Goal: Transaction & Acquisition: Purchase product/service

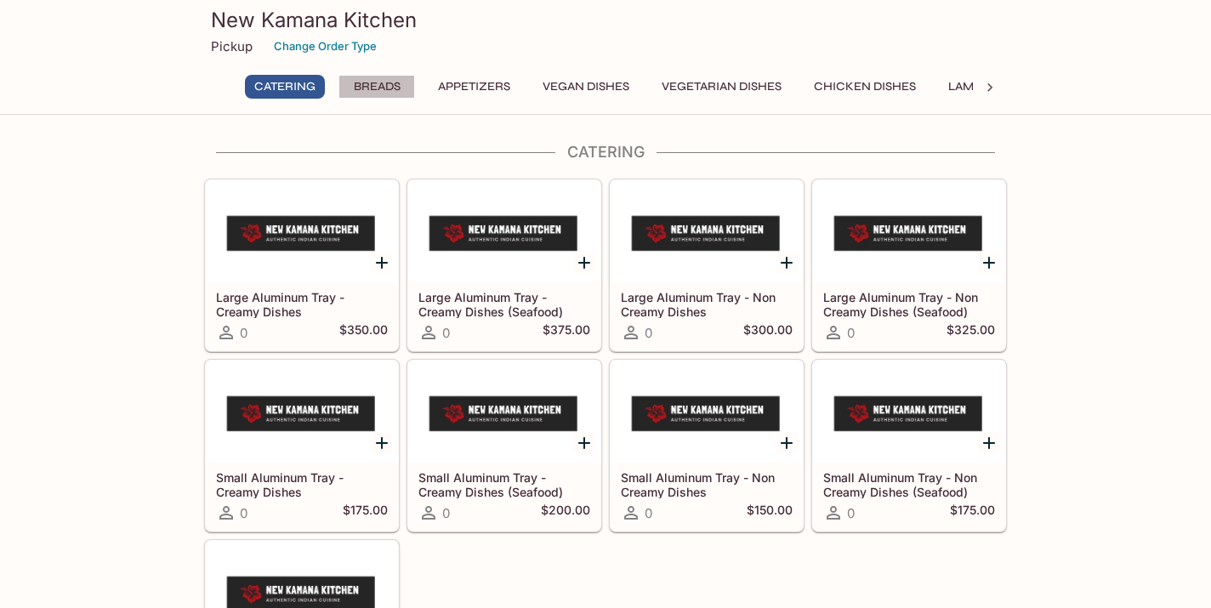
click at [379, 77] on button "Breads" at bounding box center [377, 87] width 77 height 24
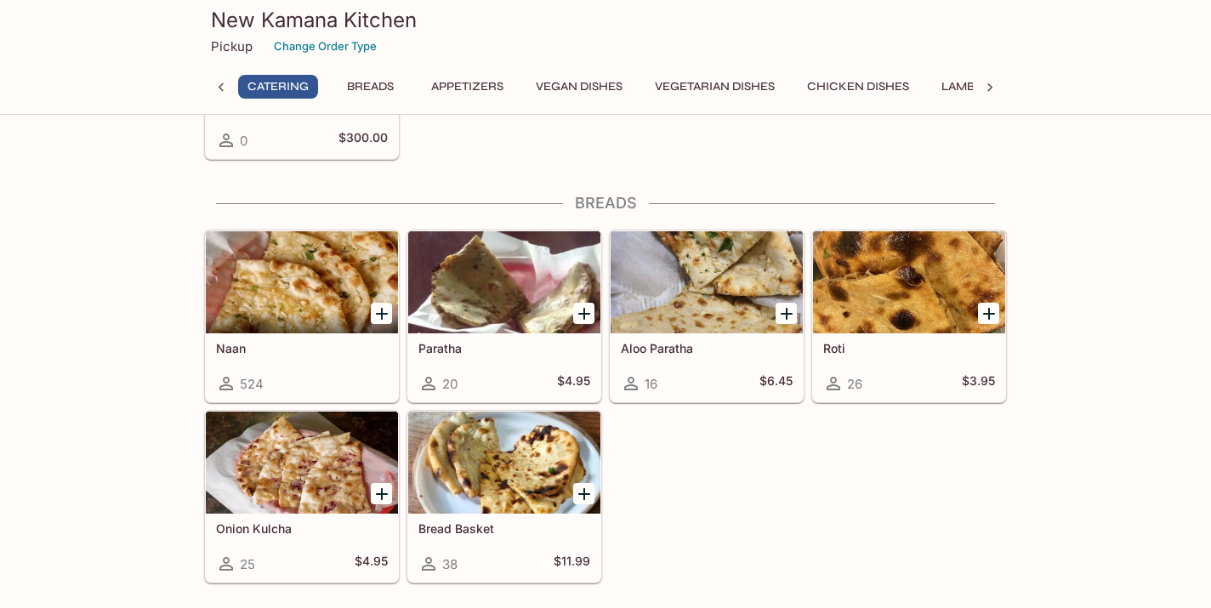
scroll to position [613, 0]
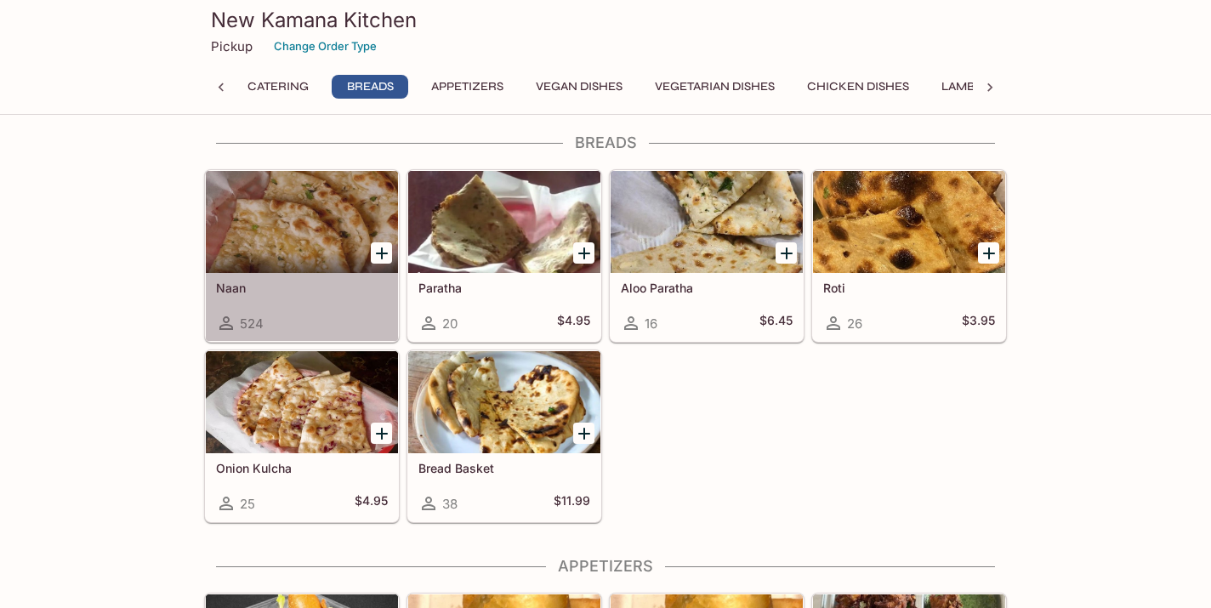
click at [303, 213] on div at bounding box center [302, 222] width 192 height 102
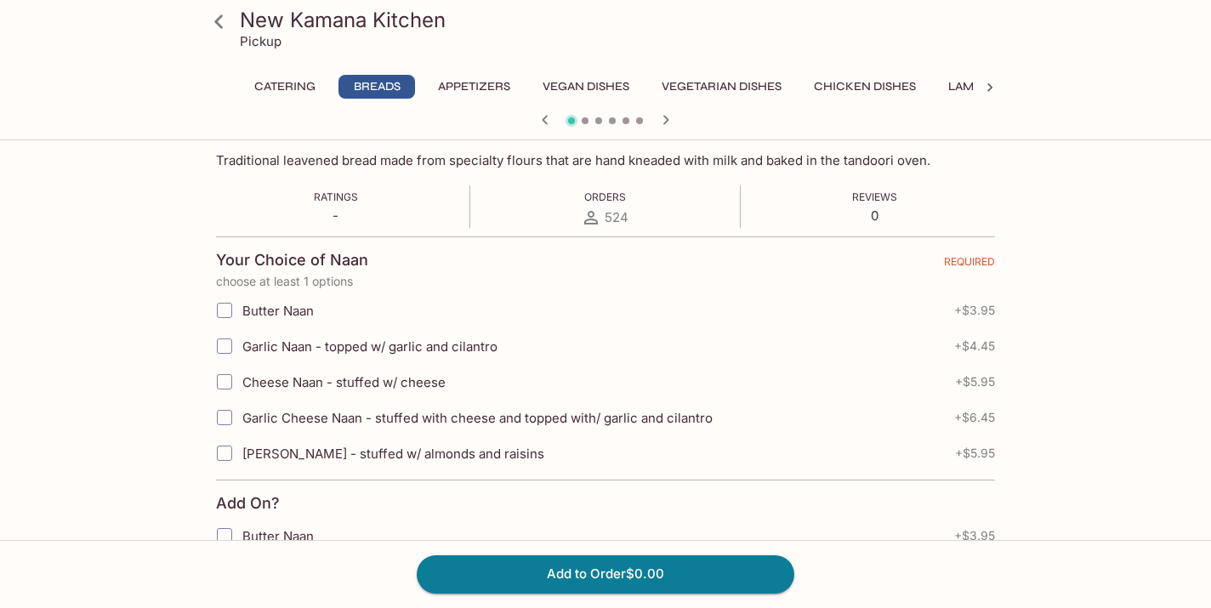
scroll to position [304, 0]
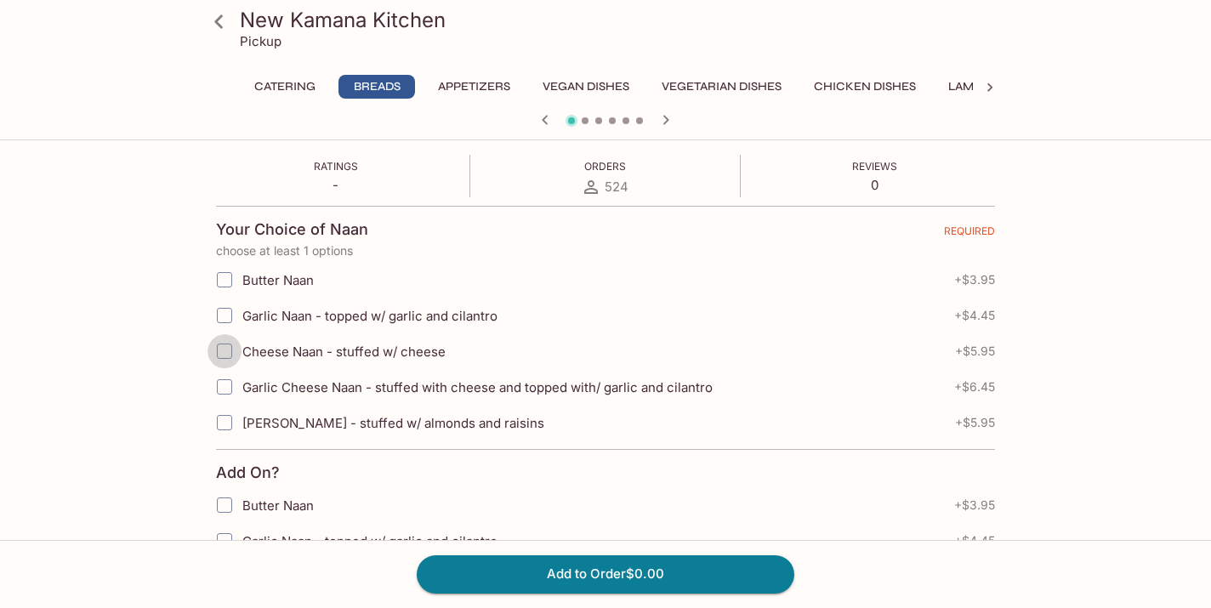
click at [225, 349] on input "Cheese Naan - stuffed w/ cheese" at bounding box center [225, 351] width 34 height 34
click at [228, 282] on input "Butter Naan" at bounding box center [225, 280] width 34 height 34
checkbox input "true"
click at [221, 348] on input "Cheese Naan - stuffed w/ cheese" at bounding box center [225, 351] width 34 height 34
checkbox input "true"
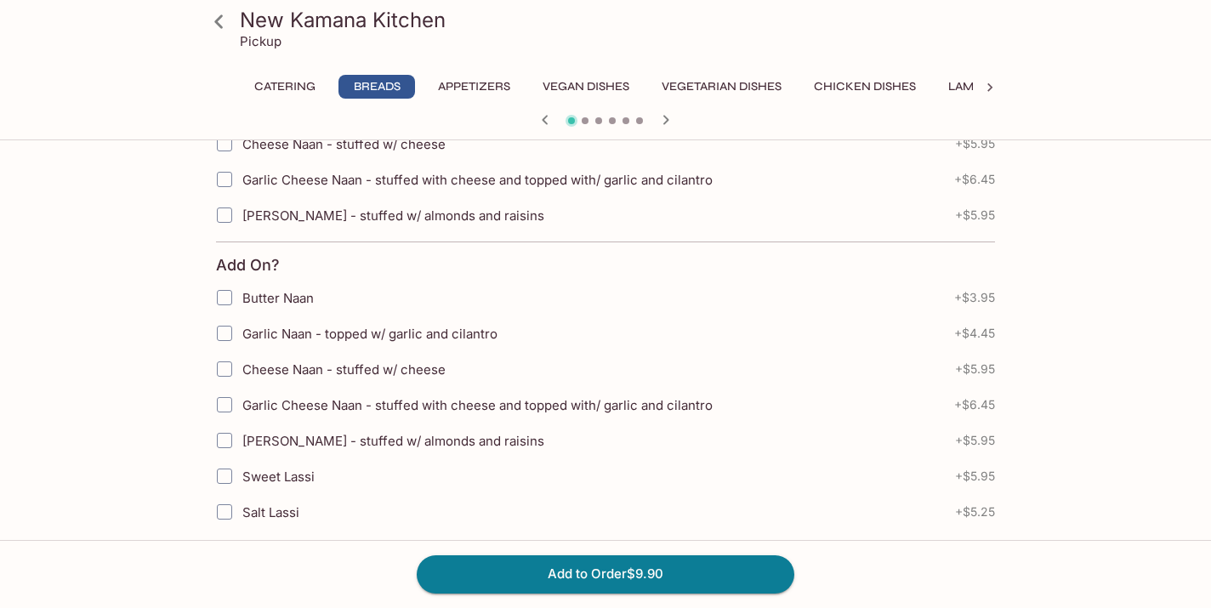
scroll to position [549, 0]
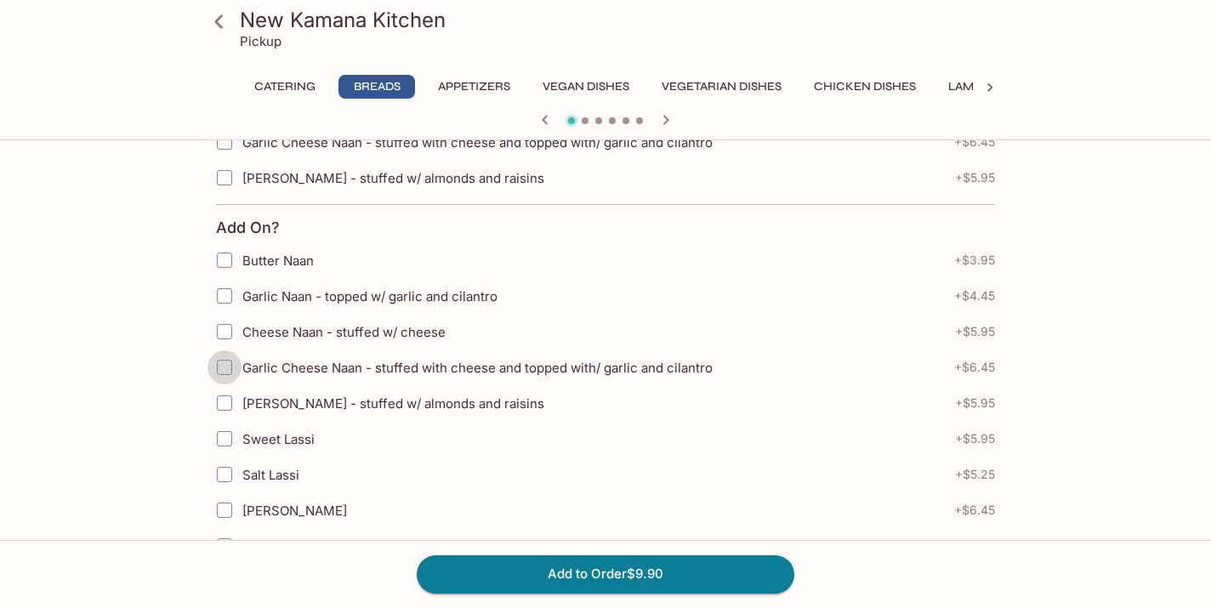
click at [223, 370] on input "Garlic Cheese Naan - stuffed with cheese and topped with/ garlic and cilantro" at bounding box center [225, 367] width 34 height 34
checkbox input "true"
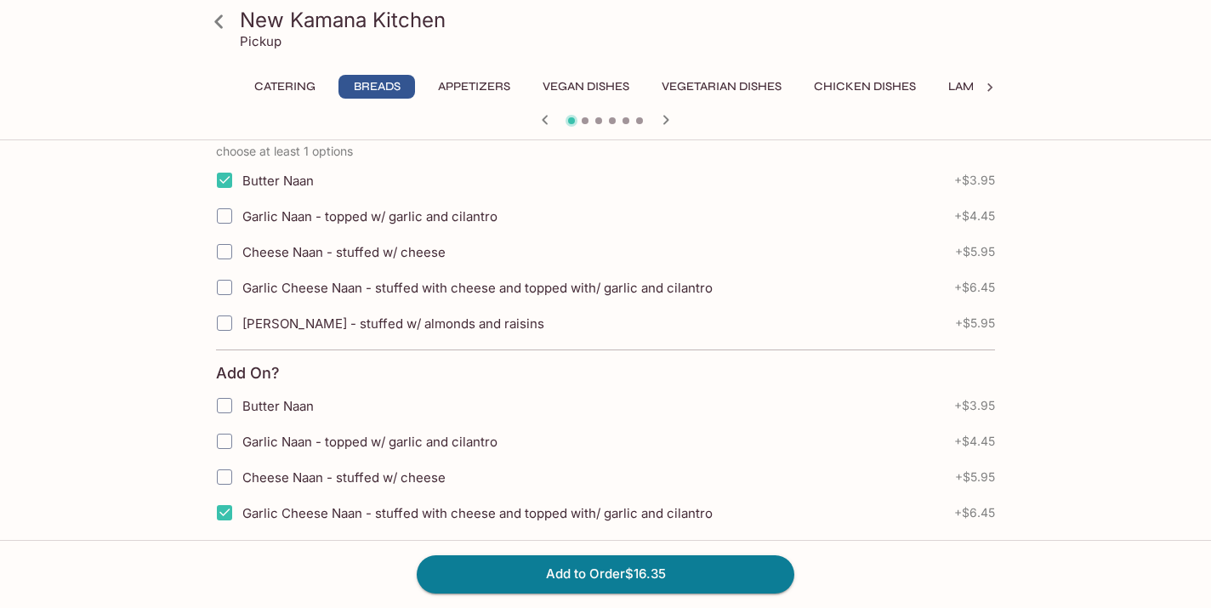
scroll to position [395, 0]
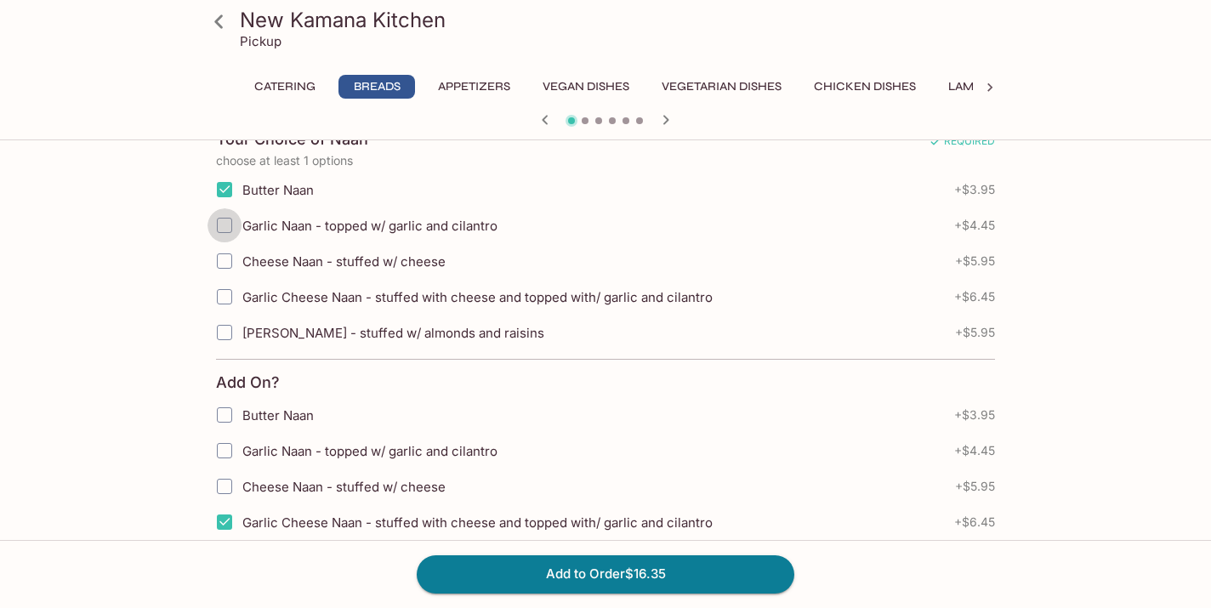
click at [232, 224] on input "Garlic Naan - topped w/ garlic and cilantro" at bounding box center [225, 225] width 34 height 34
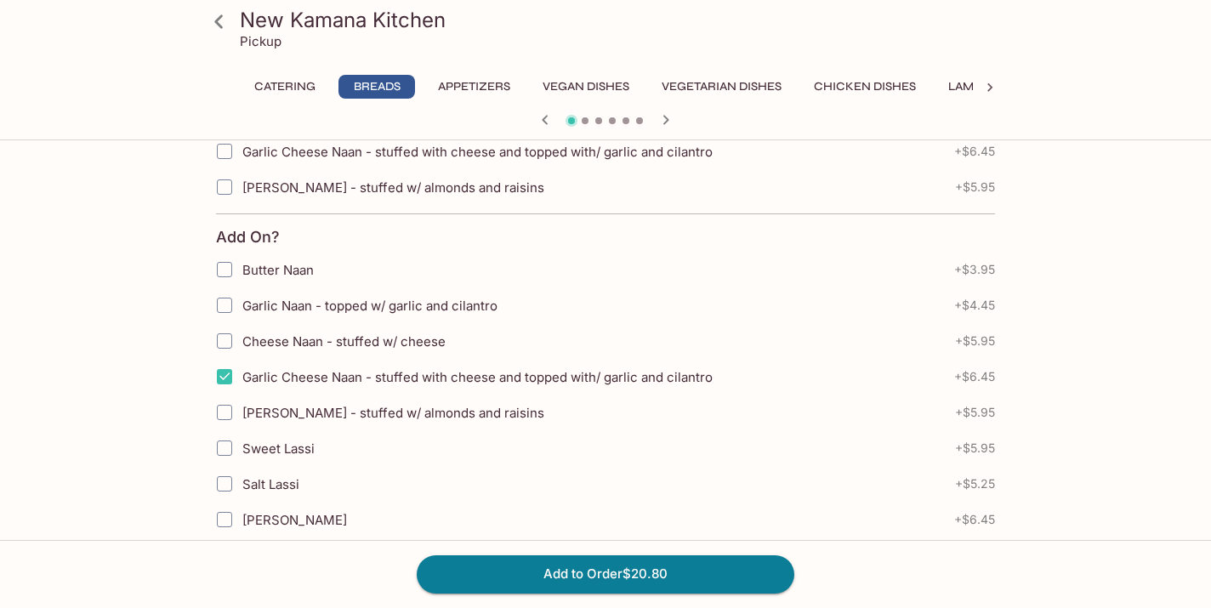
scroll to position [563, 0]
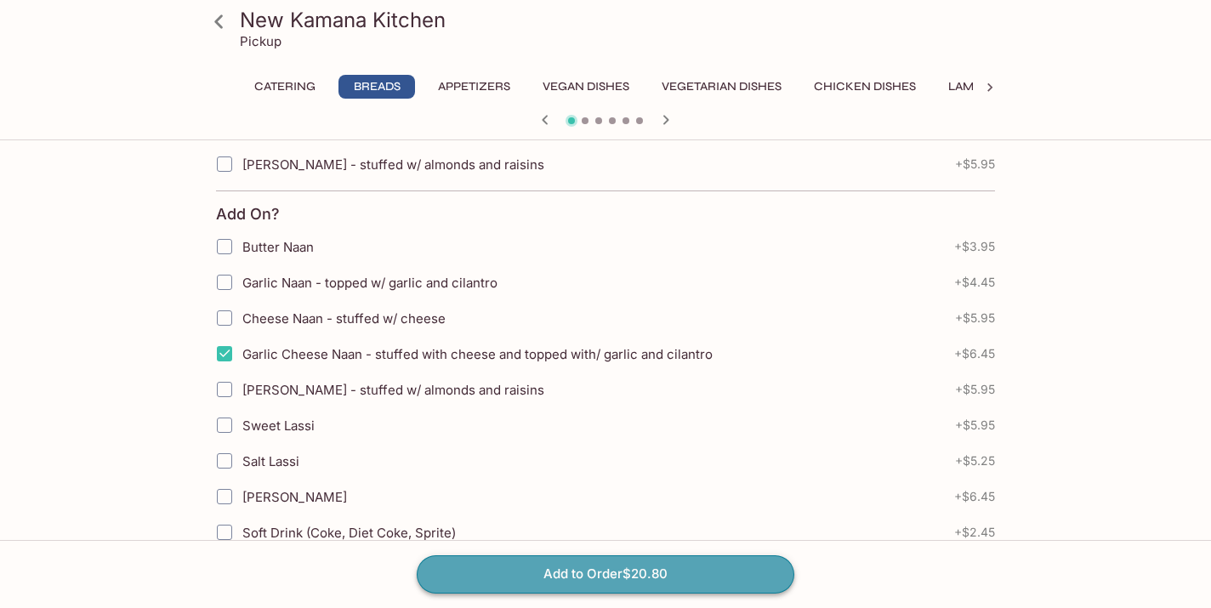
click at [524, 581] on button "Add to Order $20.80" at bounding box center [606, 573] width 378 height 37
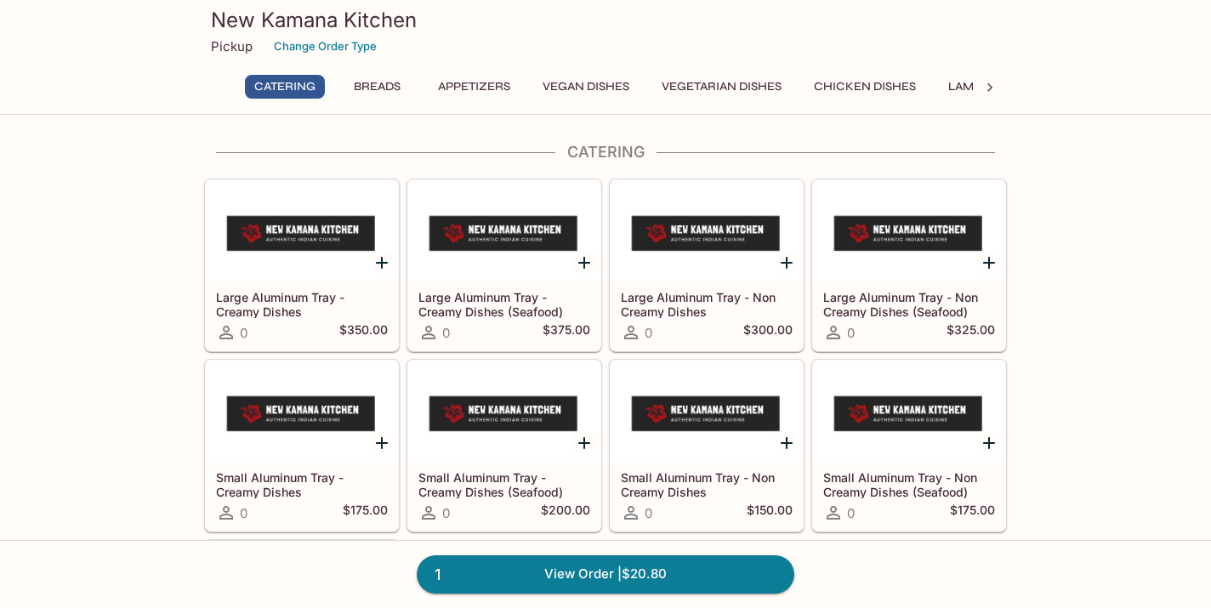
click at [489, 97] on button "Appetizers" at bounding box center [474, 87] width 91 height 24
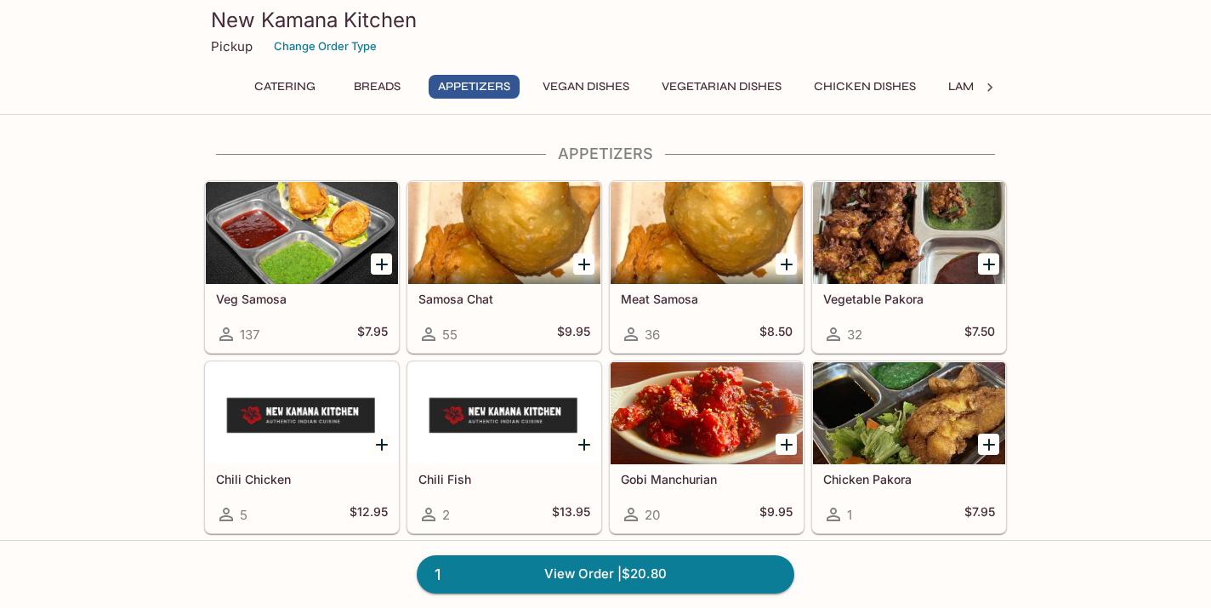
click at [891, 90] on button "Chicken Dishes" at bounding box center [865, 87] width 121 height 24
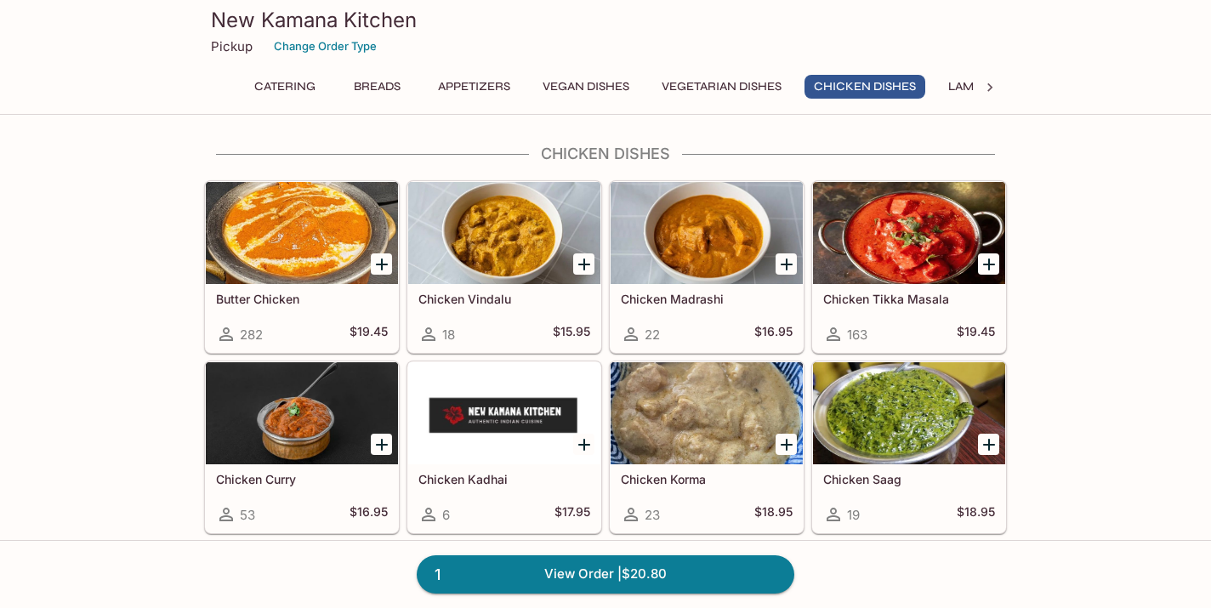
click at [380, 265] on icon "Add Butter Chicken" at bounding box center [382, 264] width 20 height 20
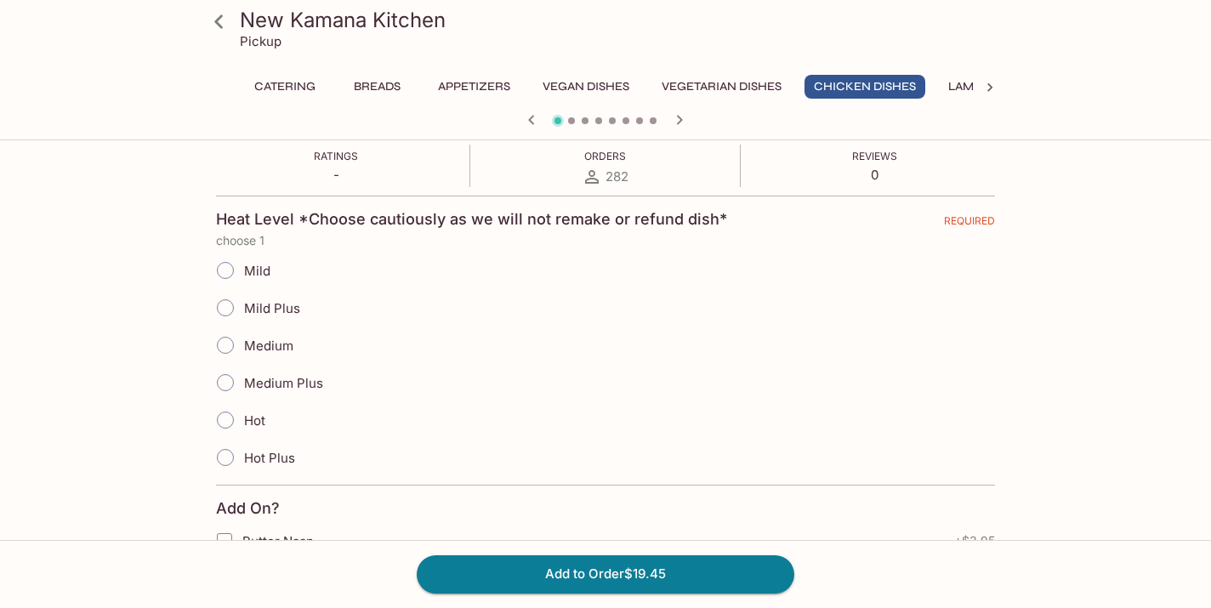
click at [229, 344] on input "Medium" at bounding box center [226, 345] width 36 height 36
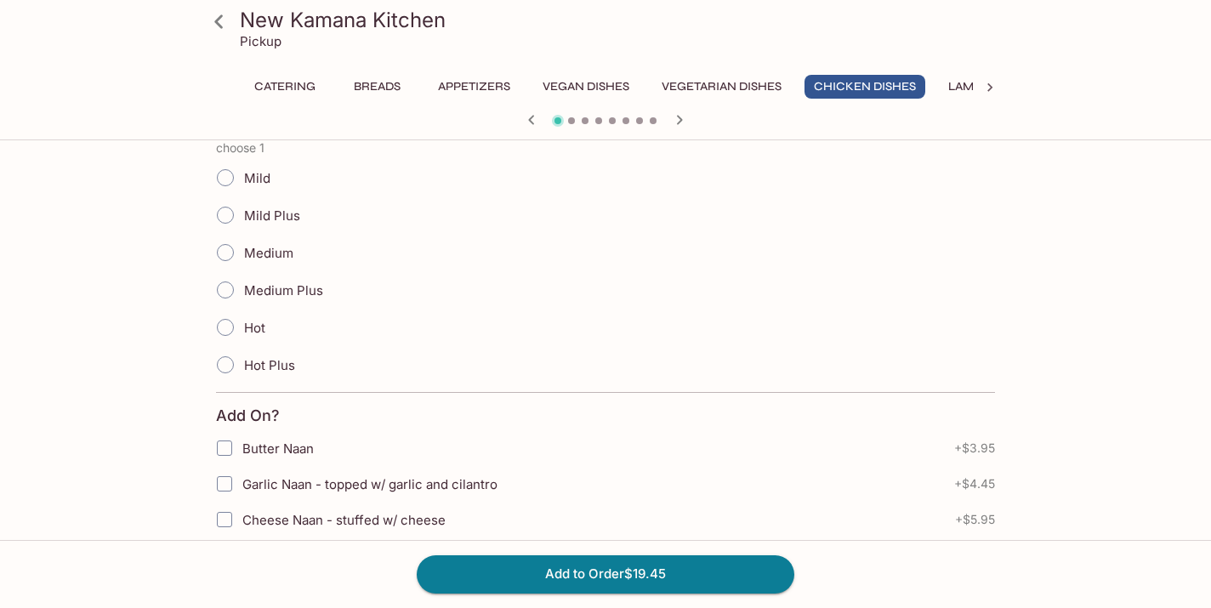
click at [227, 253] on input "Medium" at bounding box center [226, 253] width 36 height 36
radio input "true"
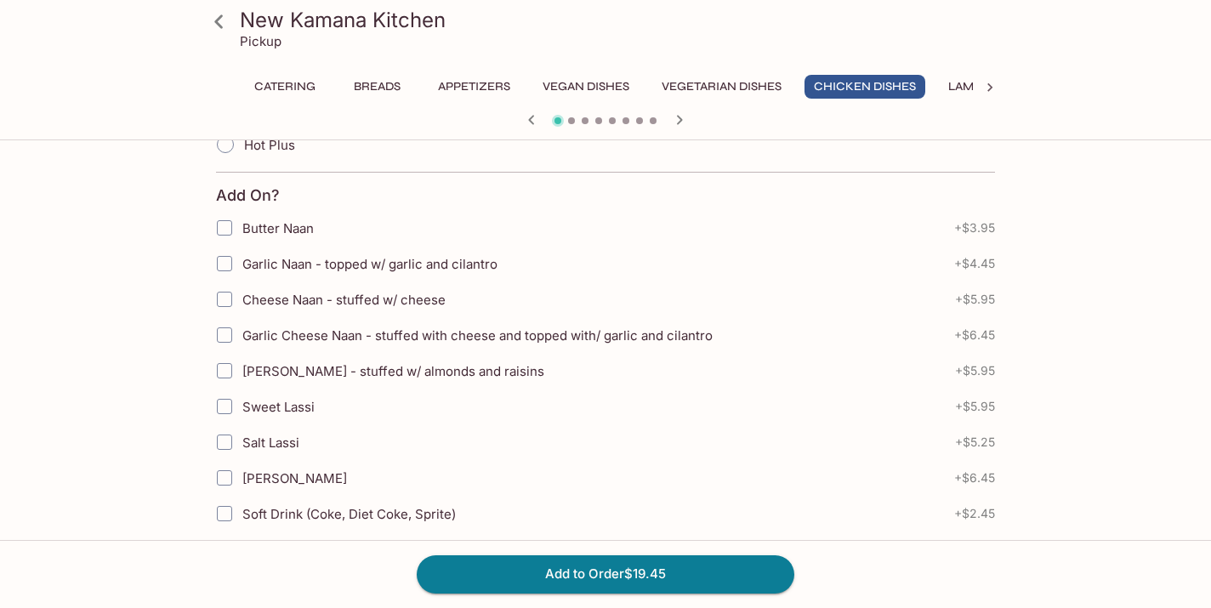
scroll to position [629, 0]
click at [230, 265] on input "Garlic Naan - topped w/ garlic and cilantro" at bounding box center [225, 263] width 34 height 34
checkbox input "true"
click at [222, 340] on input "Garlic Cheese Naan - stuffed with cheese and topped with/ garlic and cilantro" at bounding box center [225, 334] width 34 height 34
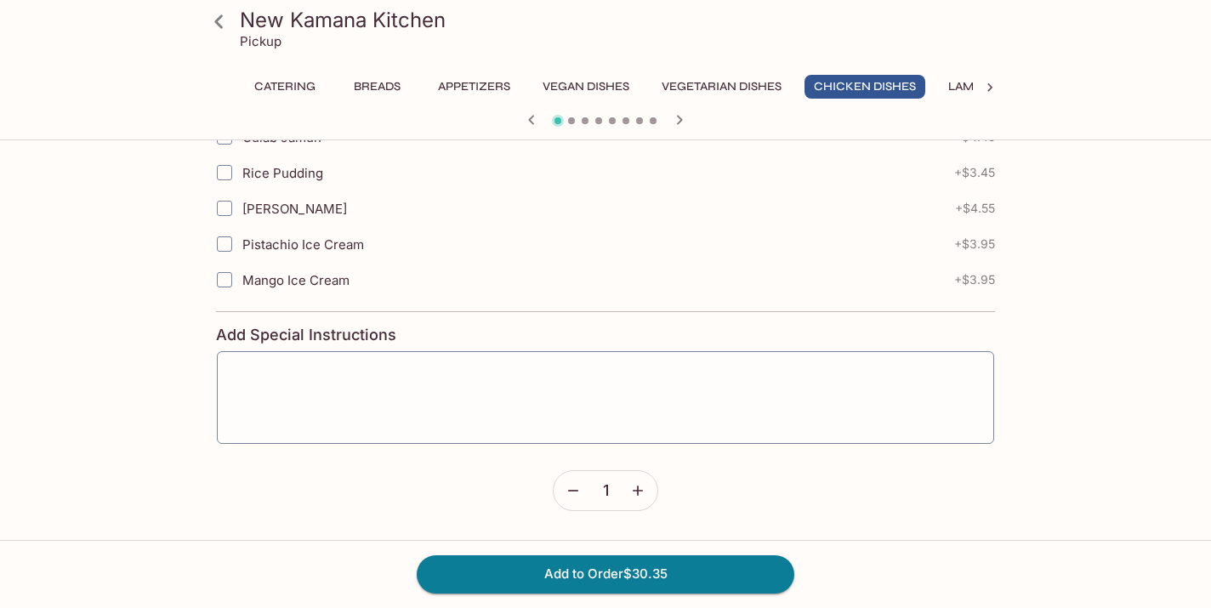
scroll to position [1114, 0]
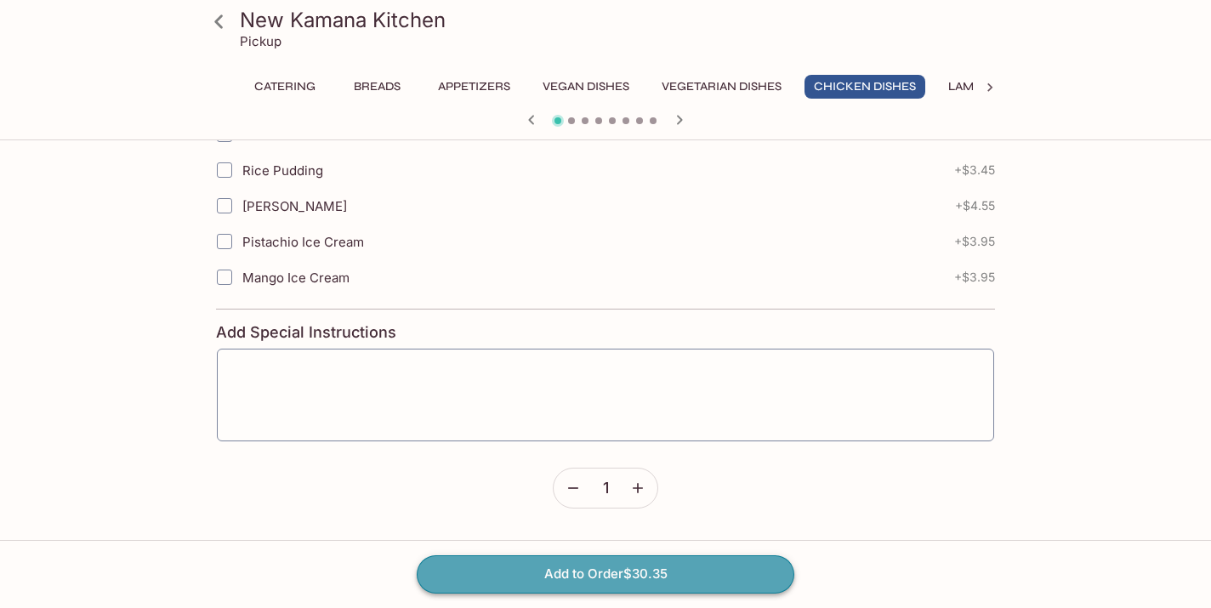
click at [549, 583] on button "Add to Order $30.35" at bounding box center [606, 573] width 378 height 37
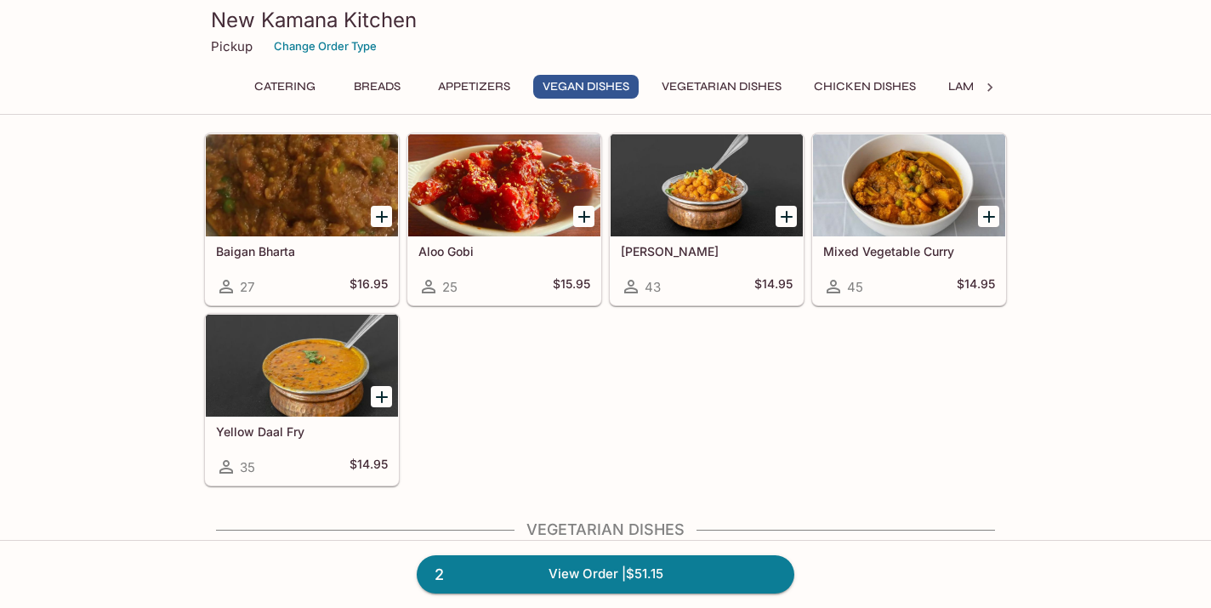
scroll to position [1860, 0]
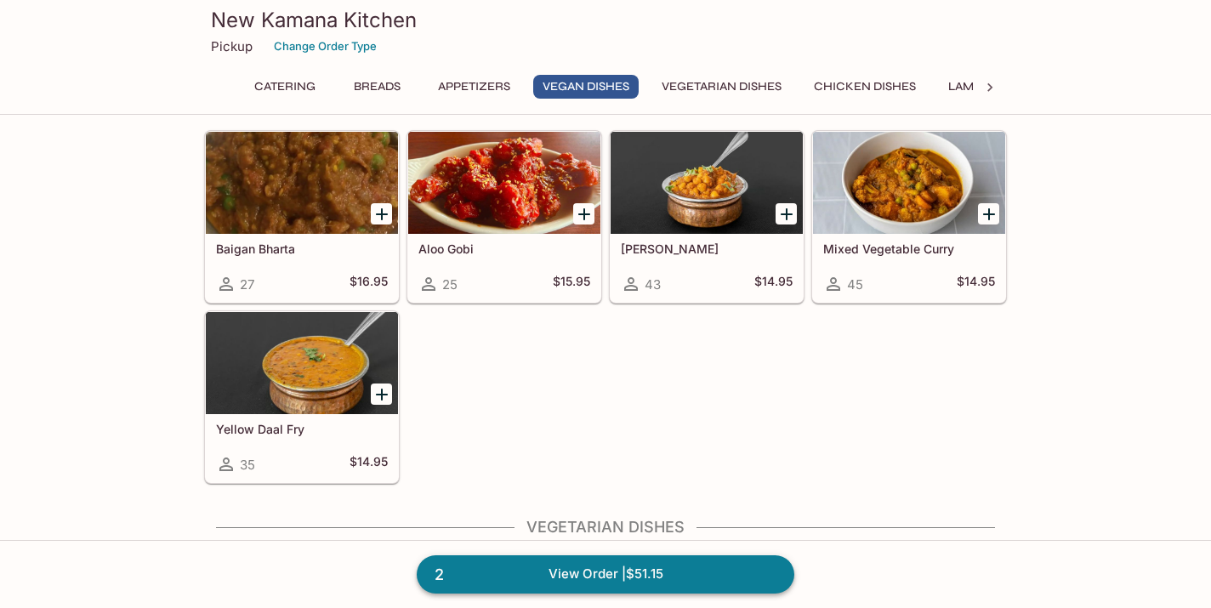
click at [555, 586] on link "2 View Order | $51.15" at bounding box center [606, 573] width 378 height 37
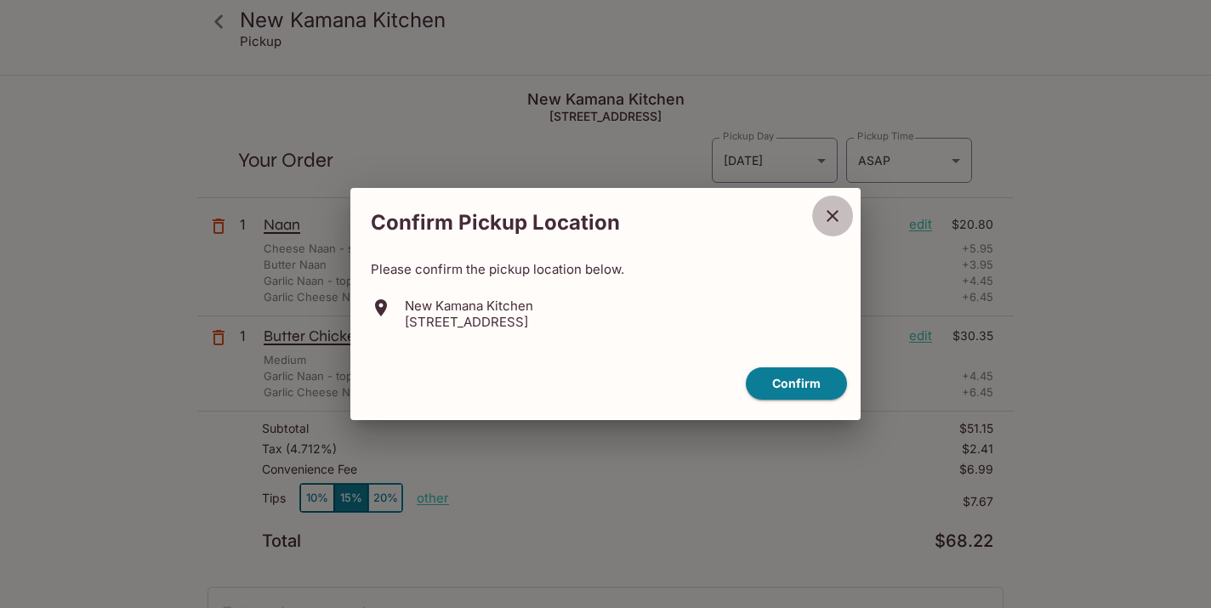
click at [837, 215] on icon "close" at bounding box center [832, 216] width 20 height 20
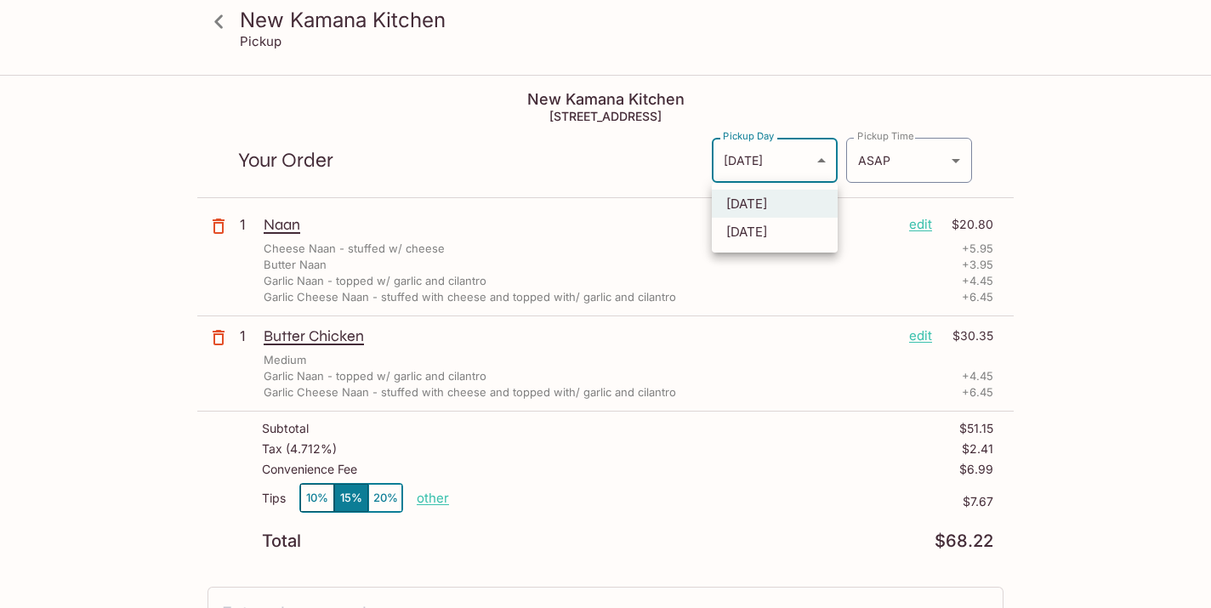
click at [781, 168] on body "New Kamana Kitchen Pickup New Kamana Kitchen [STREET_ADDRESS] Your Order Pickup…" at bounding box center [605, 381] width 1211 height 608
click at [781, 168] on div at bounding box center [605, 304] width 1211 height 608
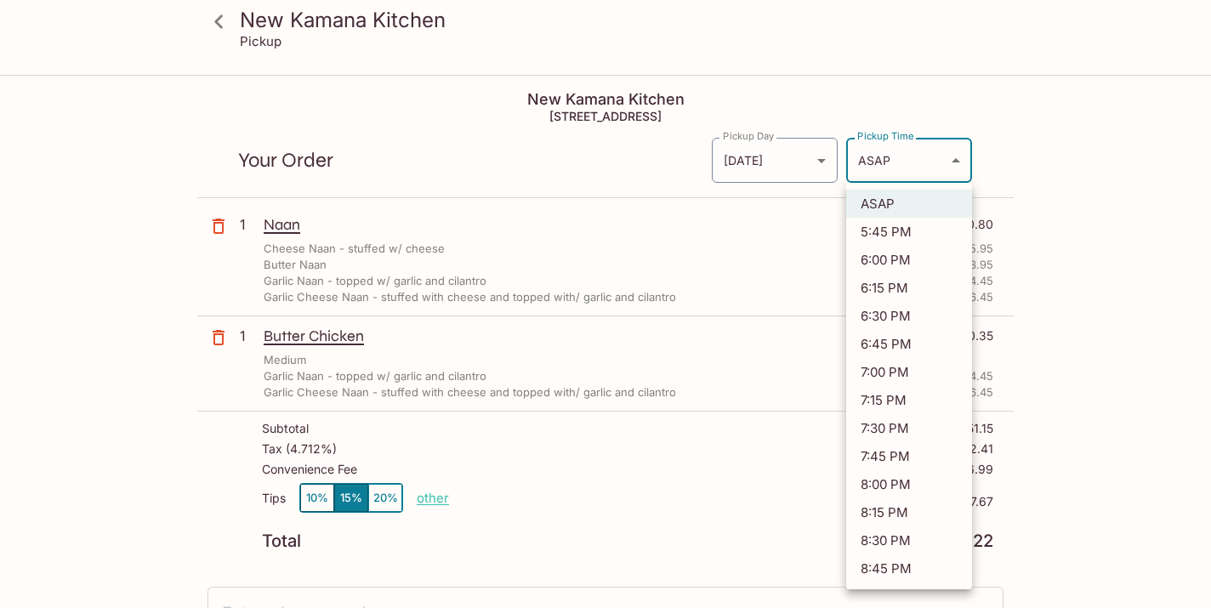
click at [885, 171] on body "New Kamana Kitchen Pickup New Kamana Kitchen [STREET_ADDRESS] Your Order Pickup…" at bounding box center [605, 381] width 1211 height 608
click at [902, 156] on div at bounding box center [605, 304] width 1211 height 608
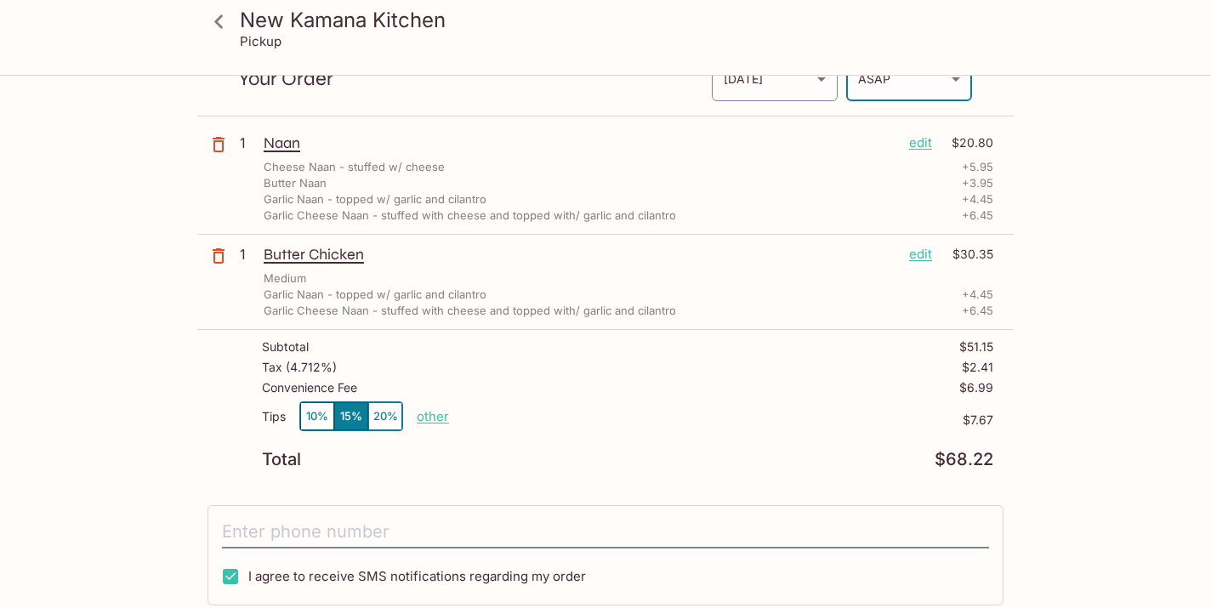
scroll to position [76, 0]
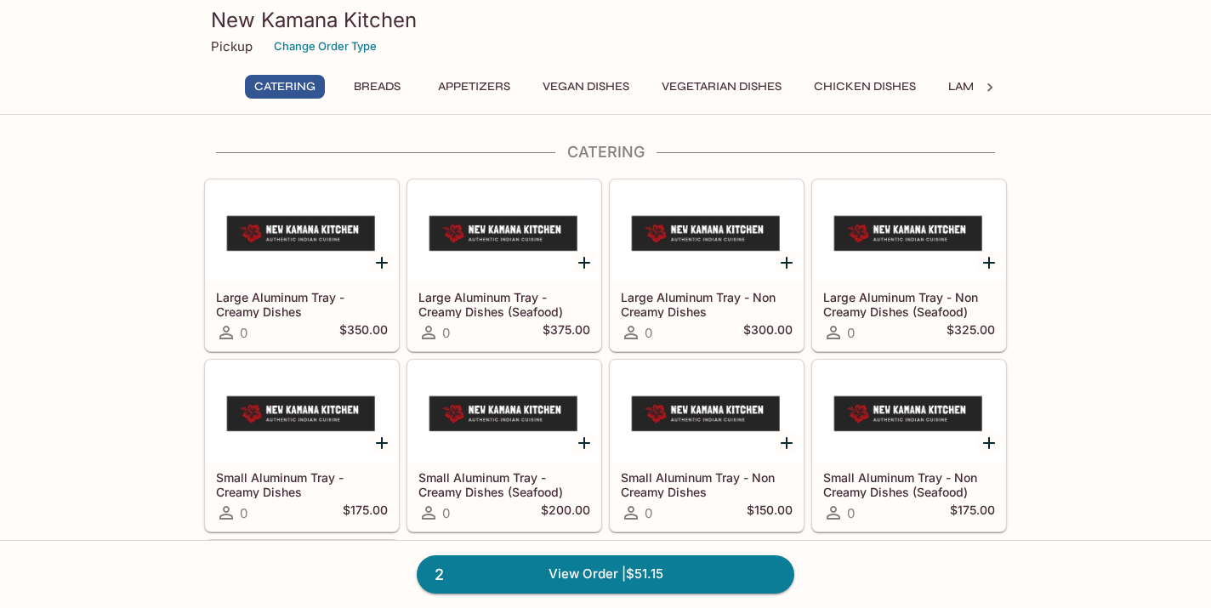
click at [883, 81] on button "Chicken Dishes" at bounding box center [865, 87] width 121 height 24
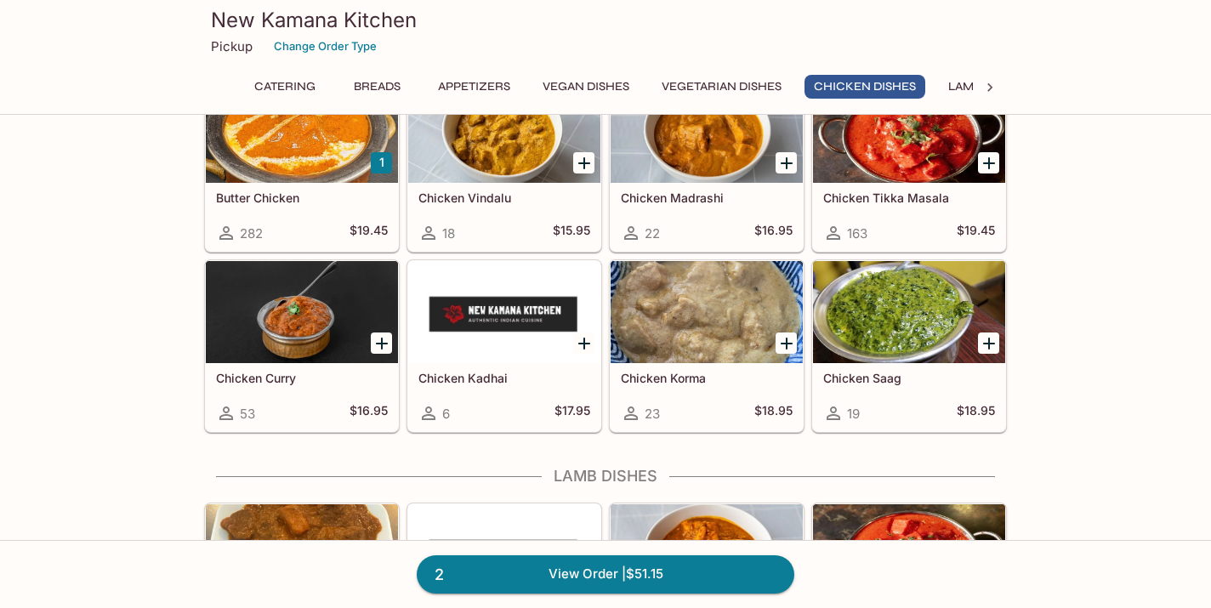
scroll to position [3121, 0]
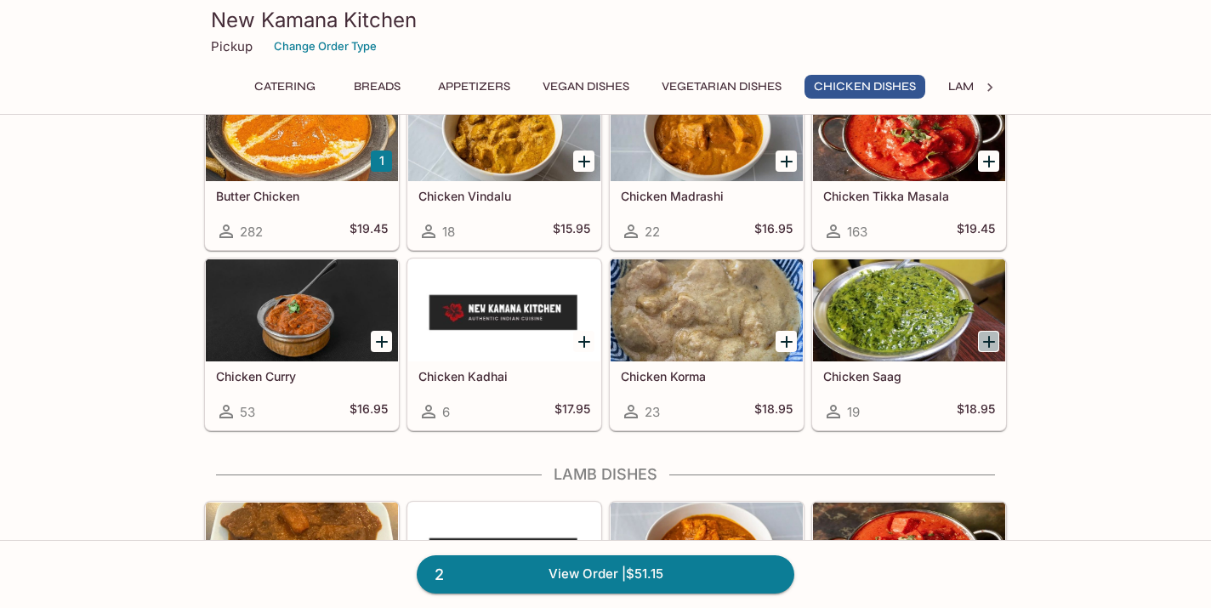
click at [989, 339] on icon "Add Chicken Saag" at bounding box center [989, 342] width 20 height 20
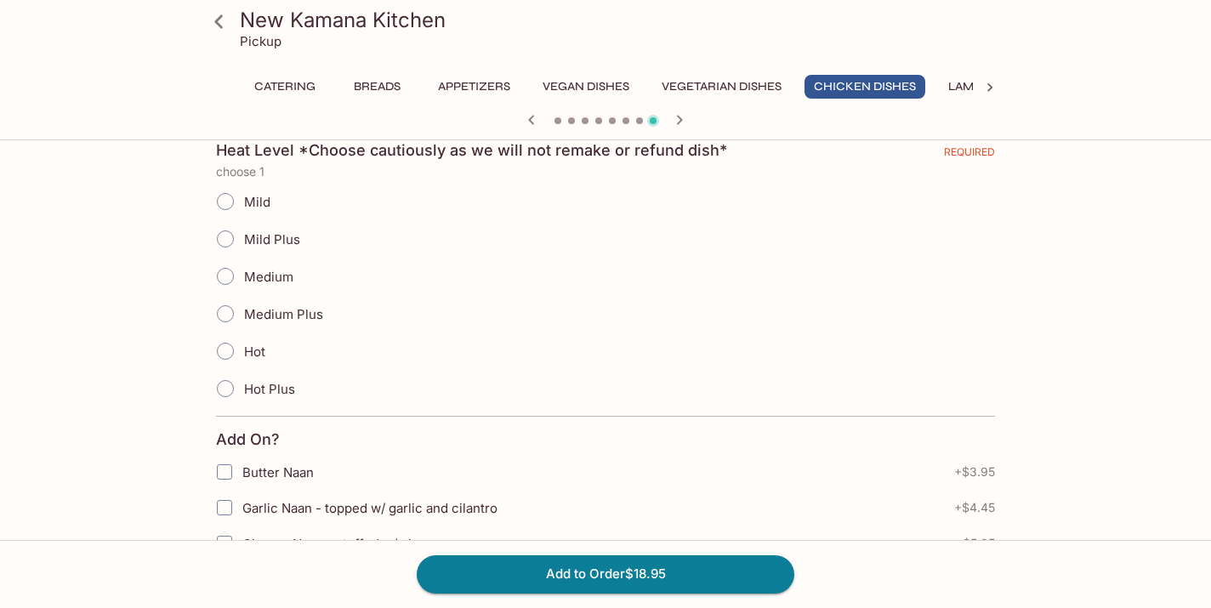
scroll to position [384, 0]
click at [231, 228] on input "Mild Plus" at bounding box center [226, 238] width 36 height 36
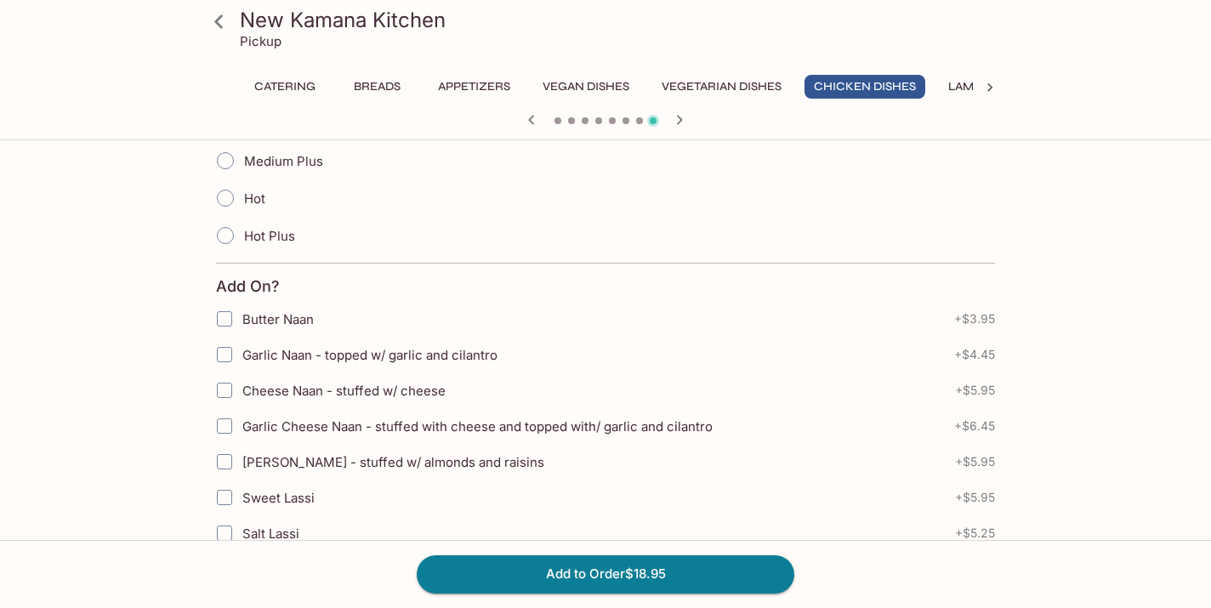
scroll to position [539, 0]
click at [558, 567] on button "Add to Order $18.95" at bounding box center [606, 573] width 378 height 37
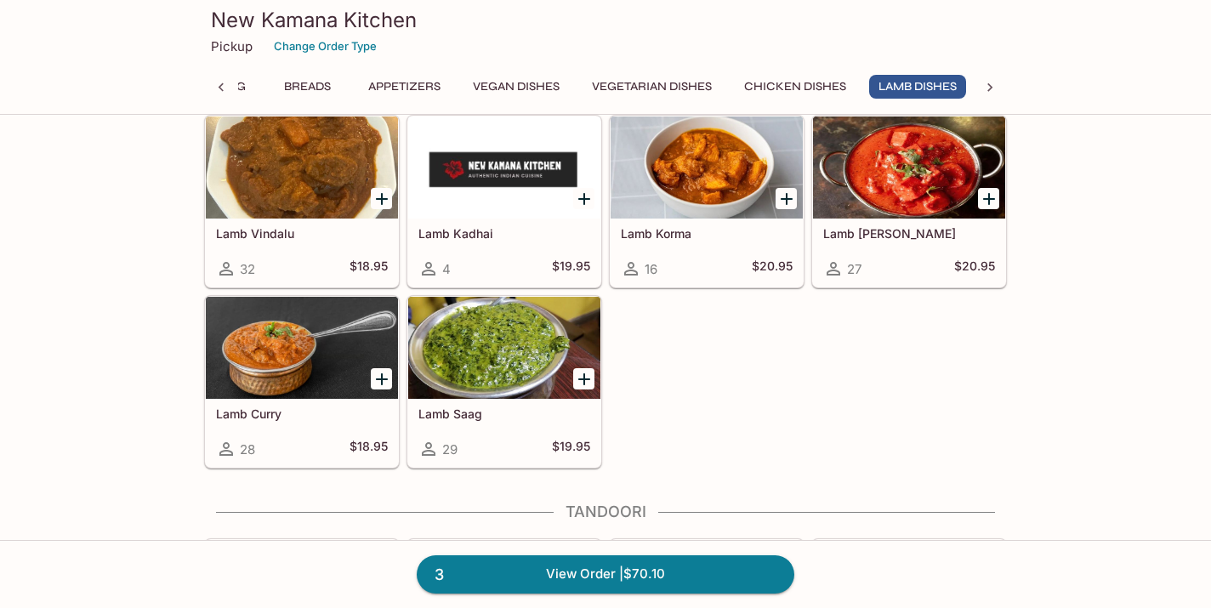
scroll to position [3508, 0]
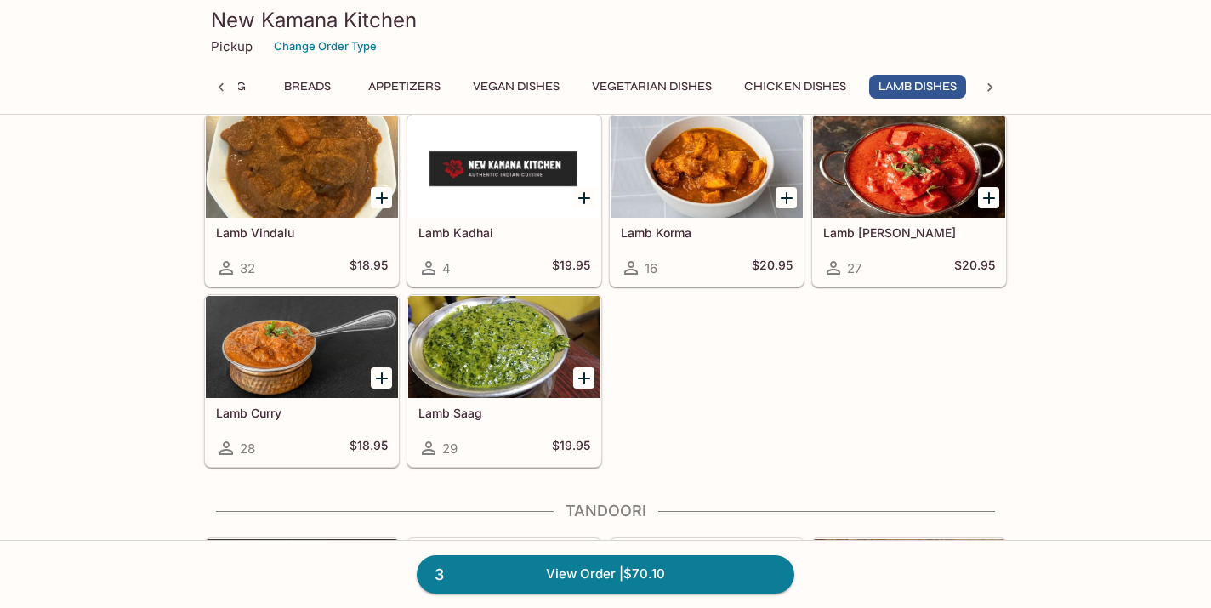
click at [364, 195] on div at bounding box center [381, 197] width 35 height 35
click at [375, 196] on icon "Add Lamb Vindalu" at bounding box center [382, 198] width 20 height 20
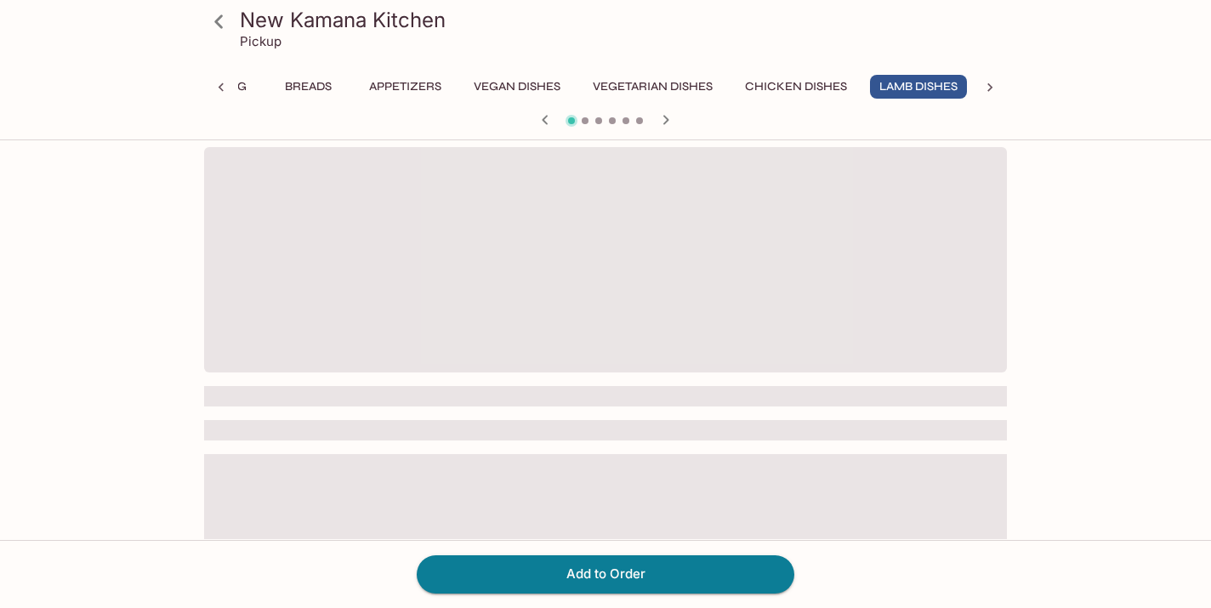
scroll to position [0, 70]
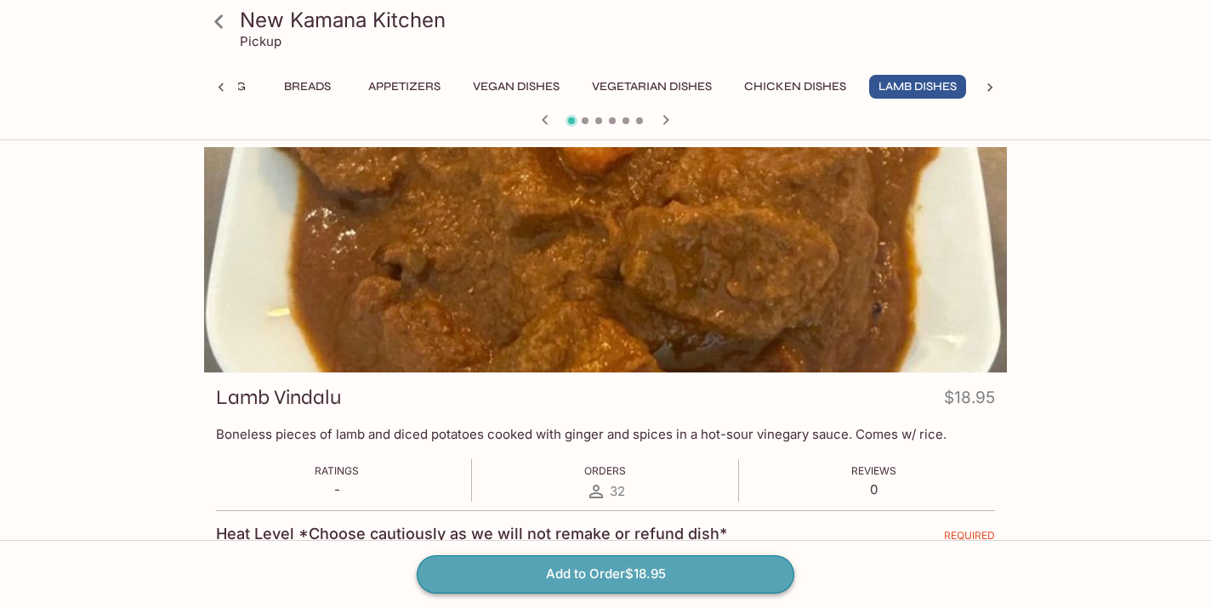
click at [595, 560] on button "Add to Order $18.95" at bounding box center [606, 573] width 378 height 37
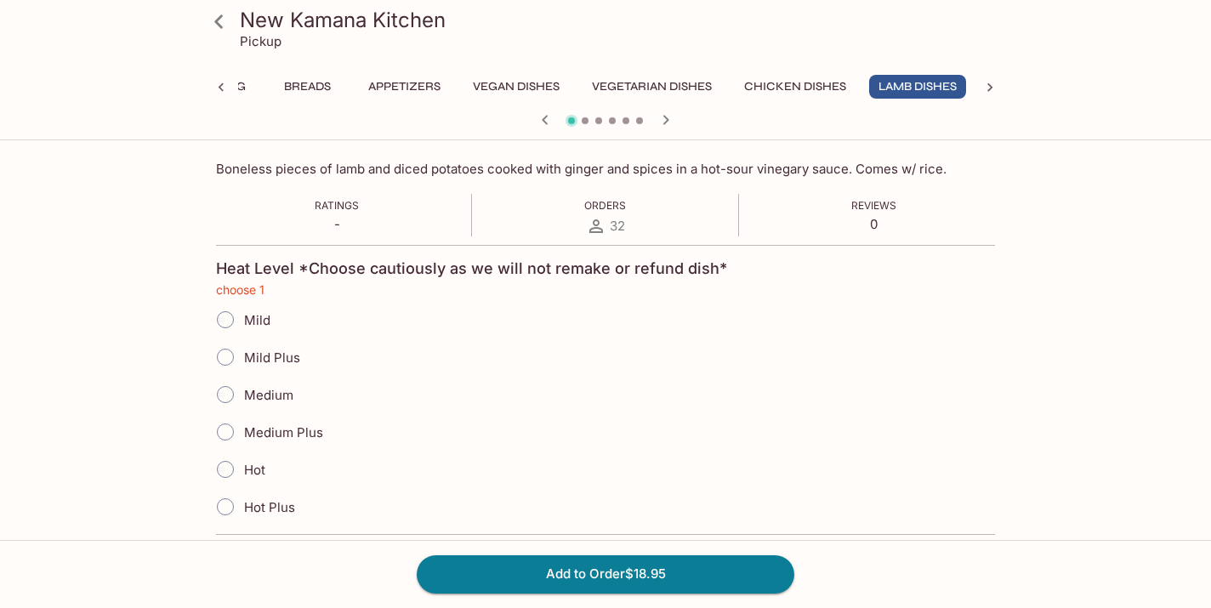
scroll to position [287, 0]
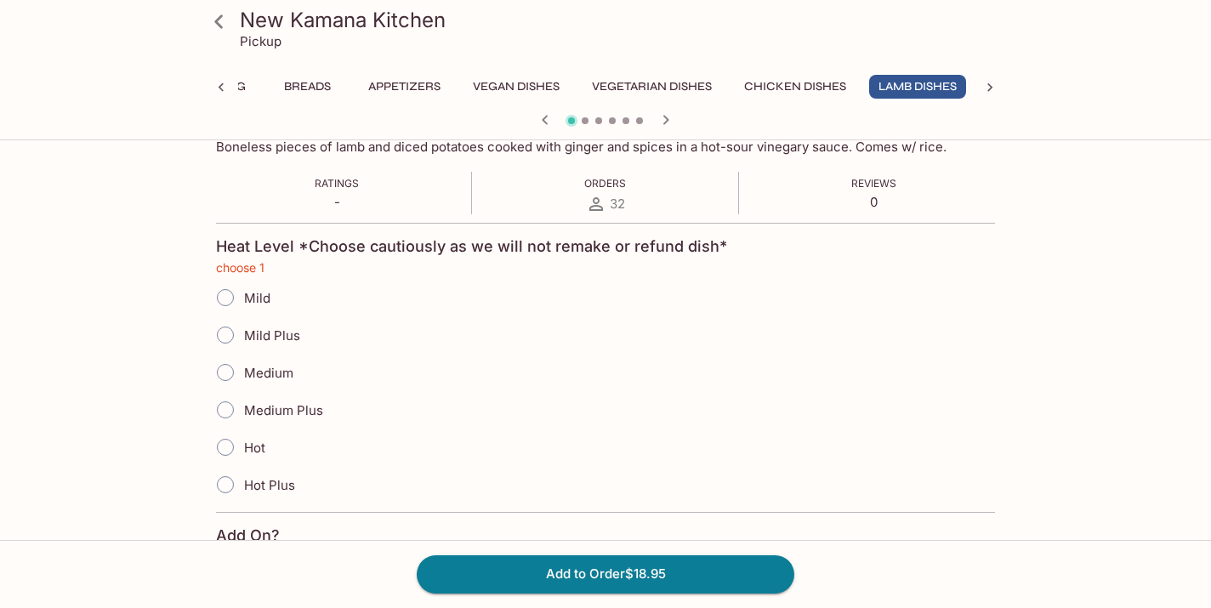
click at [225, 339] on input "Mild Plus" at bounding box center [226, 335] width 36 height 36
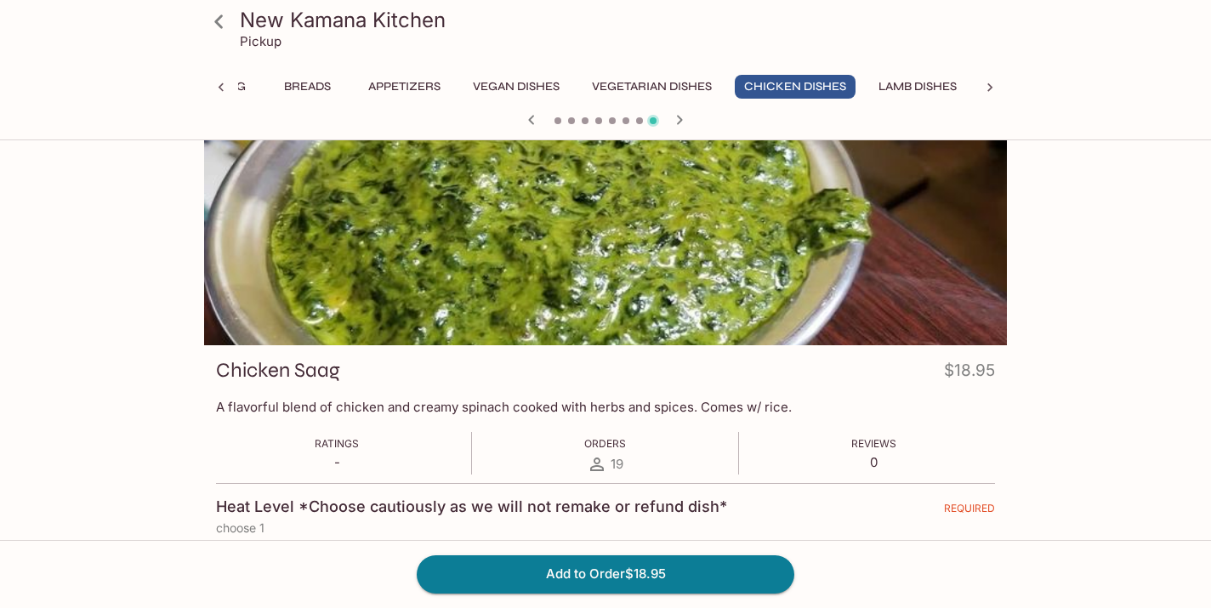
scroll to position [0, 0]
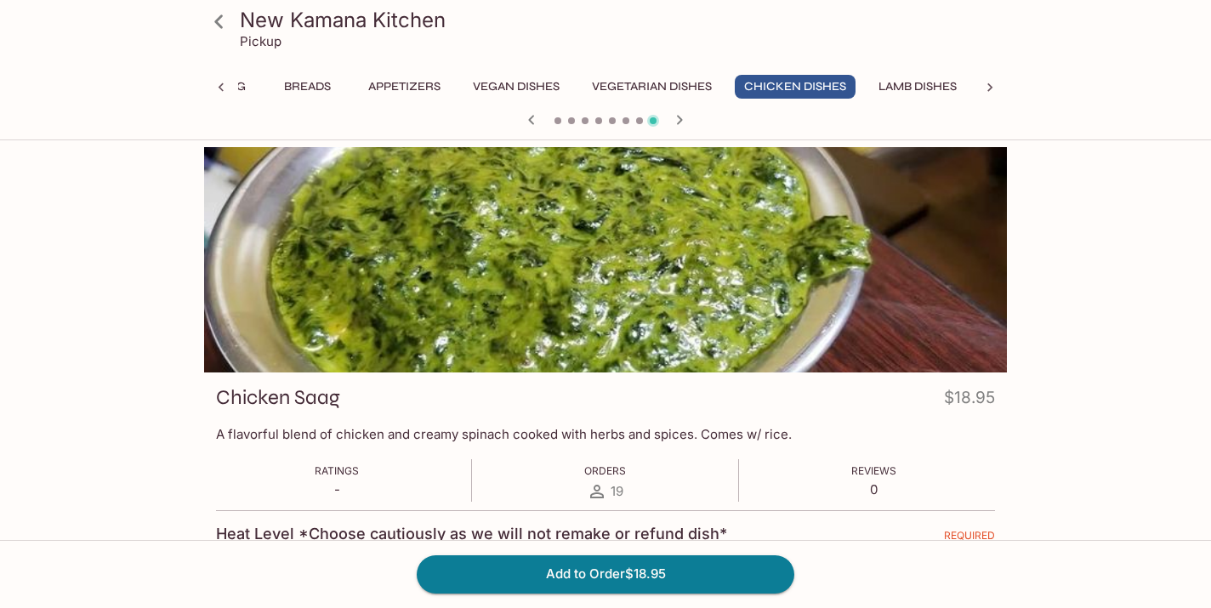
click at [916, 84] on button "Lamb Dishes" at bounding box center [917, 87] width 97 height 24
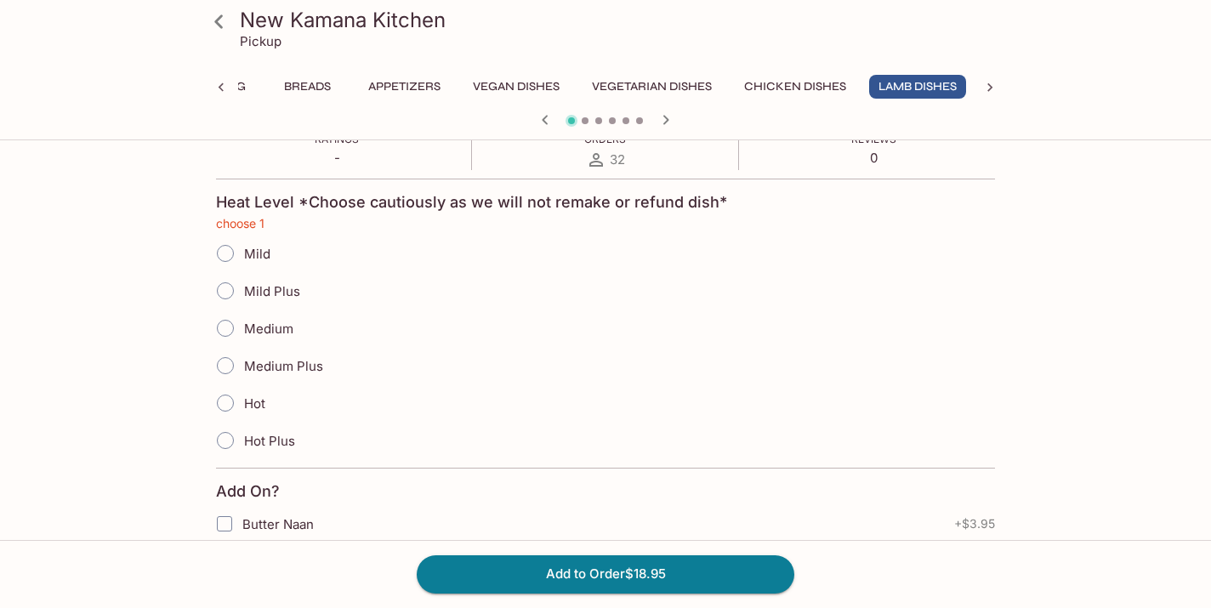
scroll to position [344, 0]
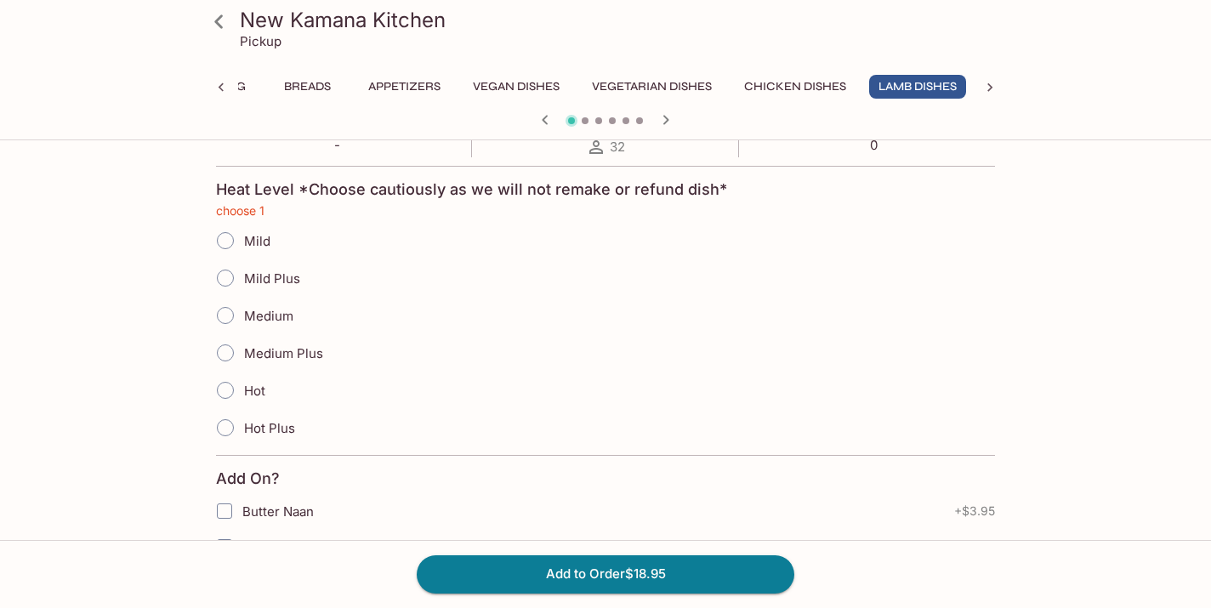
click at [225, 323] on input "Medium" at bounding box center [226, 316] width 36 height 36
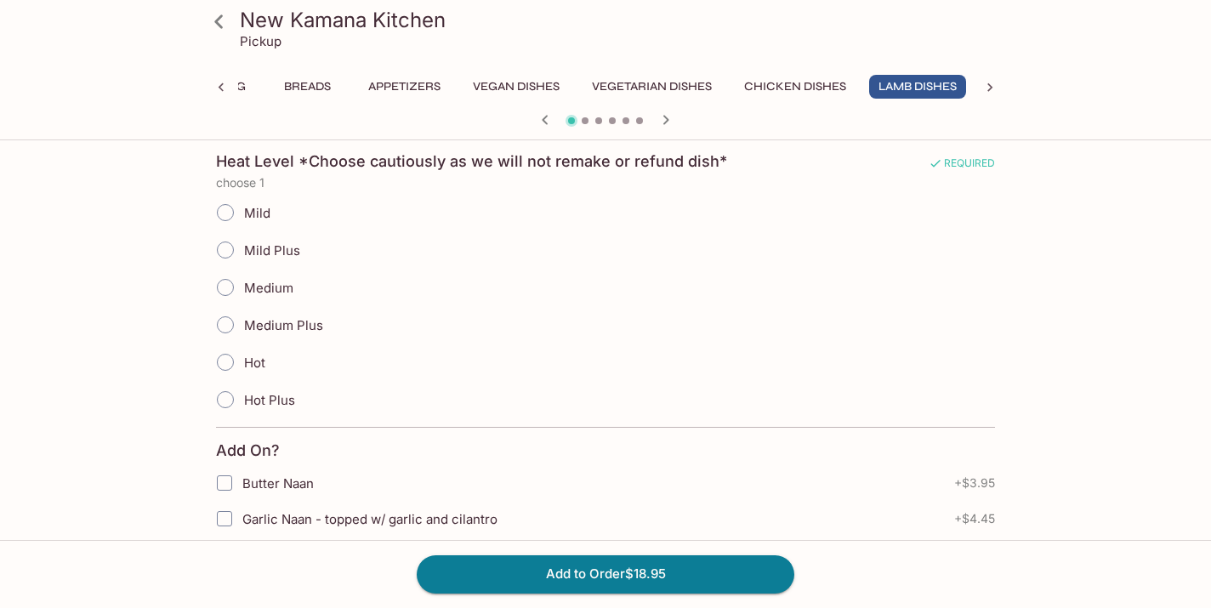
click at [270, 291] on span "Medium" at bounding box center [268, 288] width 49 height 16
click at [243, 291] on input "Medium" at bounding box center [226, 288] width 36 height 36
radio input "true"
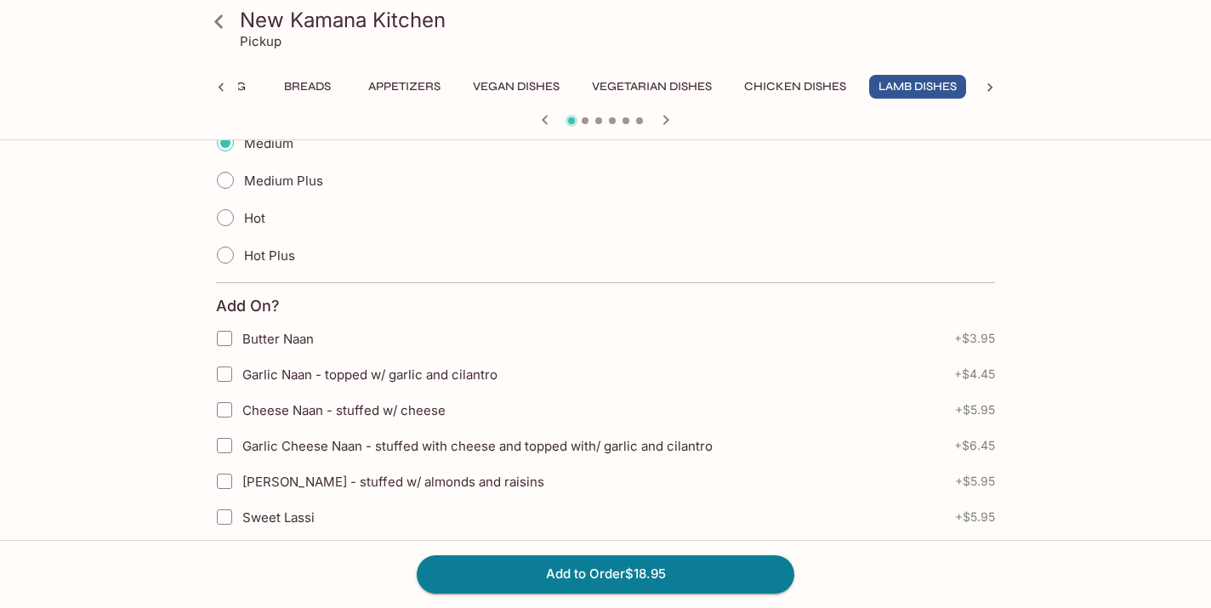
scroll to position [519, 0]
click at [527, 570] on button "Add to Order $18.95" at bounding box center [606, 573] width 378 height 37
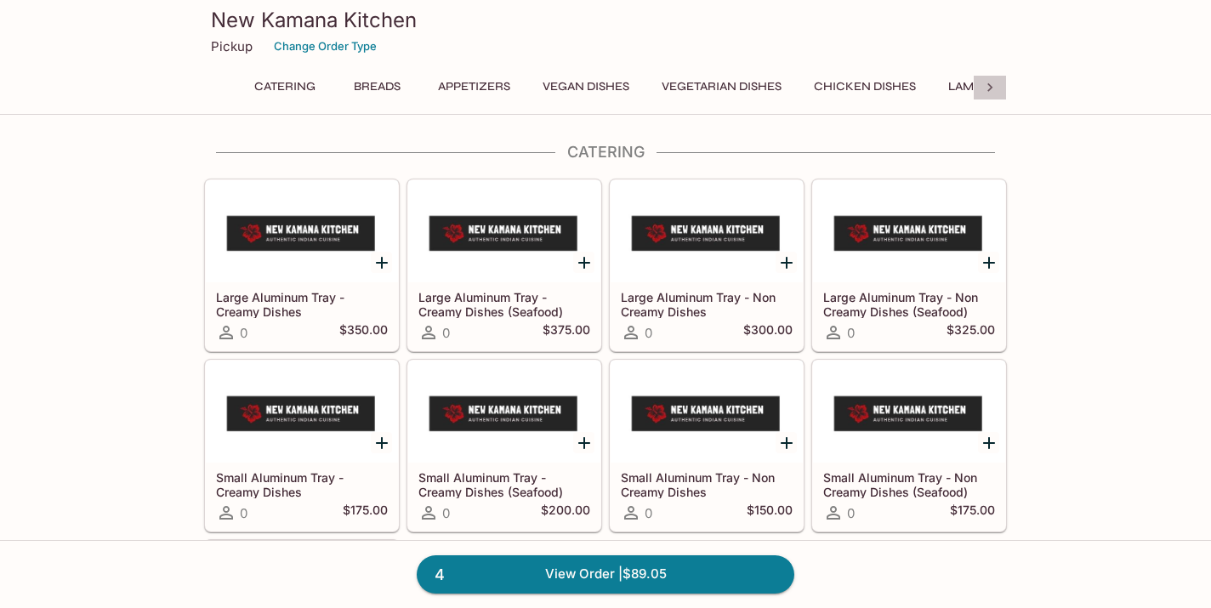
click at [993, 88] on icon at bounding box center [990, 87] width 17 height 17
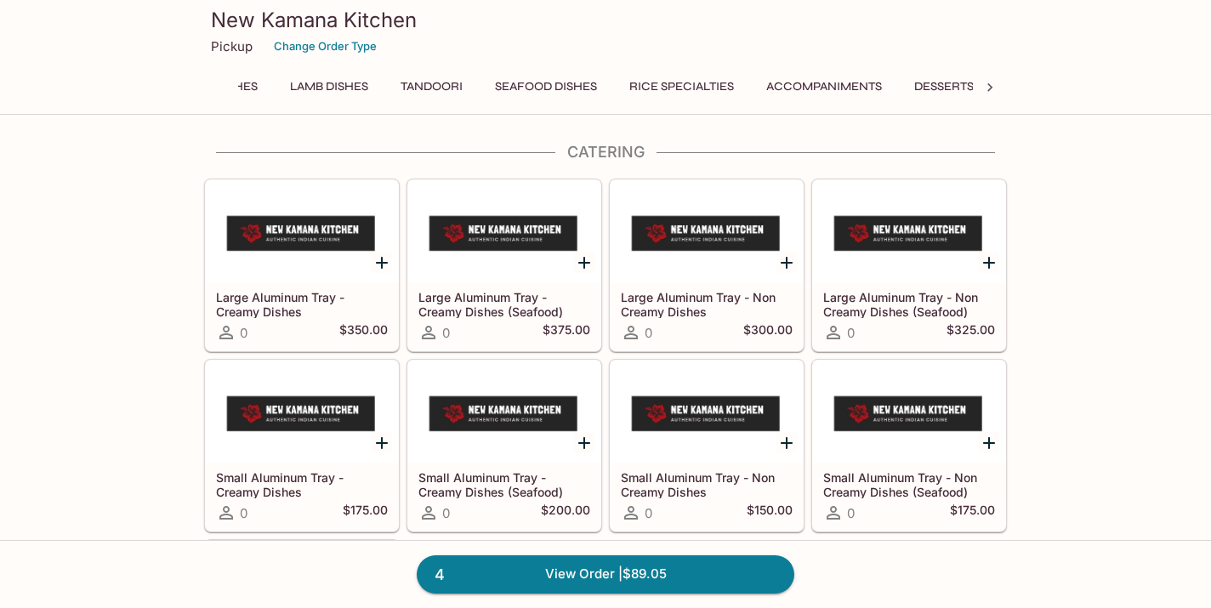
scroll to position [0, 706]
click at [680, 83] on button "Rice Specialties" at bounding box center [633, 87] width 123 height 24
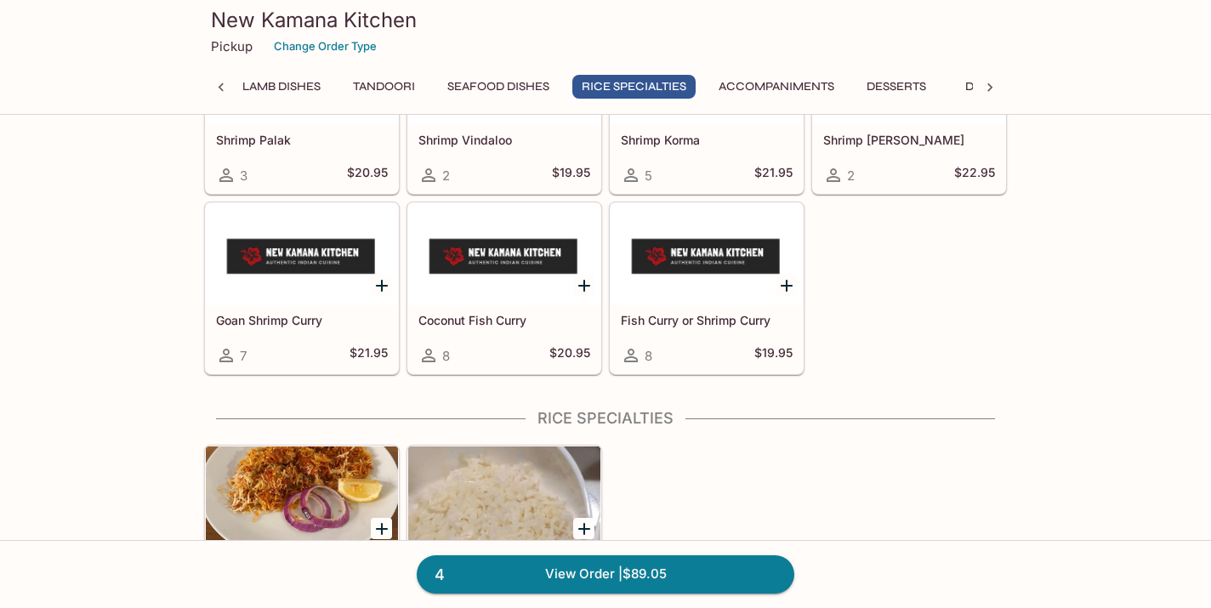
scroll to position [4712, 0]
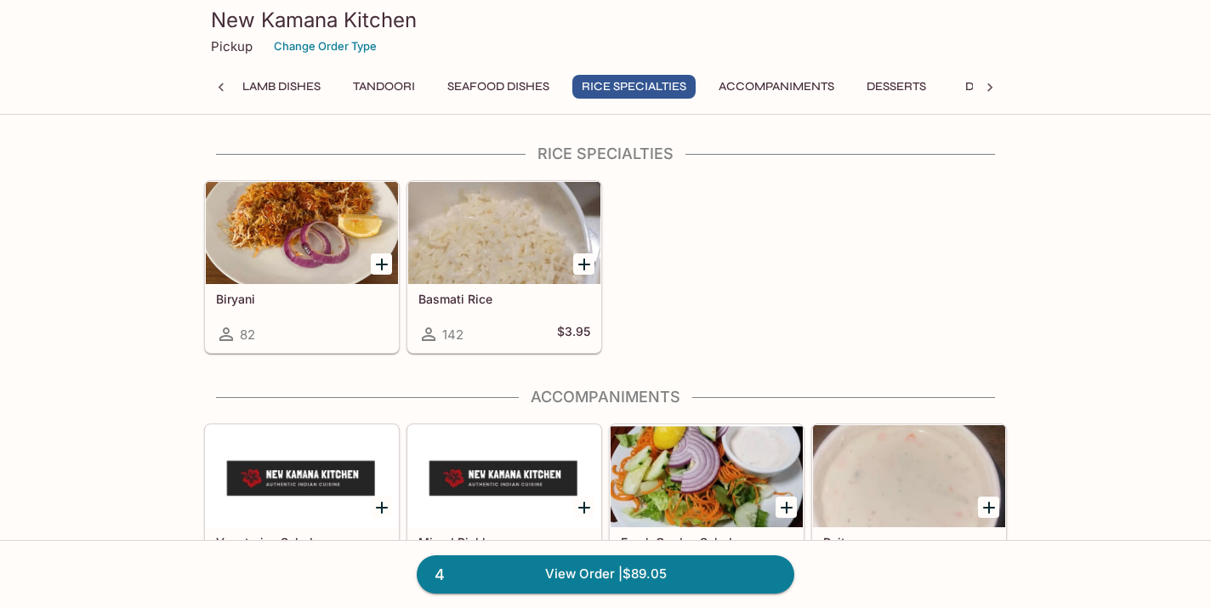
click at [581, 262] on icon "Add Basmati Rice" at bounding box center [584, 264] width 20 height 20
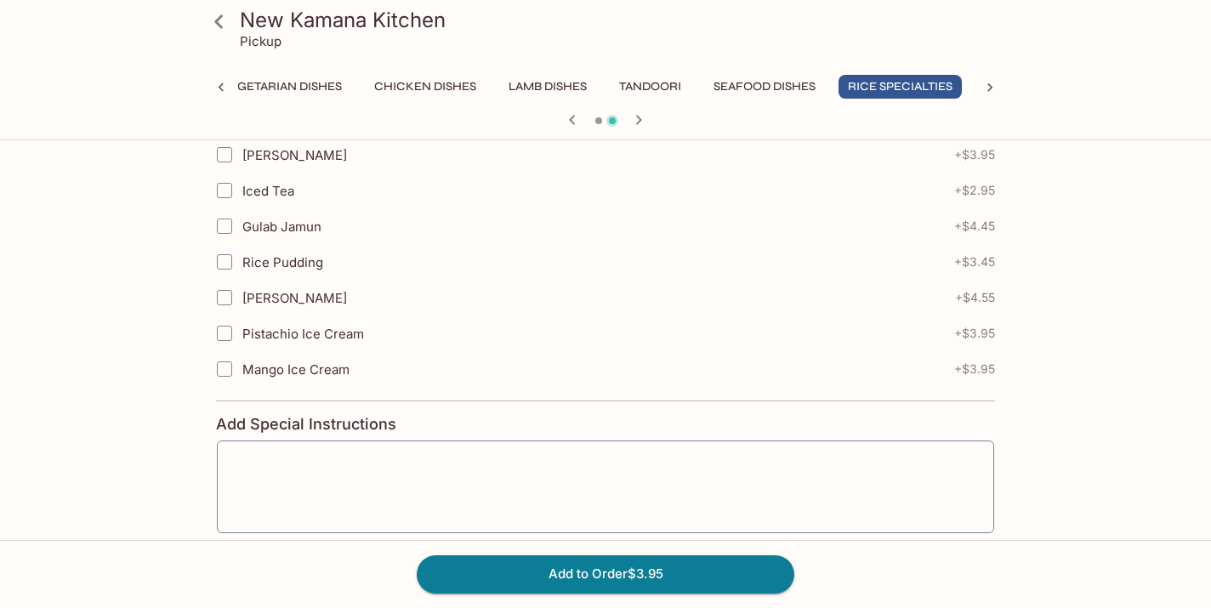
scroll to position [627, 0]
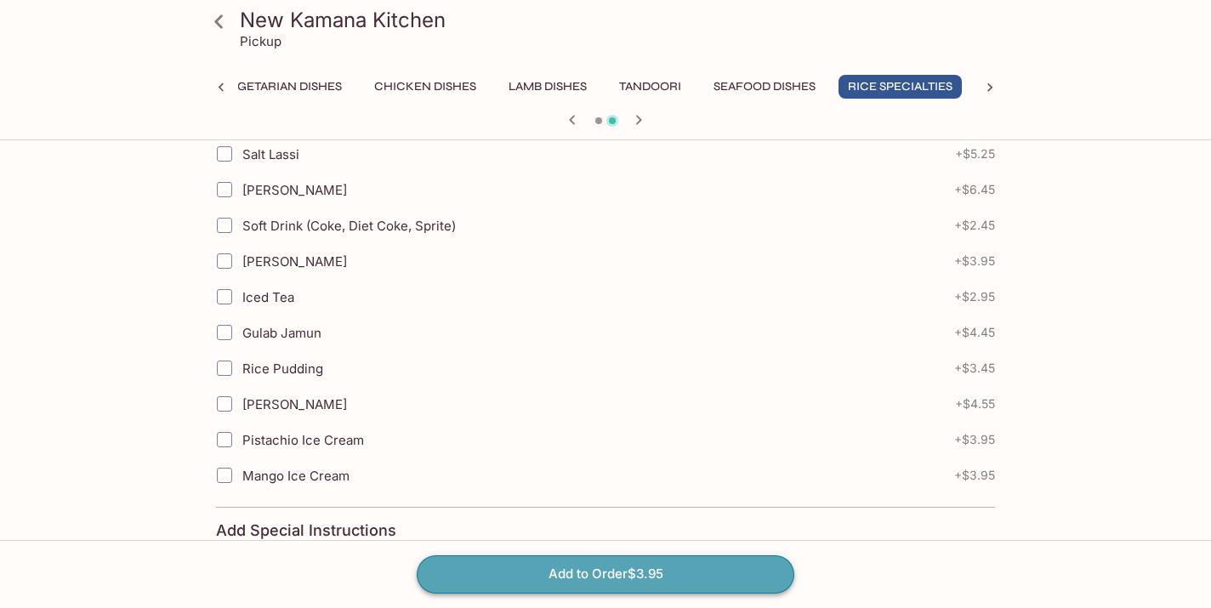
click at [543, 564] on button "Add to Order $3.95" at bounding box center [606, 573] width 378 height 37
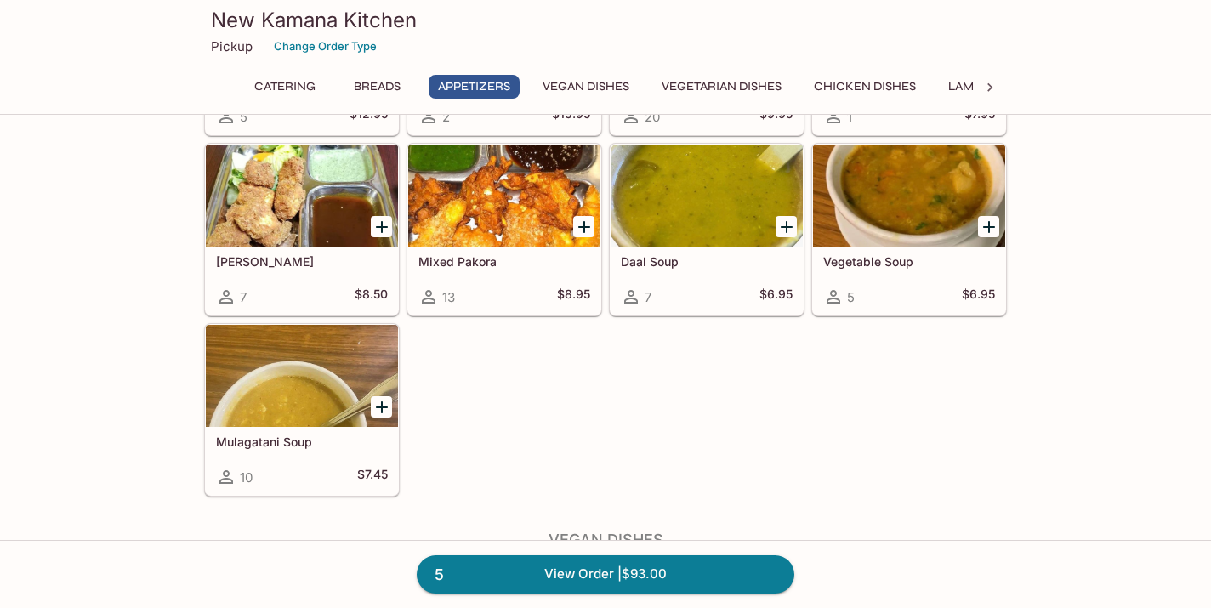
scroll to position [1454, 0]
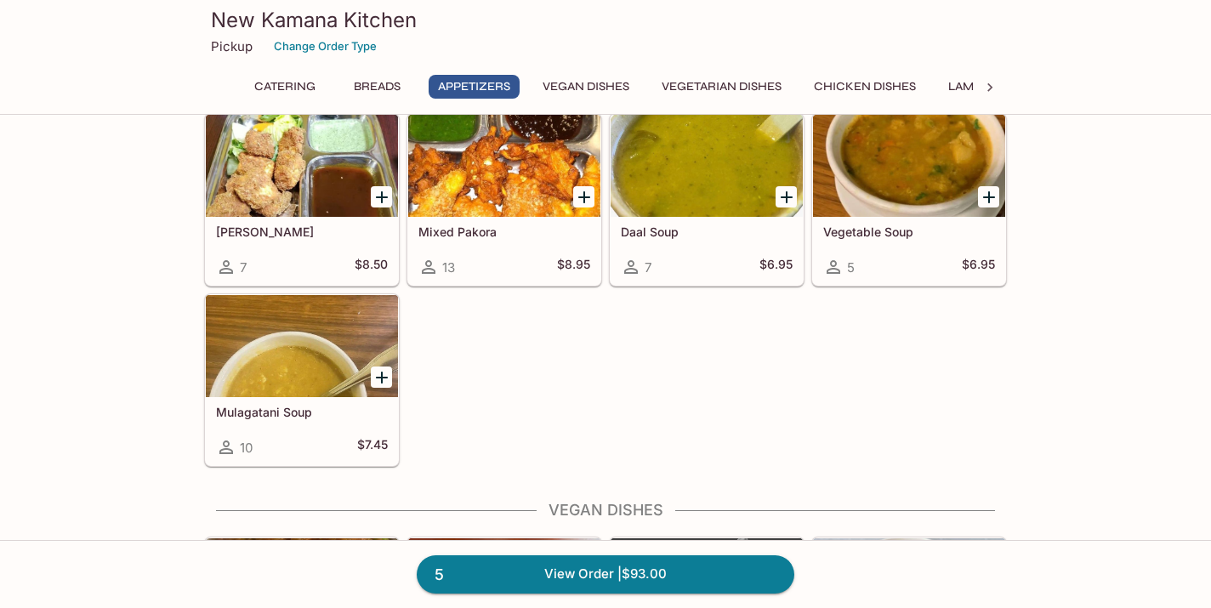
click at [990, 88] on icon at bounding box center [990, 87] width 17 height 17
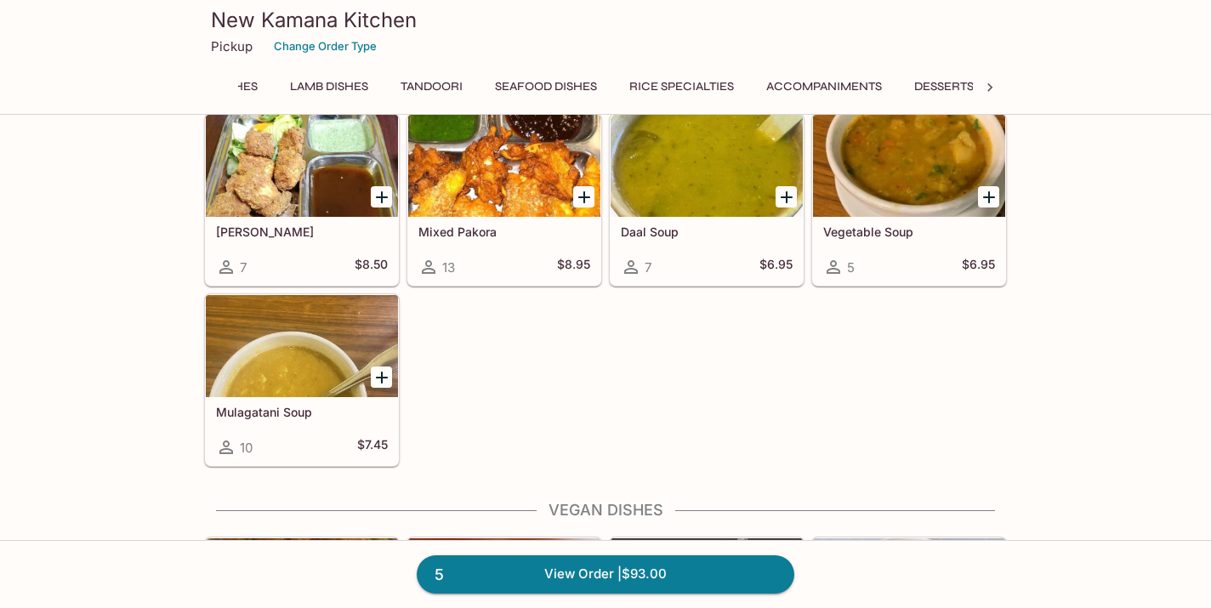
scroll to position [0, 706]
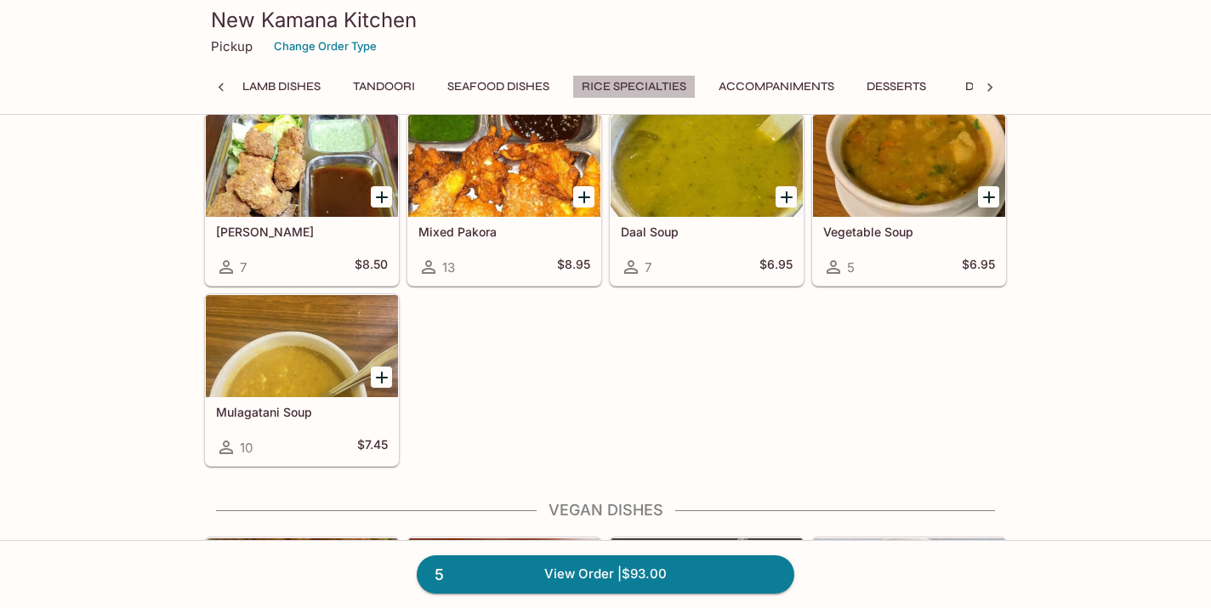
click at [630, 94] on button "Rice Specialties" at bounding box center [633, 87] width 123 height 24
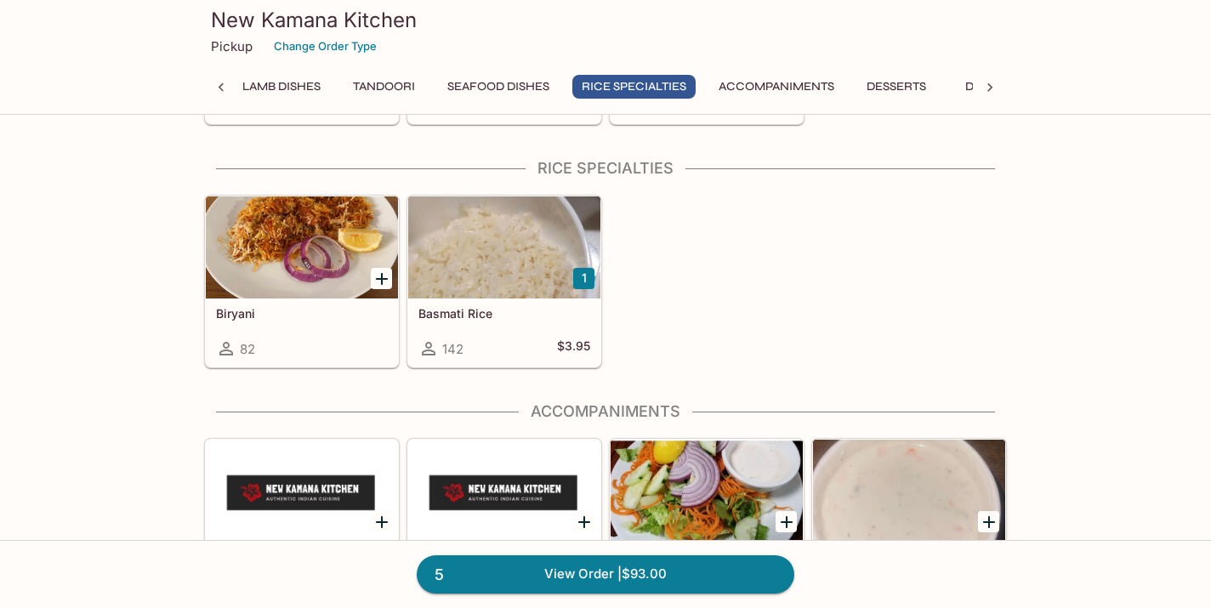
scroll to position [4712, 0]
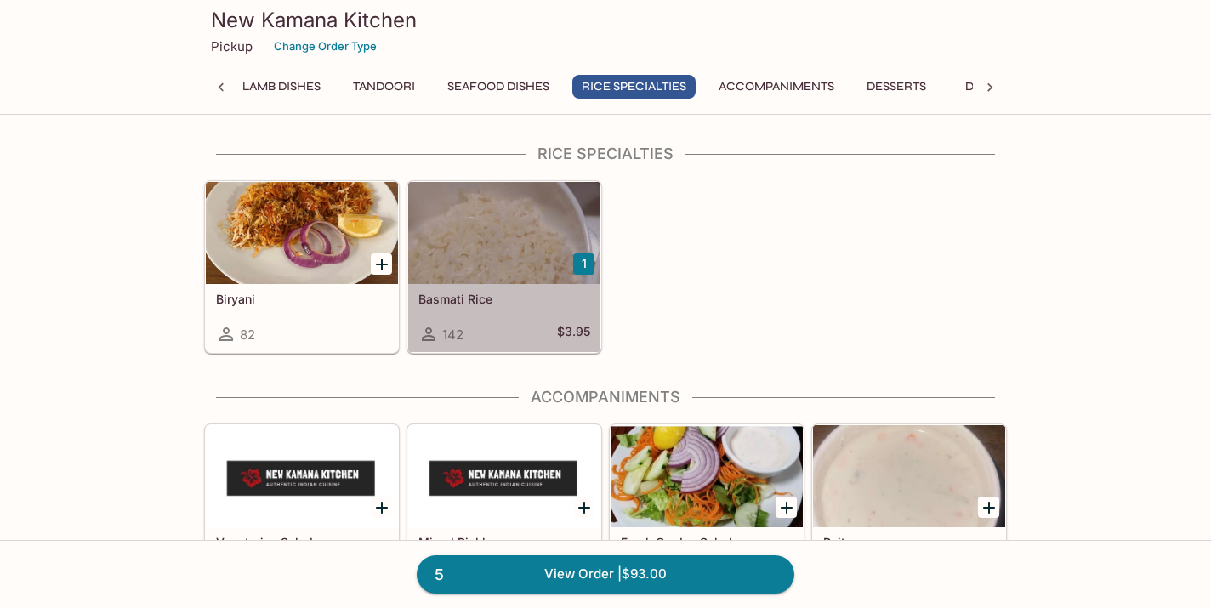
click at [538, 242] on div at bounding box center [504, 233] width 192 height 102
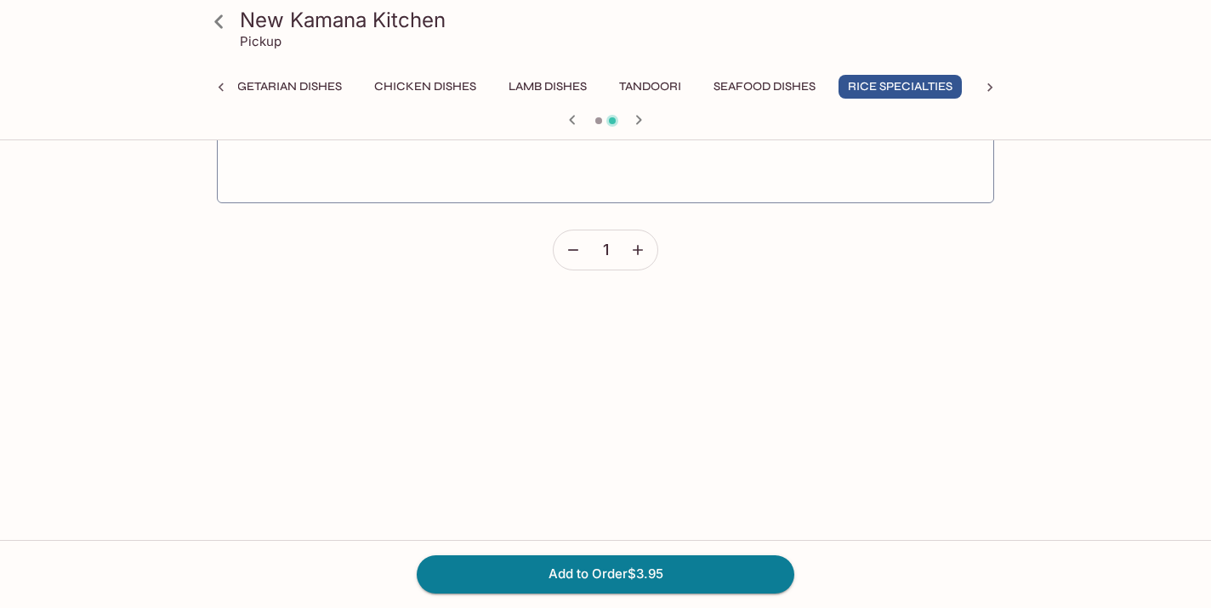
scroll to position [1043, 0]
click at [636, 268] on icon "button" at bounding box center [637, 270] width 17 height 17
click at [618, 573] on button "Add to Order $11.85" at bounding box center [606, 573] width 378 height 37
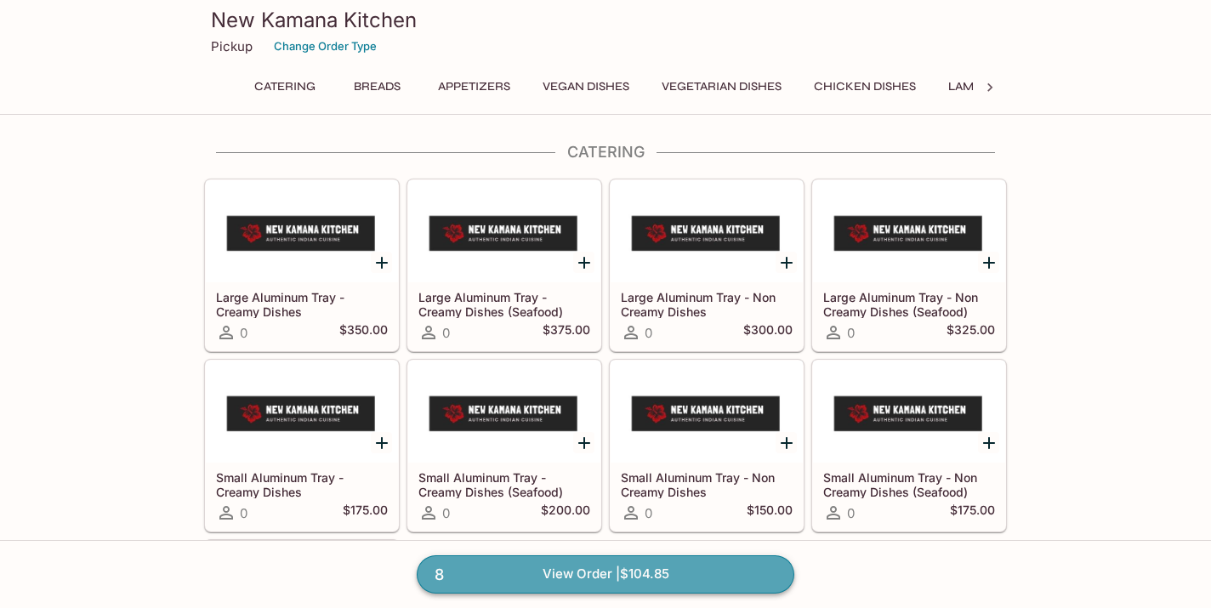
click at [615, 579] on link "8 View Order | $104.85" at bounding box center [606, 573] width 378 height 37
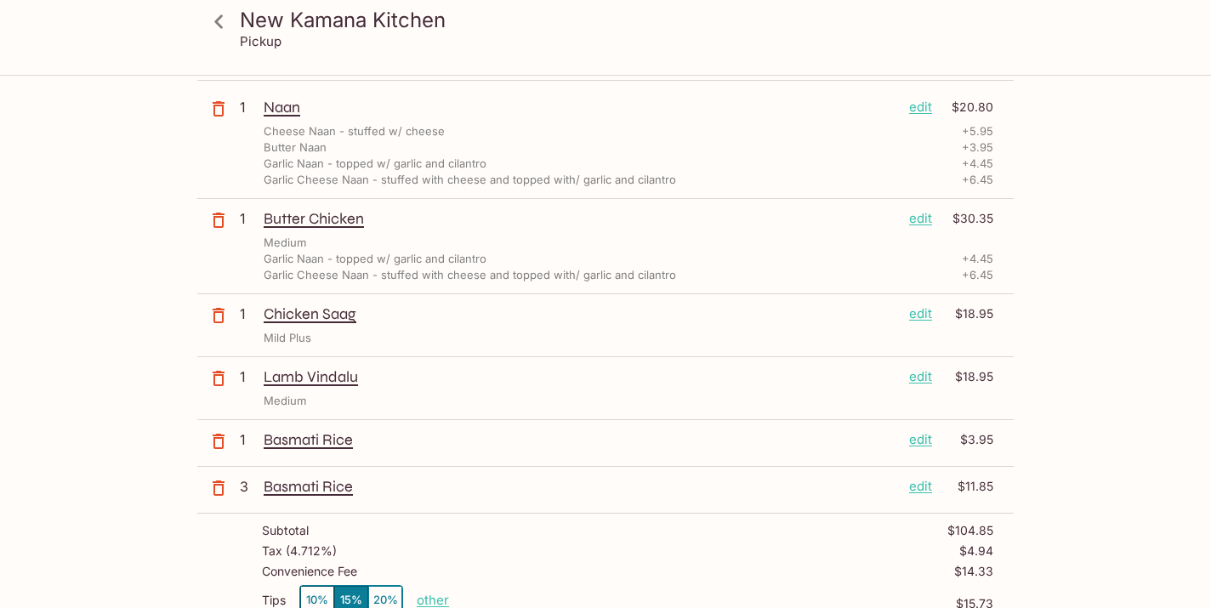
scroll to position [119, 0]
click at [918, 216] on p "edit" at bounding box center [920, 217] width 23 height 19
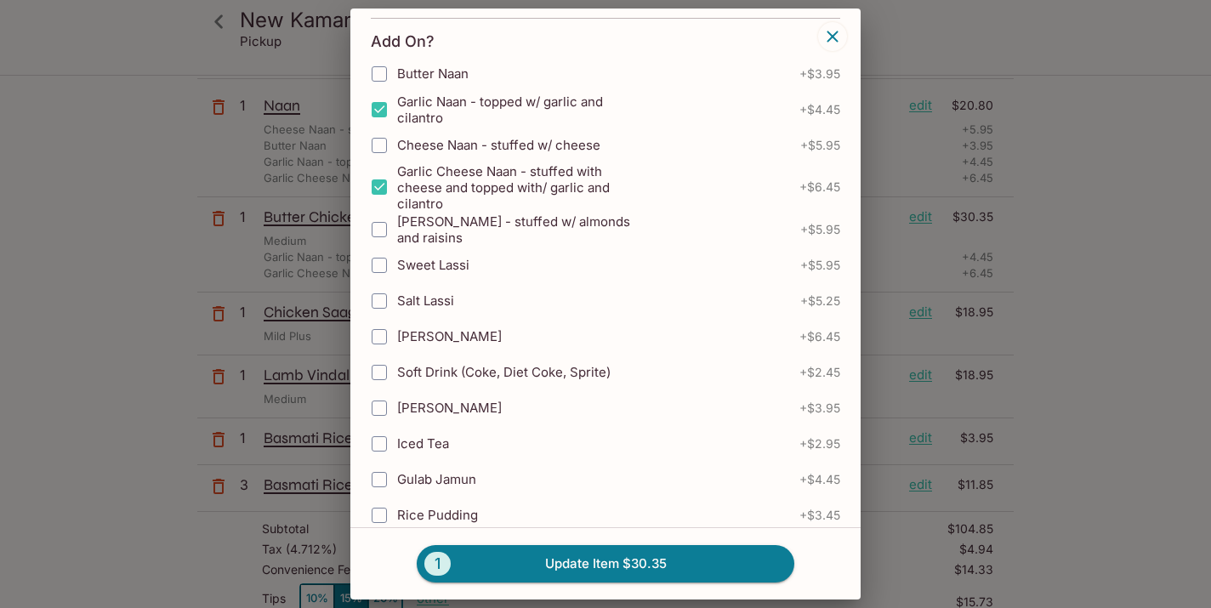
scroll to position [418, 0]
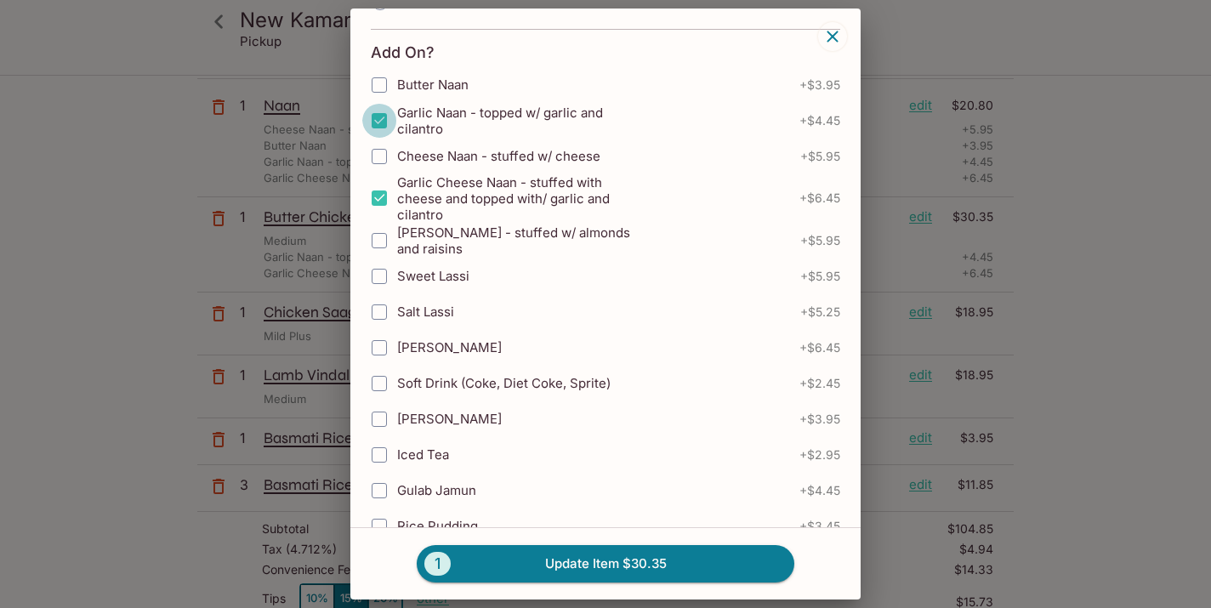
click at [378, 120] on input "Garlic Naan - topped w/ garlic and cilantro" at bounding box center [379, 121] width 34 height 34
checkbox input "false"
click at [380, 196] on input "Garlic Cheese Naan - stuffed with cheese and topped with/ garlic and cilantro" at bounding box center [379, 198] width 34 height 34
checkbox input "false"
click at [583, 570] on button "1 Update Item $19.45" at bounding box center [606, 563] width 378 height 37
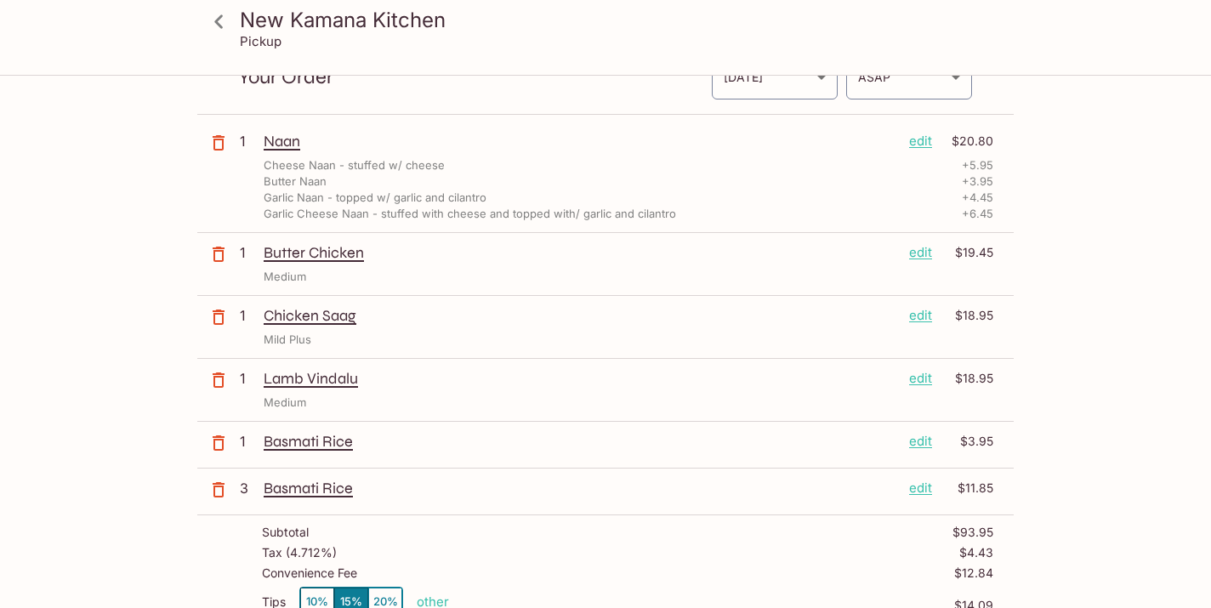
scroll to position [0, 0]
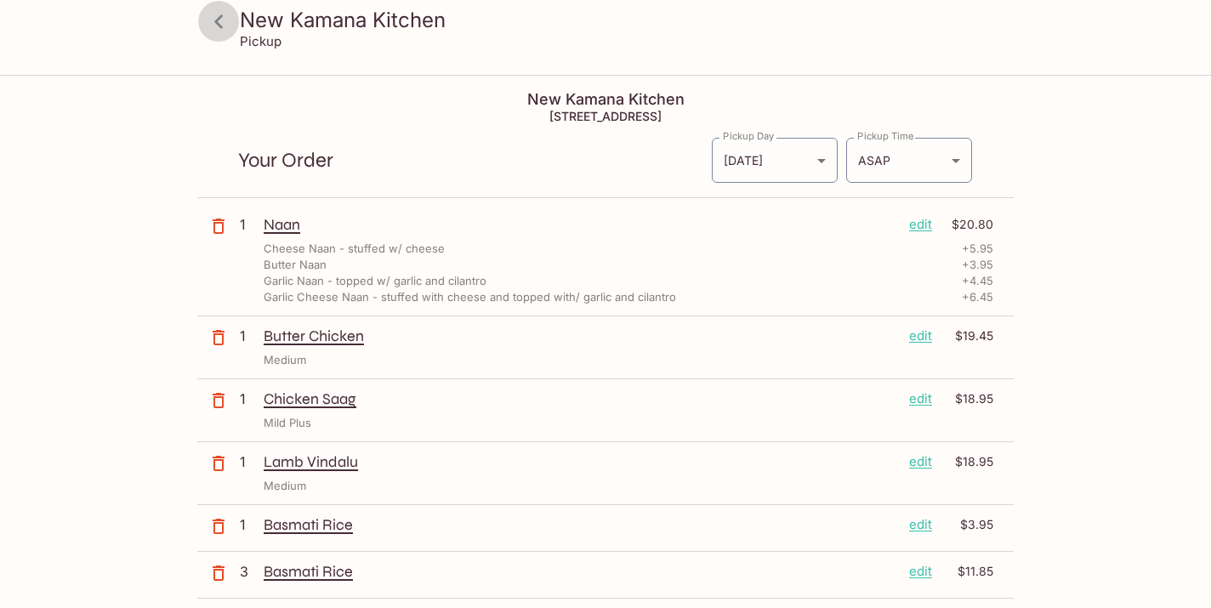
click at [212, 18] on icon at bounding box center [219, 22] width 30 height 30
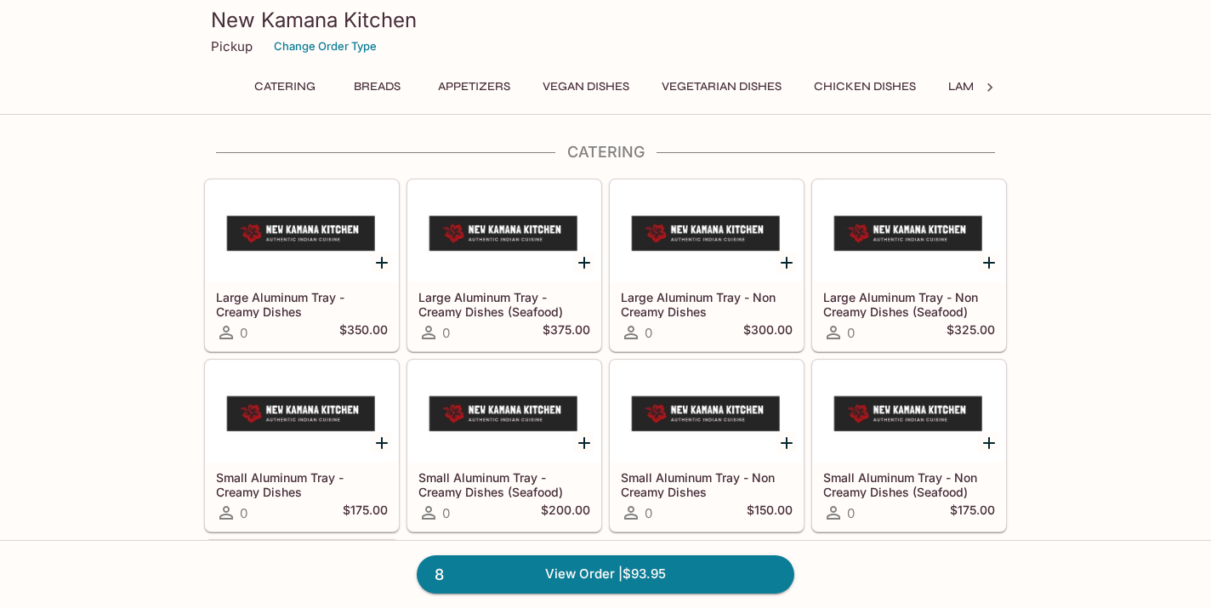
click at [714, 94] on button "Vegetarian Dishes" at bounding box center [721, 87] width 139 height 24
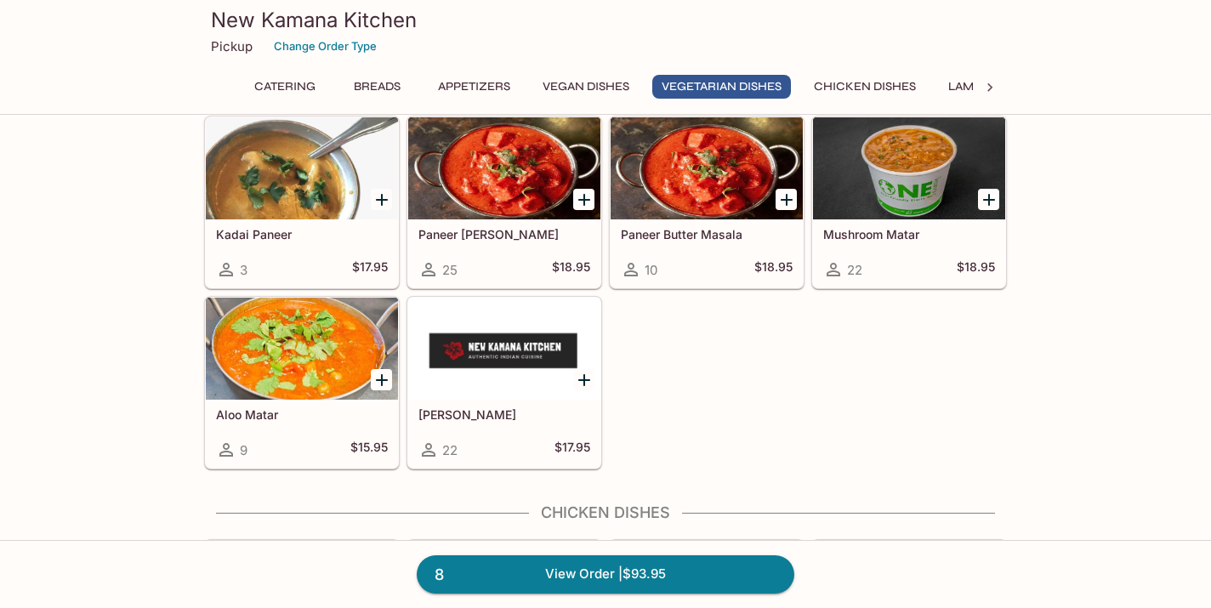
scroll to position [2663, 0]
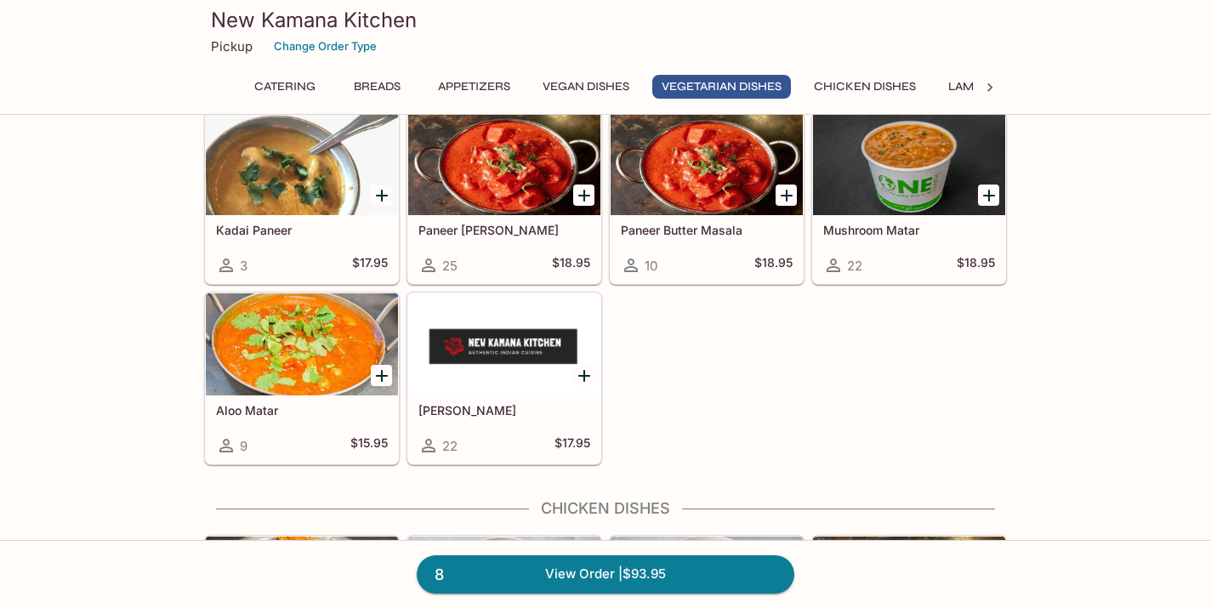
click at [850, 94] on button "Chicken Dishes" at bounding box center [865, 87] width 121 height 24
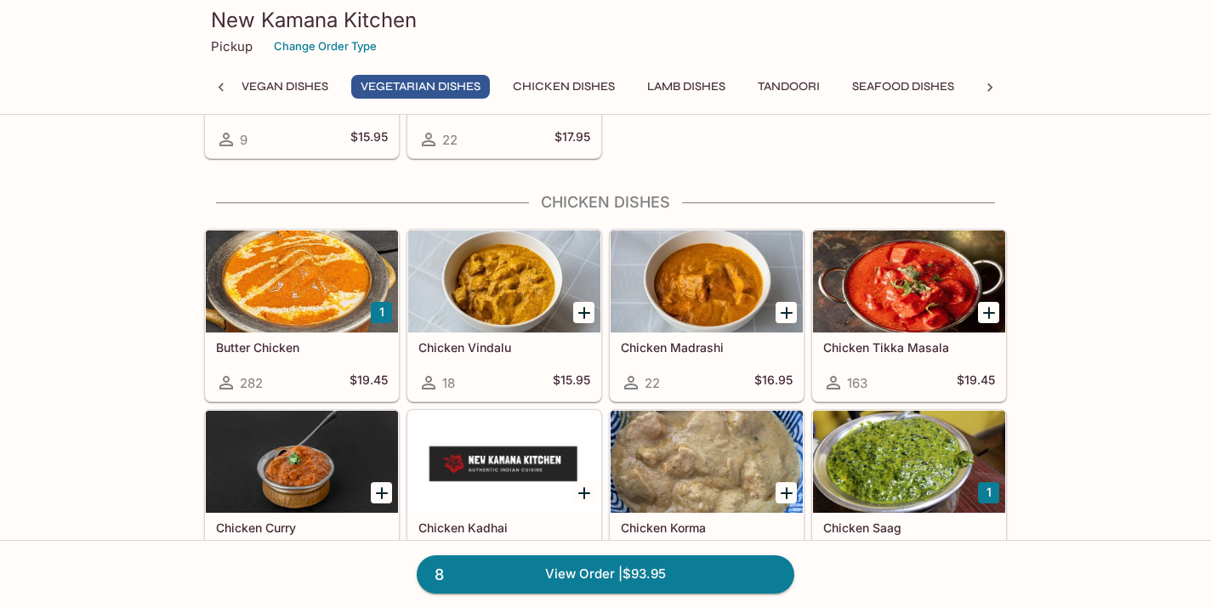
scroll to position [2967, 0]
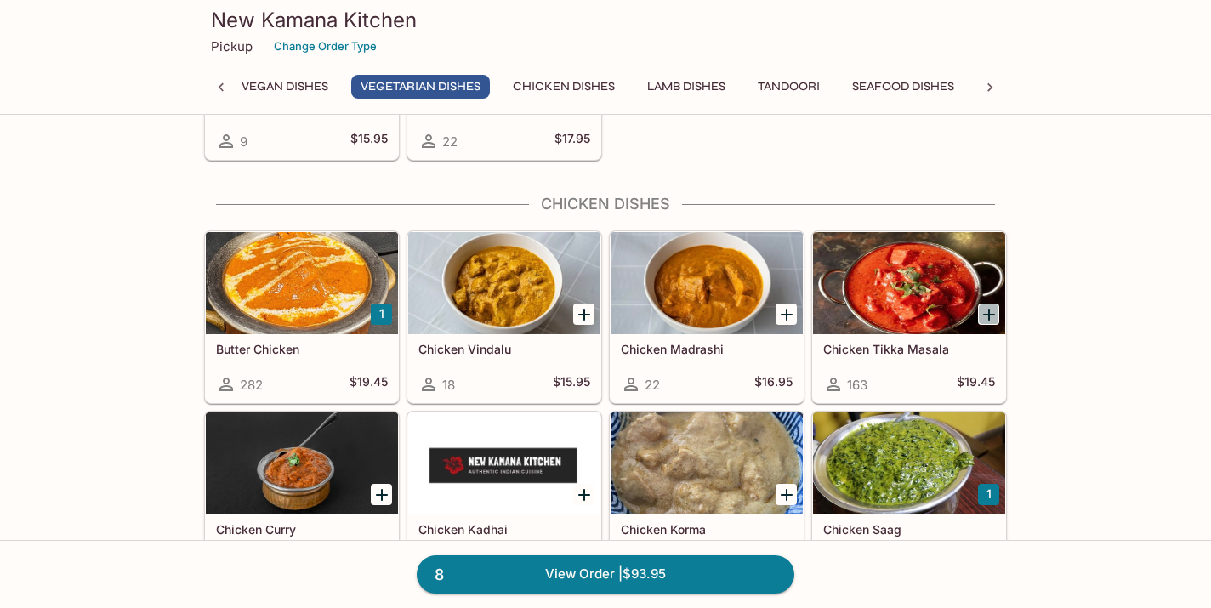
click at [984, 321] on icon "Add Chicken Tikka Masala" at bounding box center [989, 314] width 20 height 20
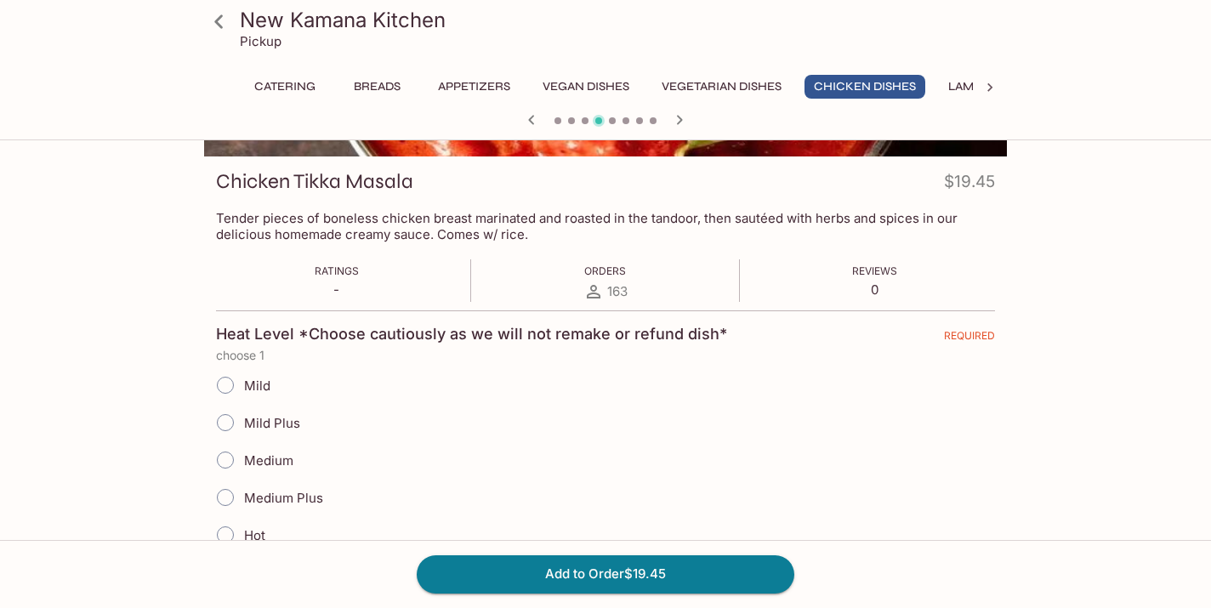
scroll to position [233, 0]
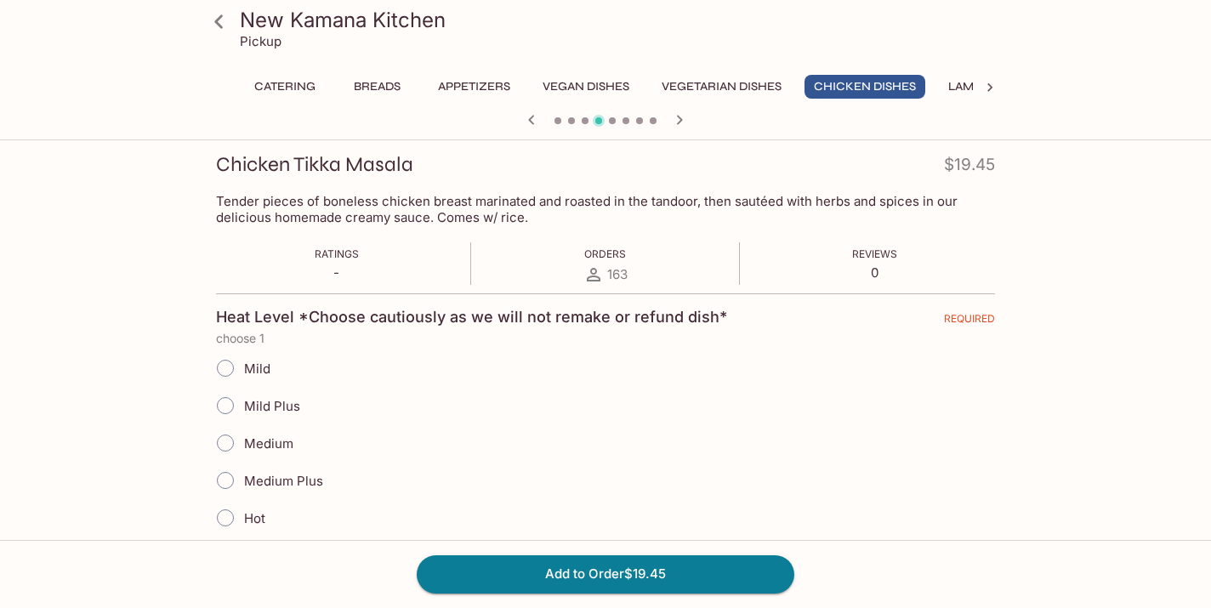
click at [259, 447] on span "Medium" at bounding box center [268, 443] width 49 height 16
click at [243, 447] on input "Medium" at bounding box center [226, 443] width 36 height 36
radio input "true"
click at [628, 572] on button "Add to Order $19.45" at bounding box center [606, 573] width 378 height 37
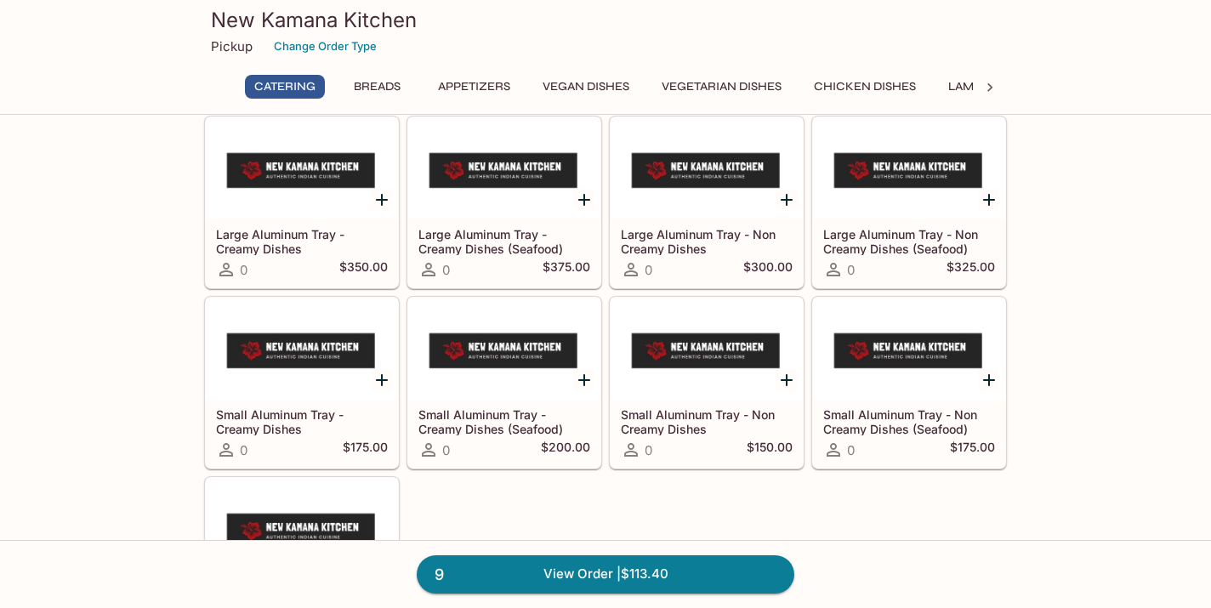
scroll to position [124, 0]
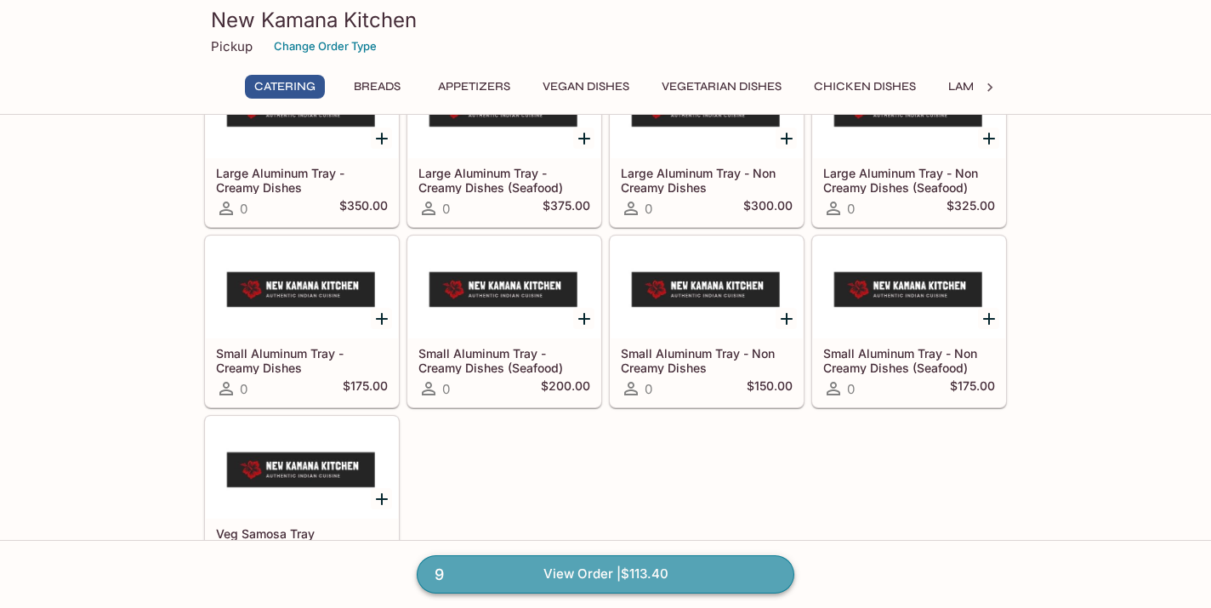
click at [577, 565] on link "9 View Order | $113.40" at bounding box center [606, 573] width 378 height 37
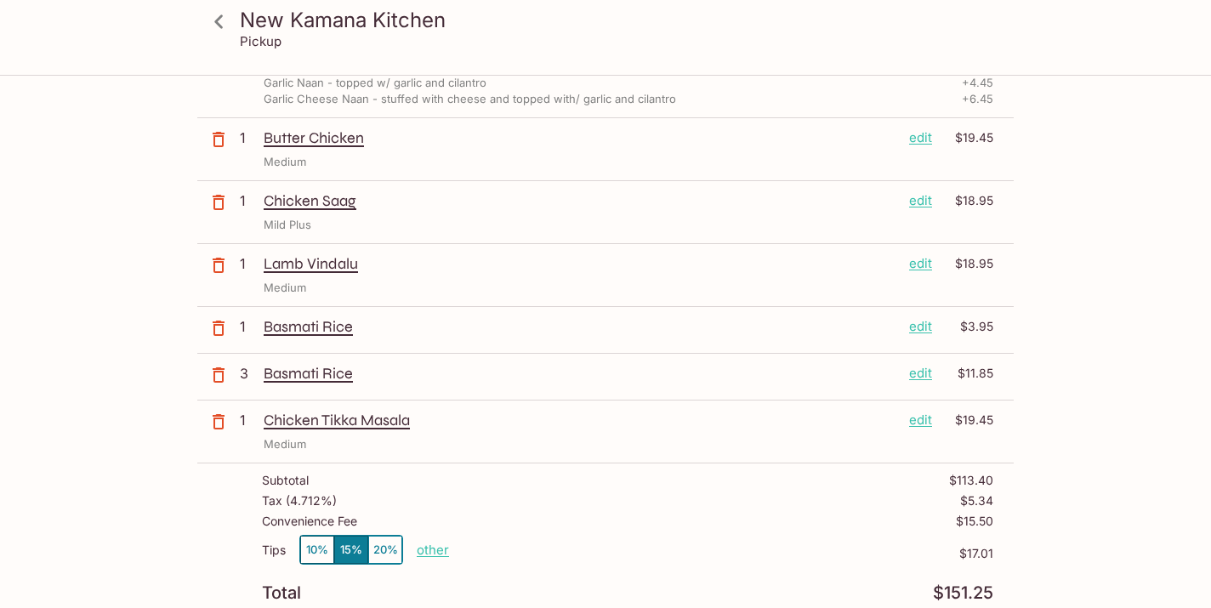
scroll to position [199, 0]
click at [316, 134] on p "Butter Chicken" at bounding box center [580, 137] width 632 height 19
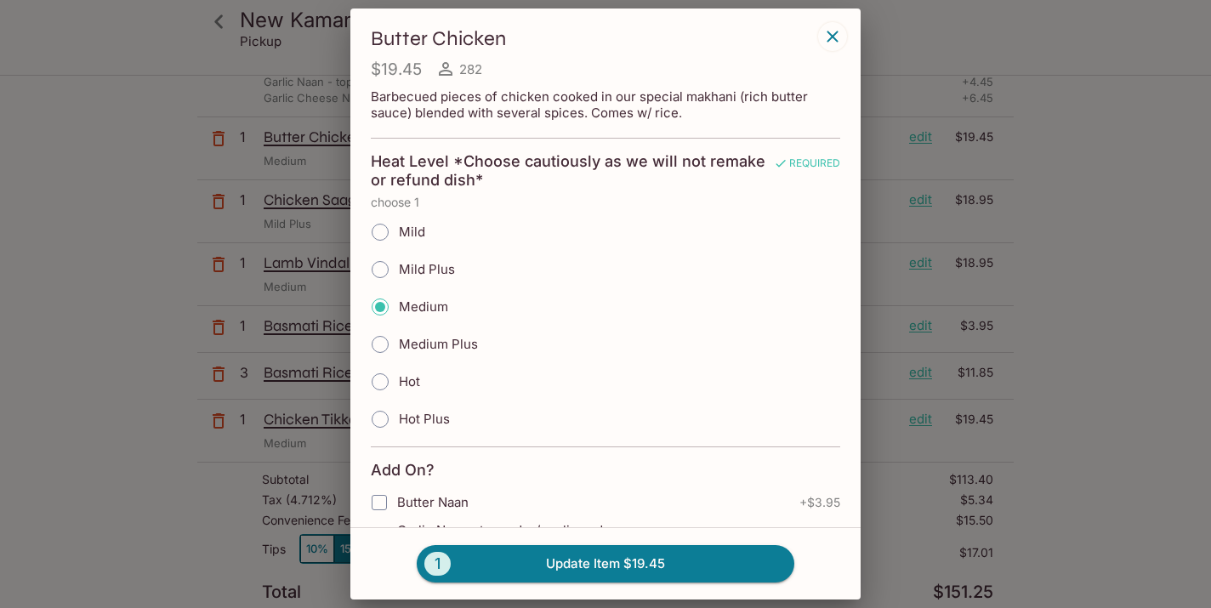
click at [444, 266] on span "Mild Plus" at bounding box center [427, 269] width 56 height 16
click at [398, 266] on input "Mild Plus" at bounding box center [380, 270] width 36 height 36
radio input "true"
click at [836, 28] on icon "button" at bounding box center [832, 36] width 20 height 20
radio input "true"
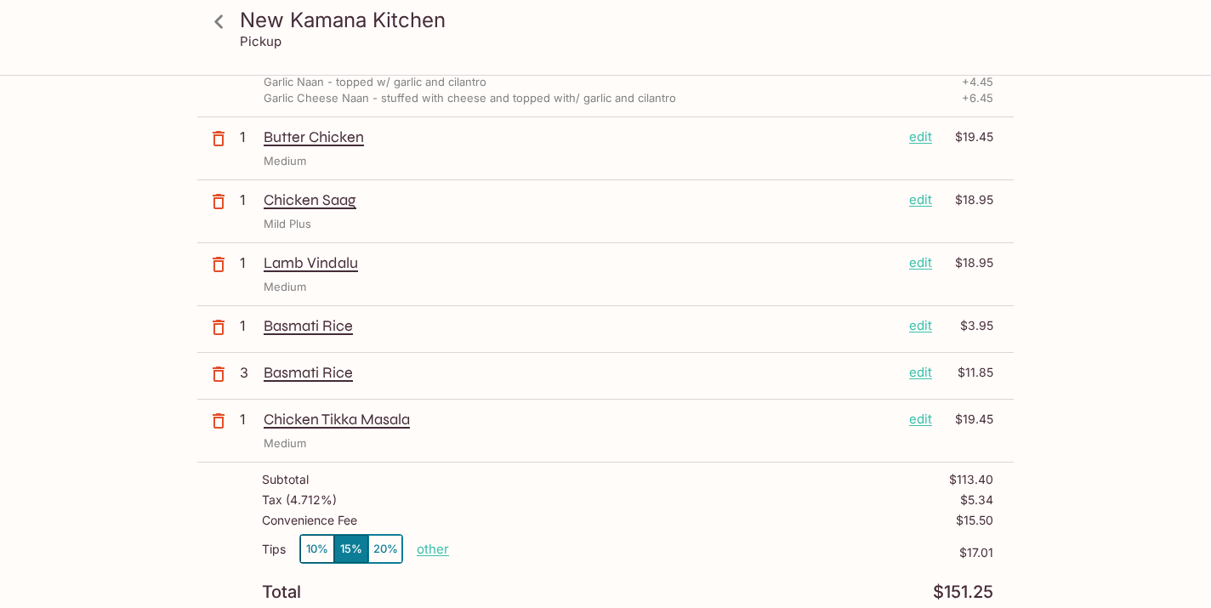
click at [322, 134] on p "Butter Chicken" at bounding box center [580, 137] width 632 height 19
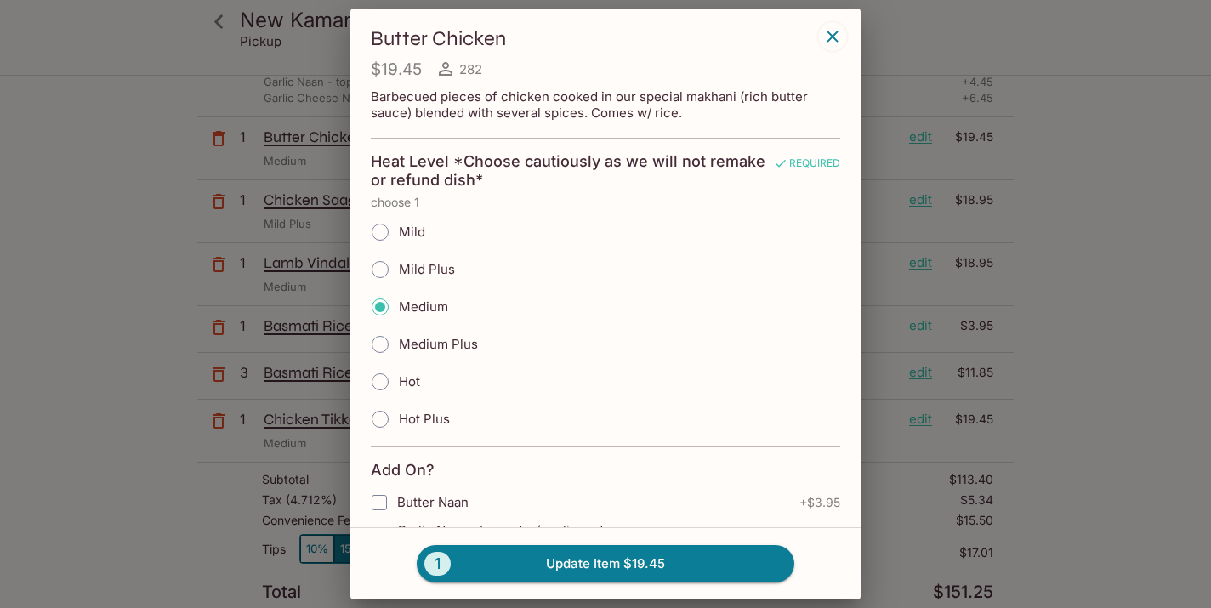
click at [433, 265] on span "Mild Plus" at bounding box center [427, 269] width 56 height 16
click at [398, 265] on input "Mild Plus" at bounding box center [380, 270] width 36 height 36
radio input "true"
click at [562, 553] on button "1 Update Item $19.45" at bounding box center [606, 563] width 378 height 37
radio input "true"
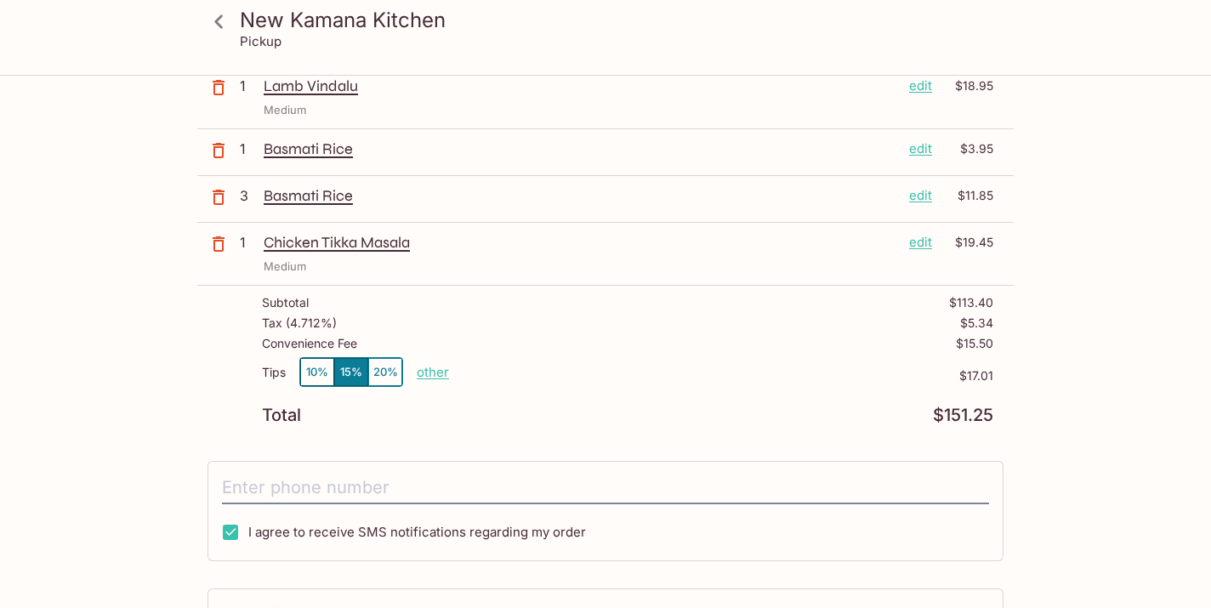
scroll to position [0, 0]
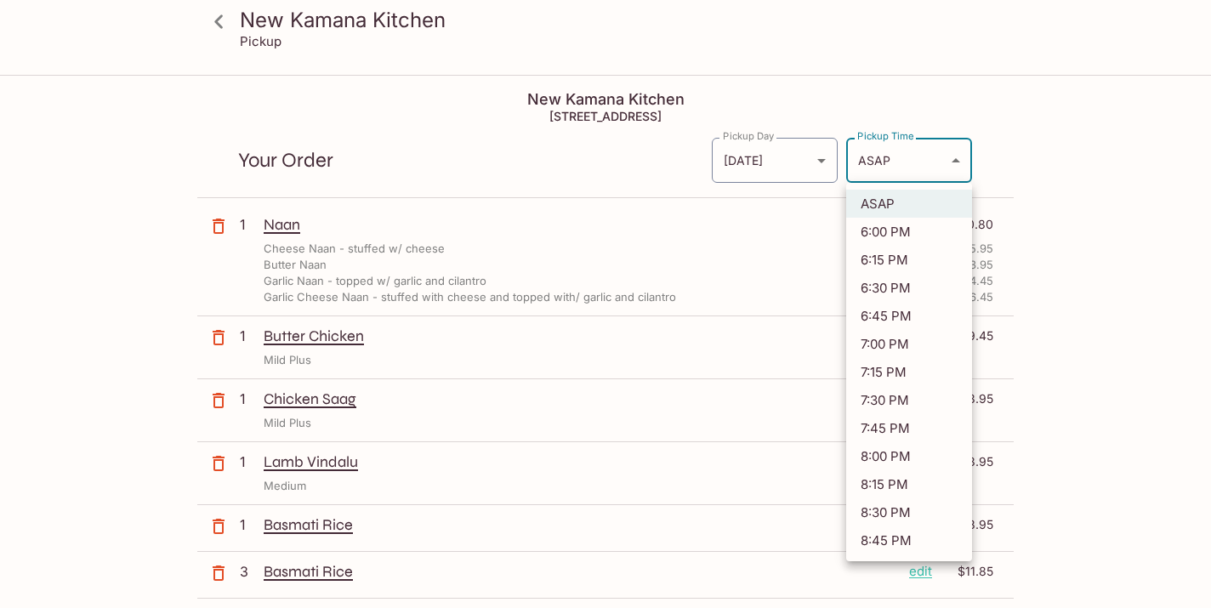
click at [870, 161] on body "New Kamana Kitchen Pickup New Kamana Kitchen [STREET_ADDRESS] Your Order Pickup…" at bounding box center [605, 381] width 1211 height 608
click at [907, 160] on div at bounding box center [605, 304] width 1211 height 608
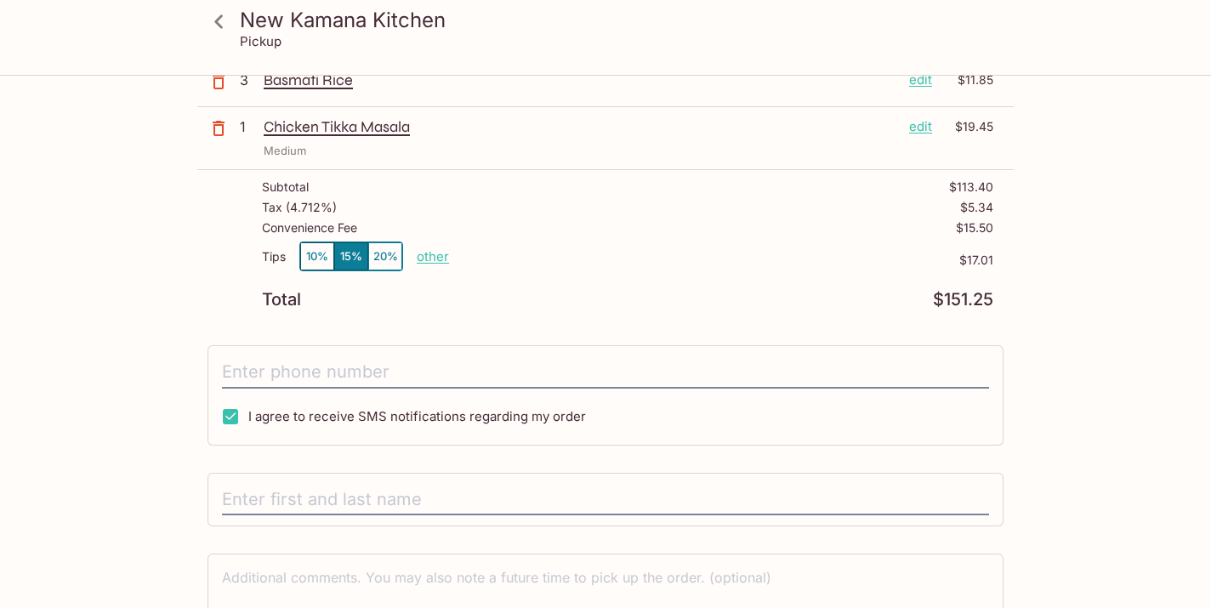
scroll to position [486, 0]
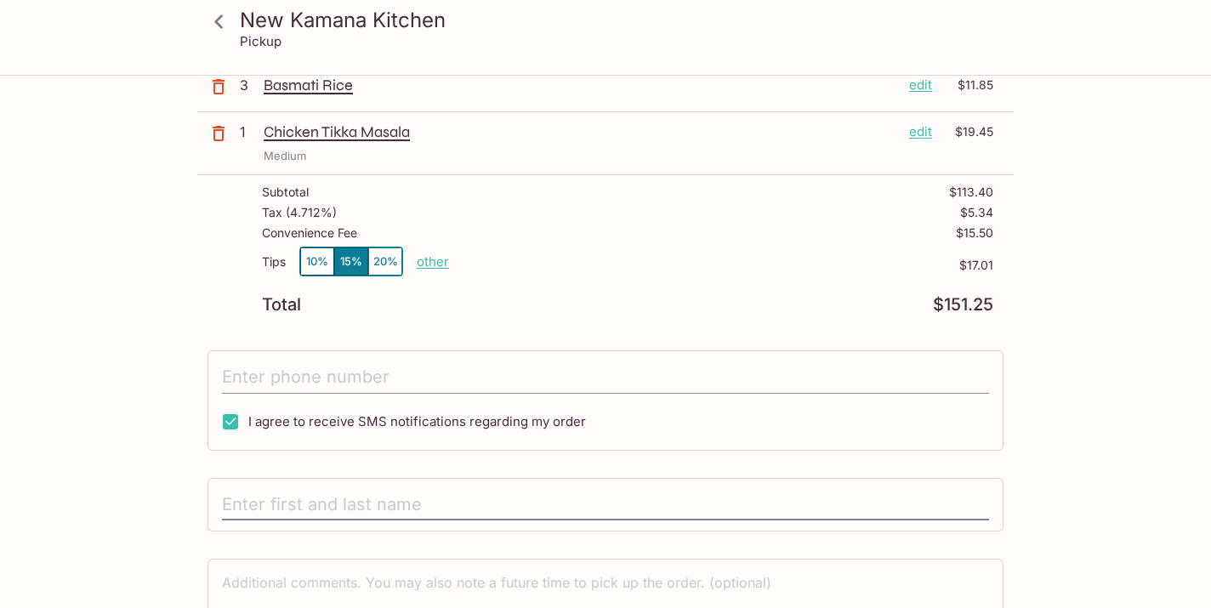
click at [754, 375] on input "tel" at bounding box center [605, 377] width 767 height 32
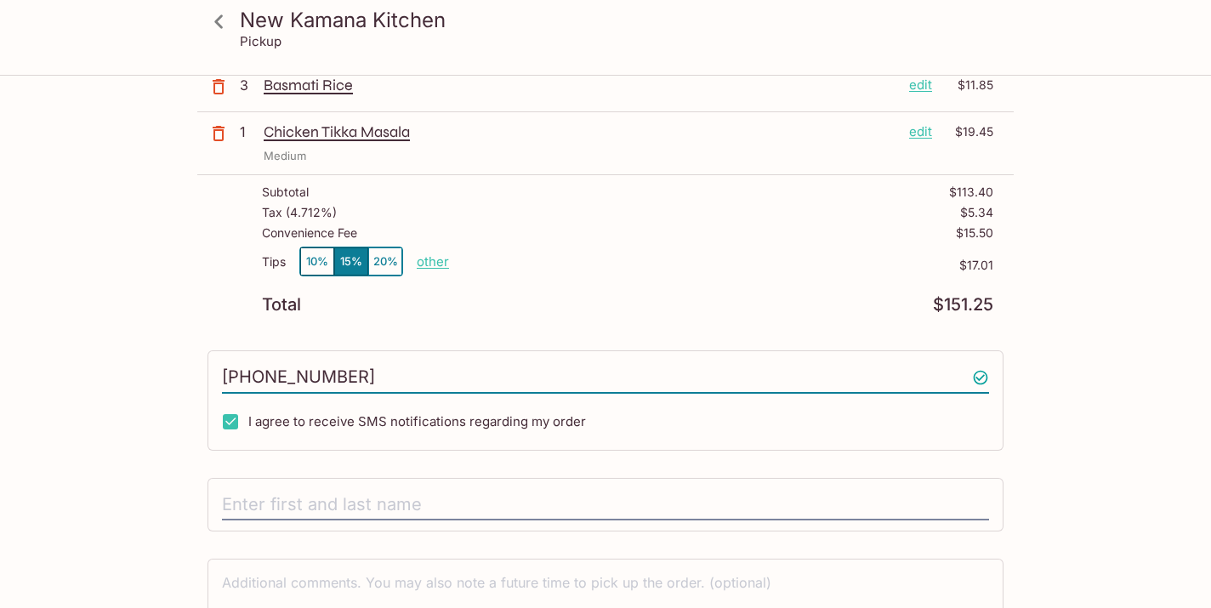
scroll to position [595, 0]
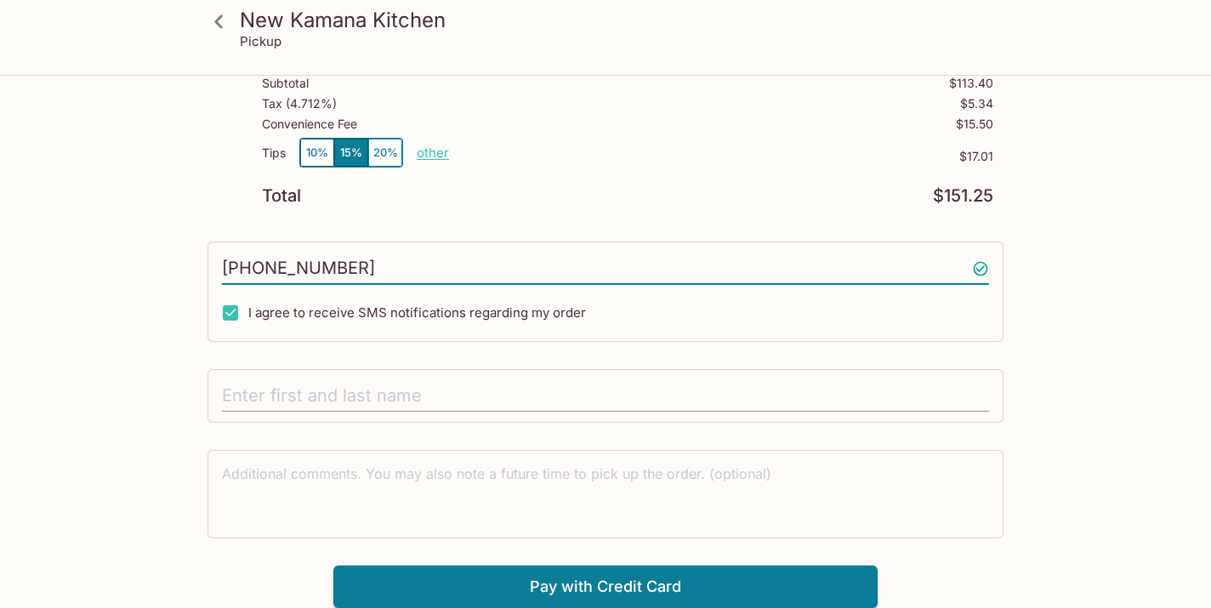
type input "[PHONE_NUMBER]"
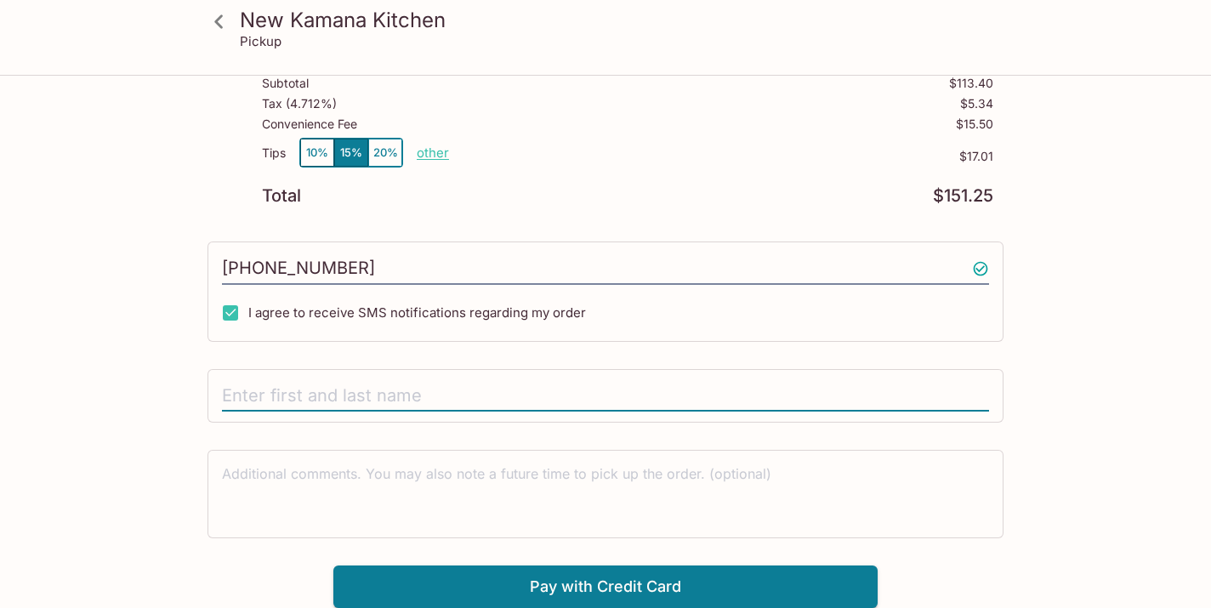
click at [668, 383] on input "text" at bounding box center [605, 396] width 767 height 32
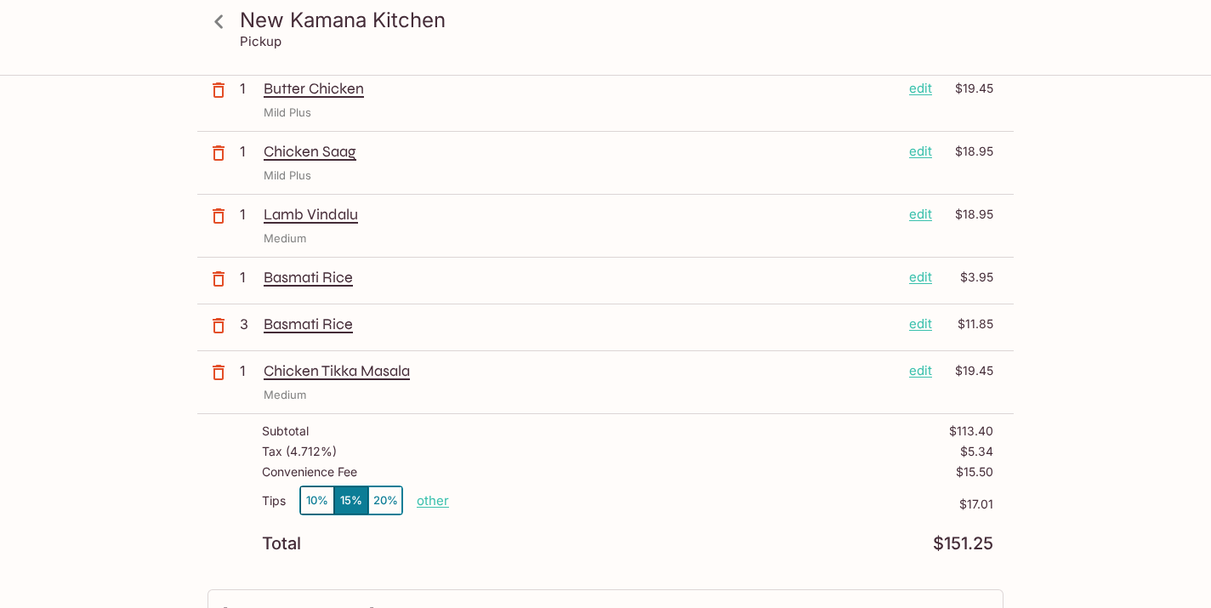
scroll to position [0, 0]
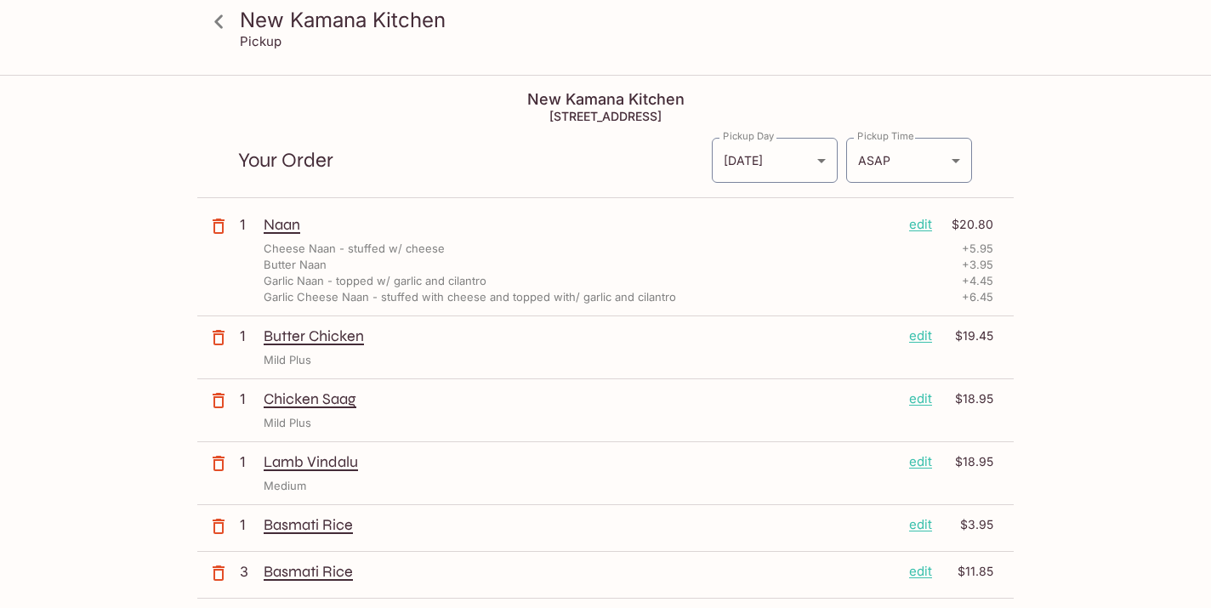
type input "[PERSON_NAME]"
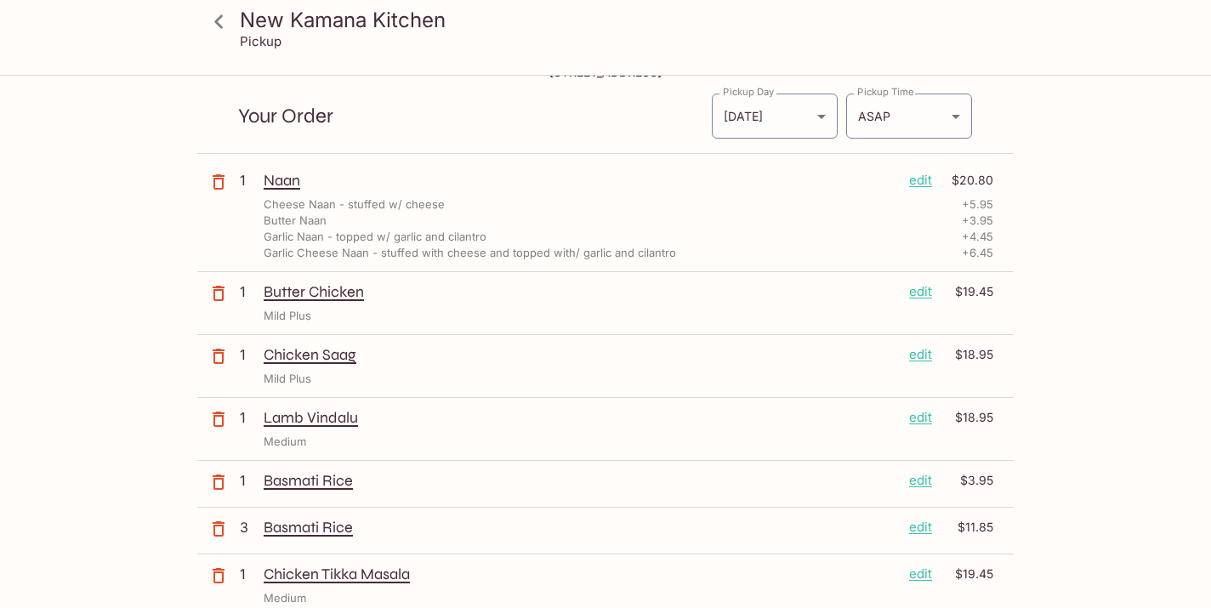
scroll to position [48, 0]
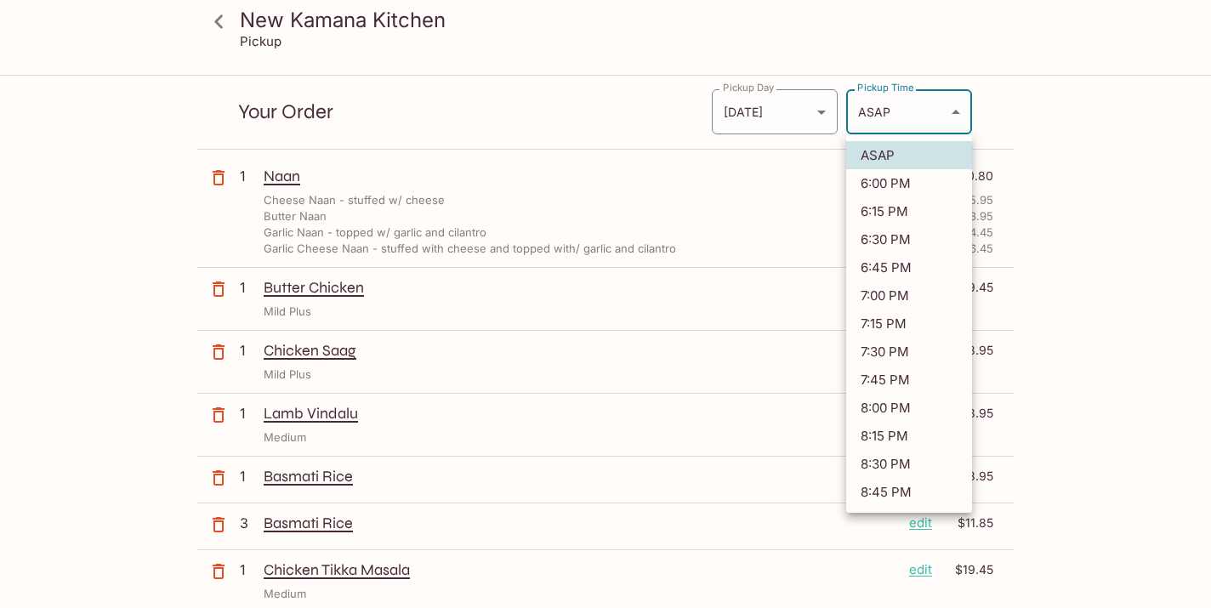
click at [952, 111] on body "New Kamana Kitchen Pickup New Kamana Kitchen [STREET_ADDRESS] Your Order Pickup…" at bounding box center [605, 332] width 1211 height 608
click at [952, 111] on div at bounding box center [605, 304] width 1211 height 608
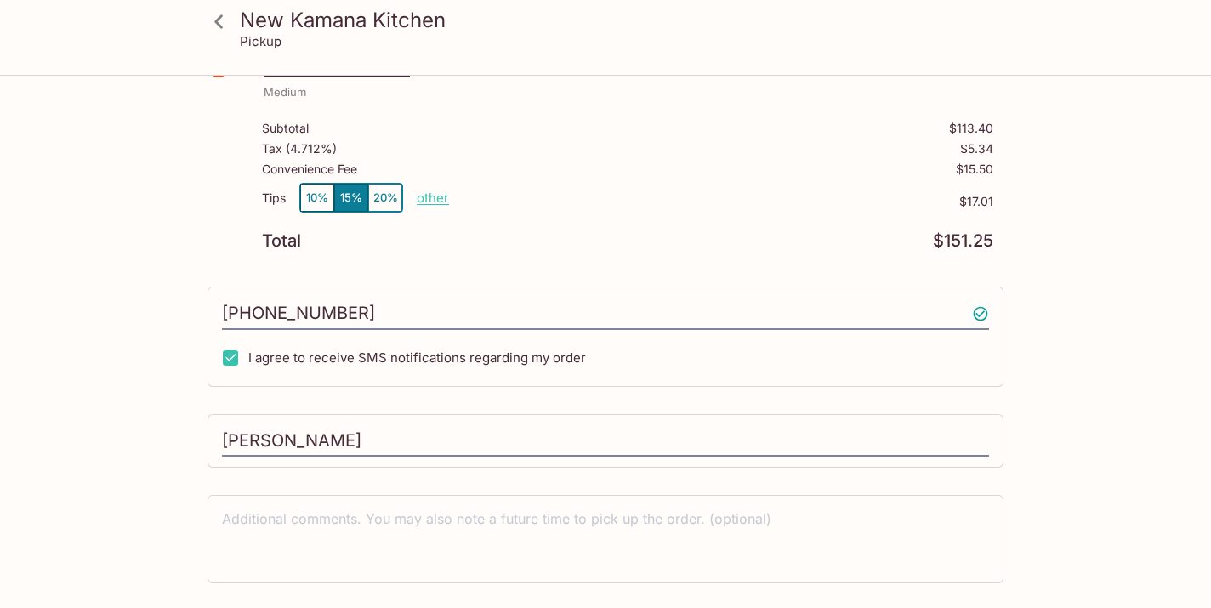
scroll to position [556, 0]
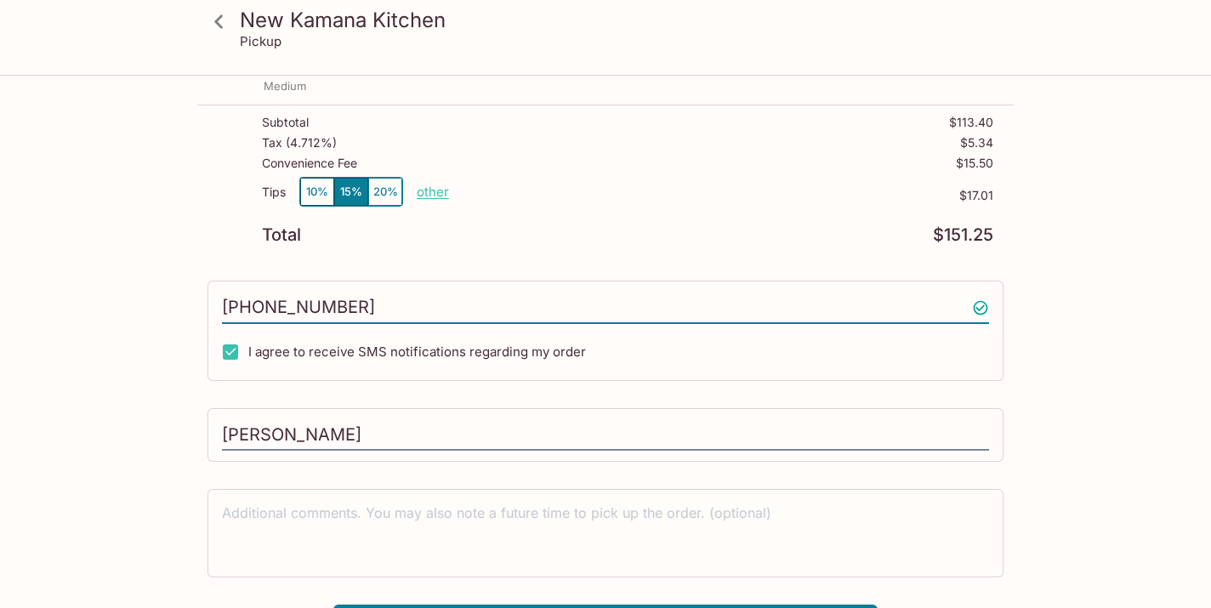
click at [401, 306] on input "[PHONE_NUMBER]" at bounding box center [605, 308] width 767 height 32
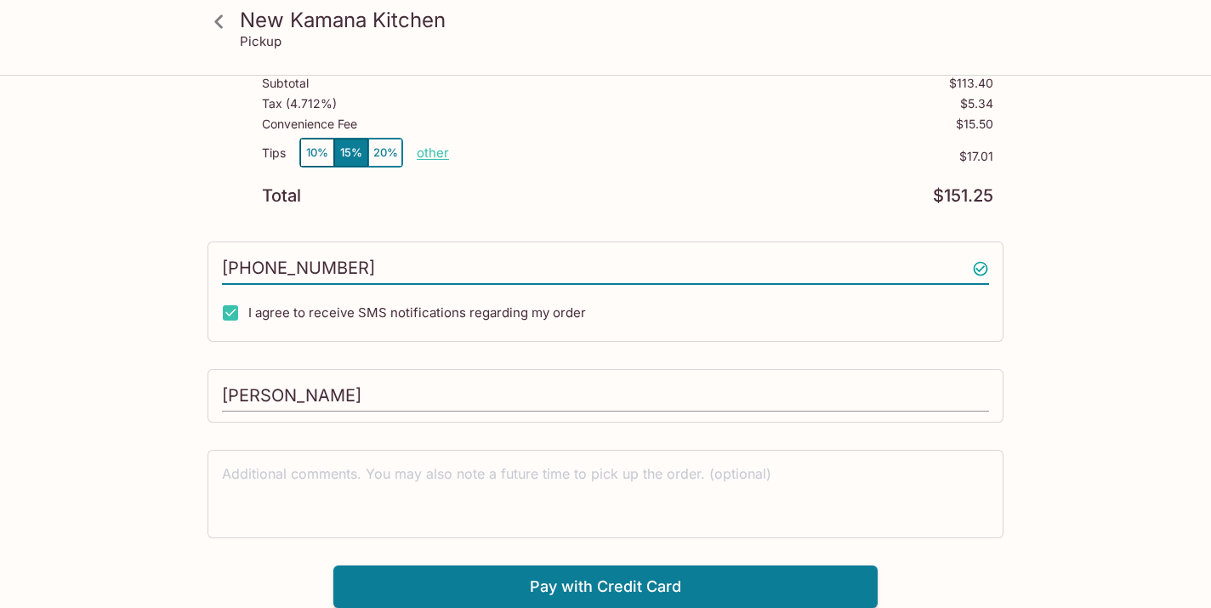
type input "[PHONE_NUMBER]"
click at [410, 394] on input "[PERSON_NAME]" at bounding box center [605, 396] width 767 height 32
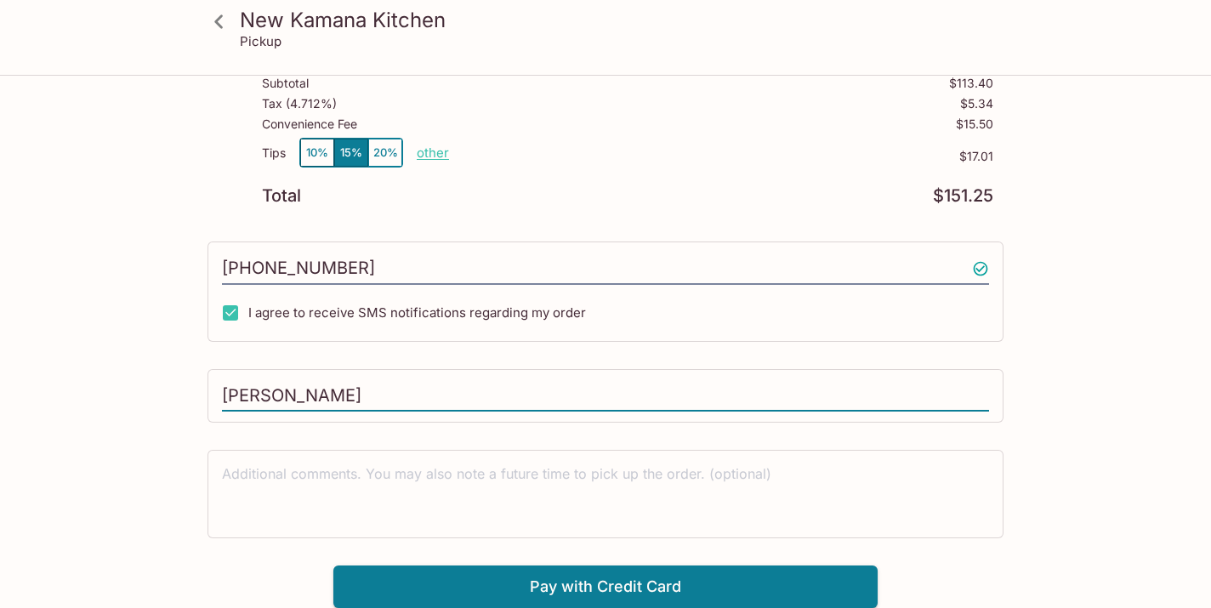
click at [410, 394] on input "[PERSON_NAME]" at bounding box center [605, 396] width 767 height 32
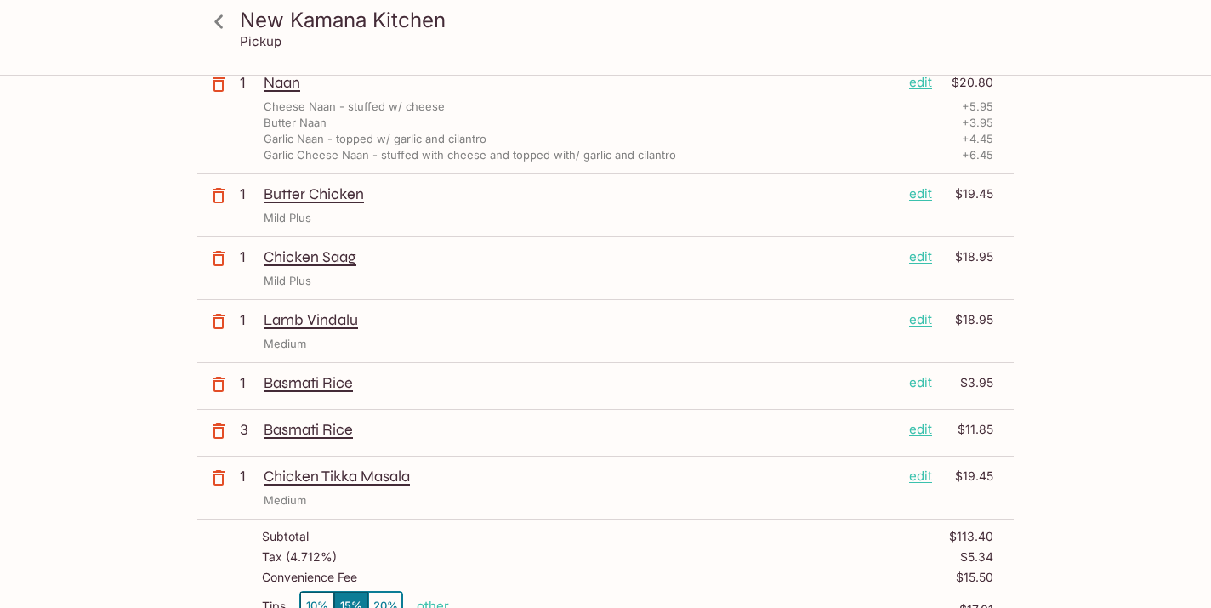
scroll to position [0, 0]
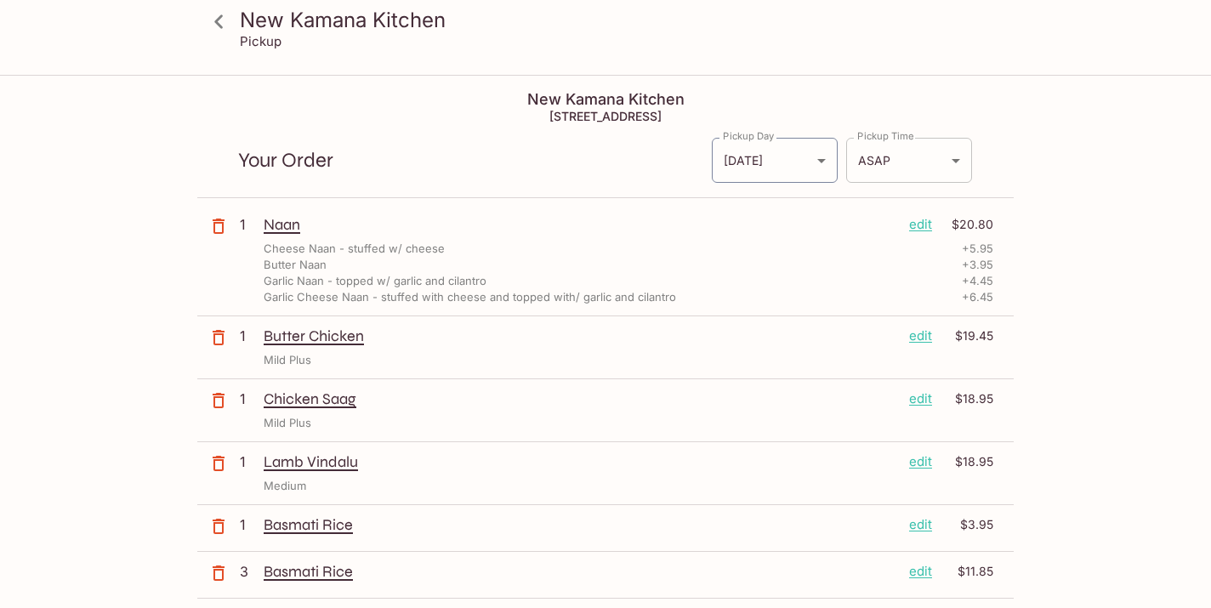
type input "[PERSON_NAME]"
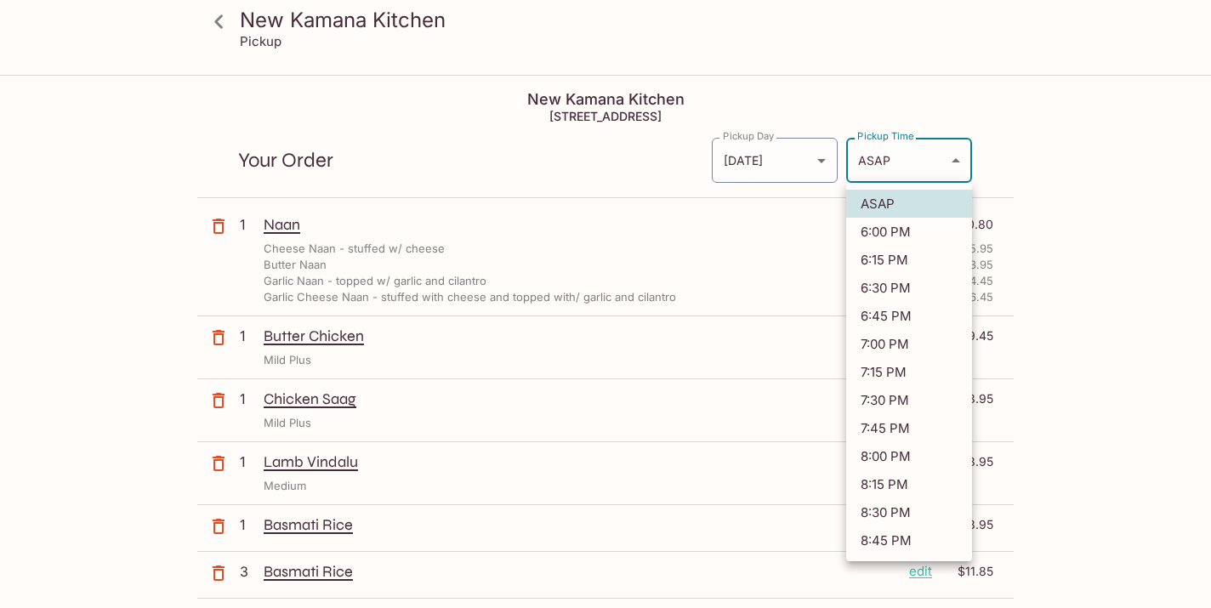
click at [899, 177] on body "New Kamana Kitchen Pickup New Kamana Kitchen [STREET_ADDRESS] Your Order Pickup…" at bounding box center [605, 381] width 1211 height 608
click at [902, 161] on div at bounding box center [605, 304] width 1211 height 608
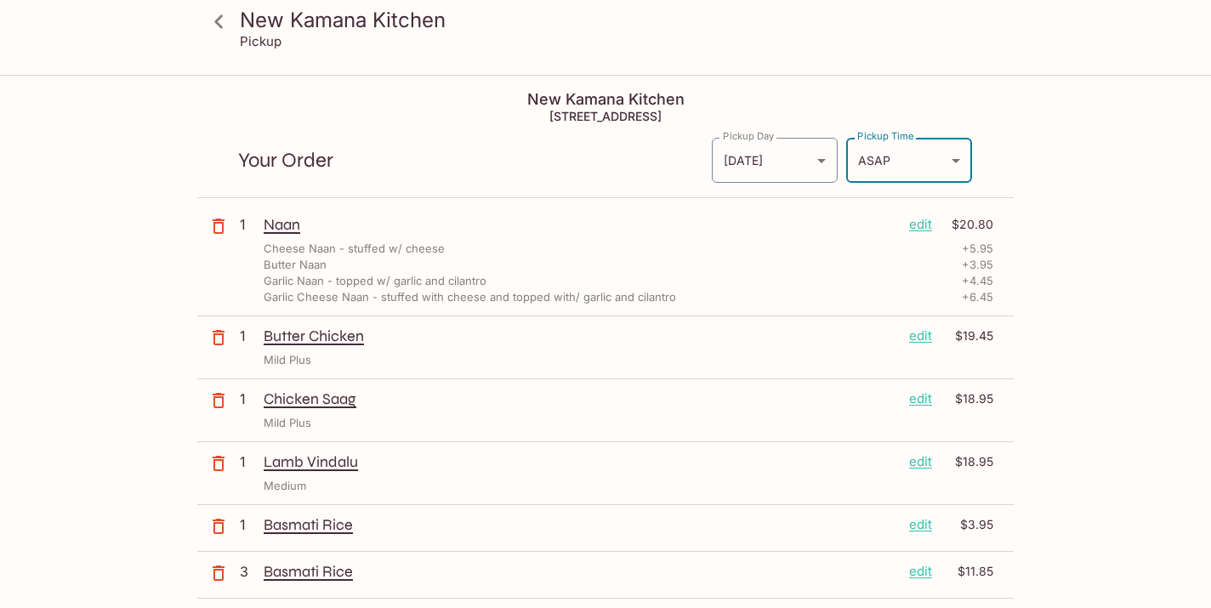
click at [934, 173] on body "New Kamana Kitchen Pickup New Kamana Kitchen [STREET_ADDRESS] Your Order Pickup…" at bounding box center [605, 381] width 1211 height 608
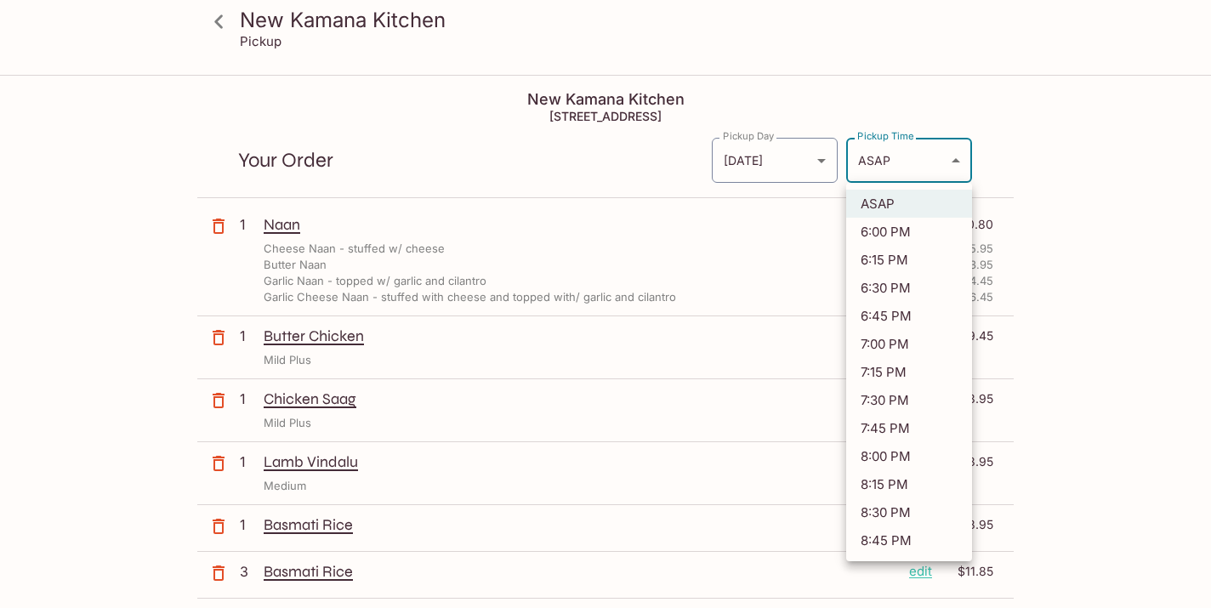
click at [1032, 139] on div at bounding box center [605, 304] width 1211 height 608
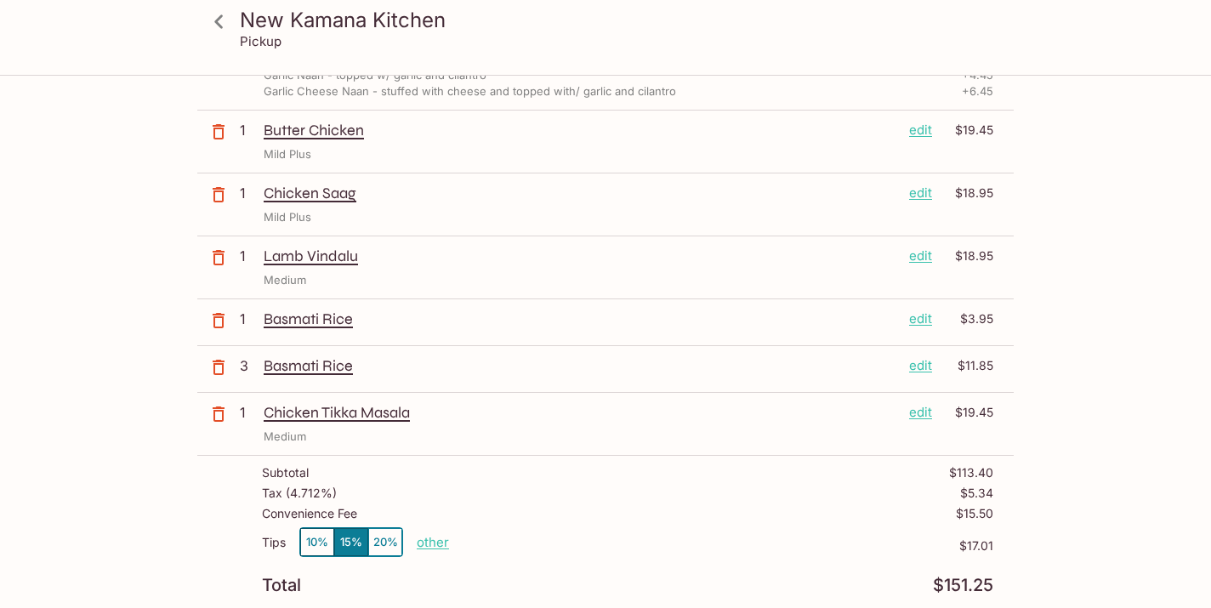
scroll to position [595, 0]
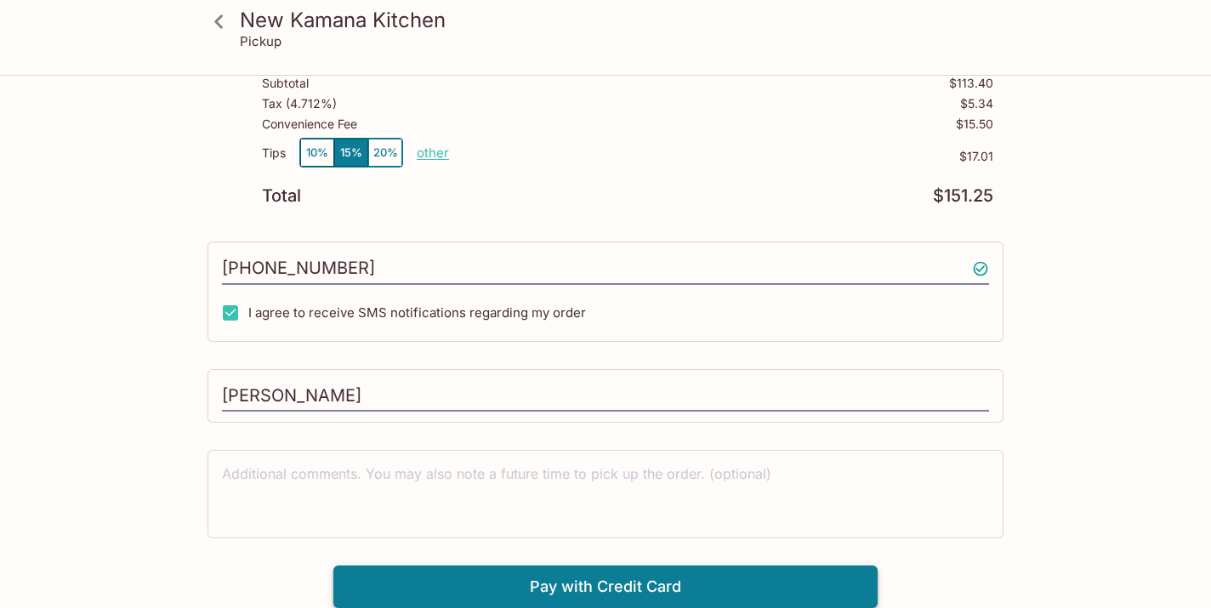
click at [651, 589] on button "Pay with Credit Card" at bounding box center [605, 587] width 544 height 43
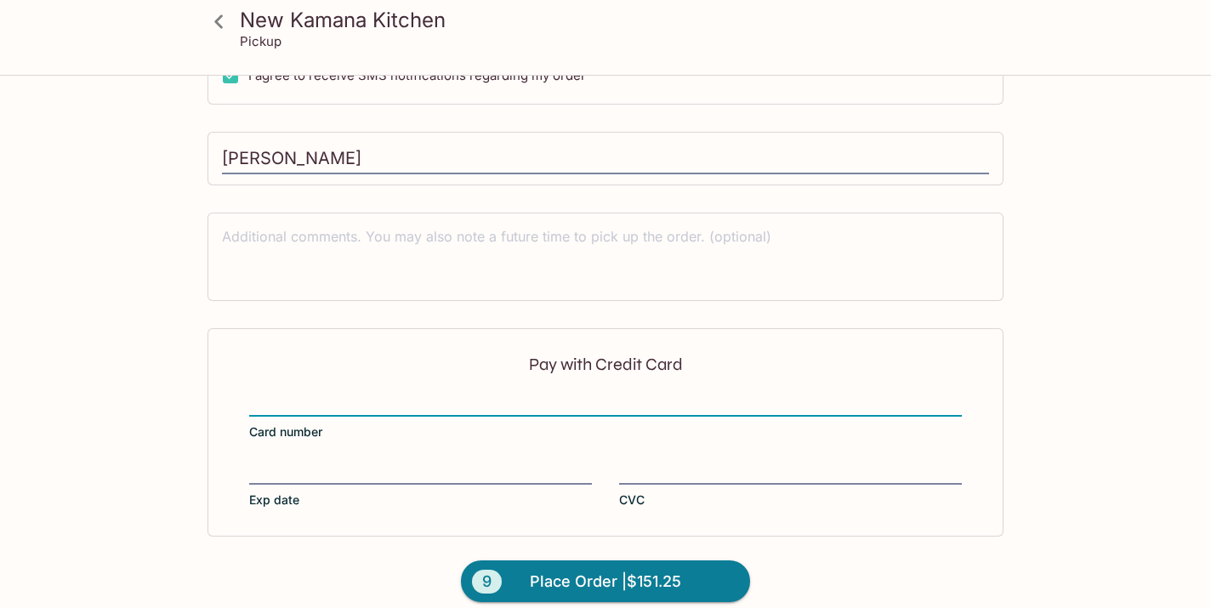
scroll to position [851, 0]
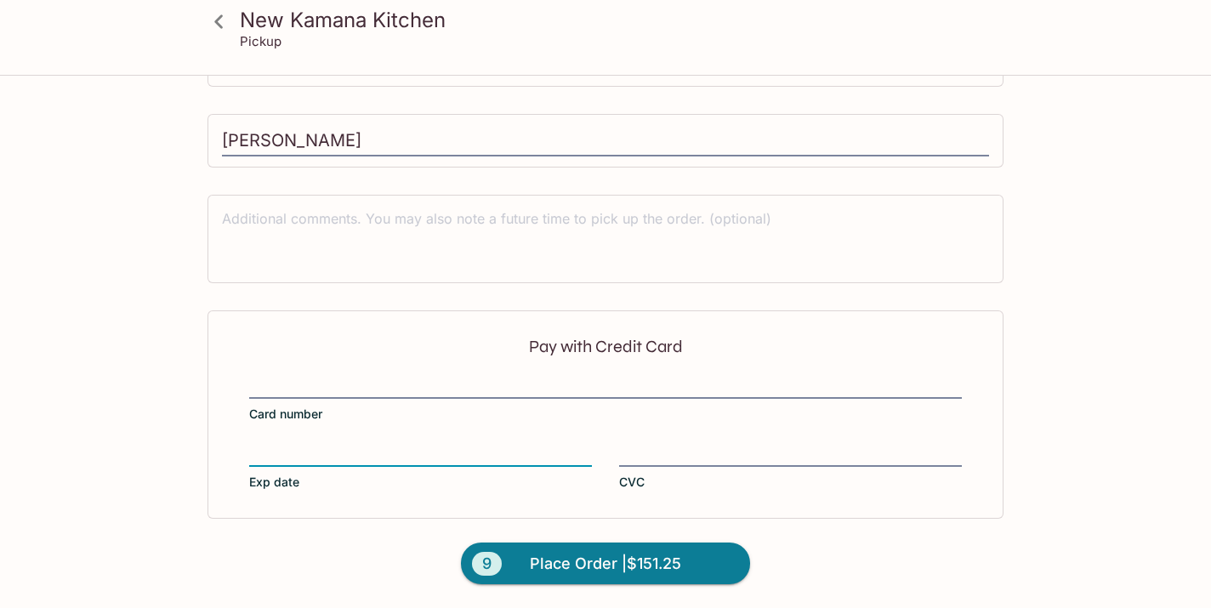
click at [800, 438] on div "Pay with Credit Card Card number Exp date CVC" at bounding box center [606, 414] width 796 height 208
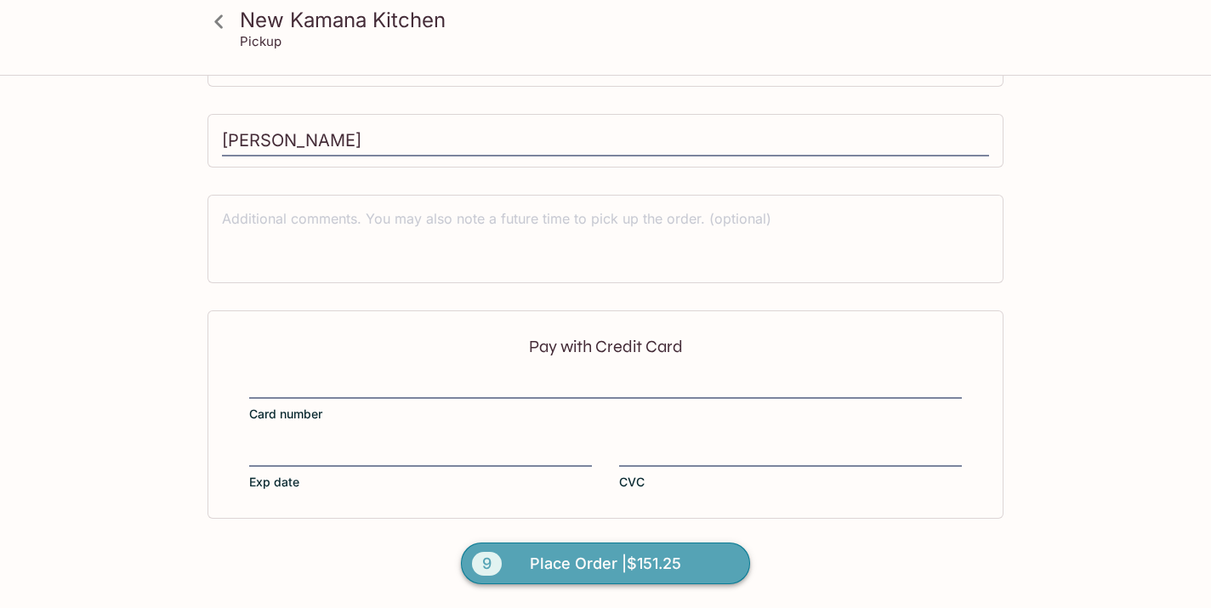
click at [607, 561] on span "Place Order | $151.25" at bounding box center [605, 563] width 151 height 27
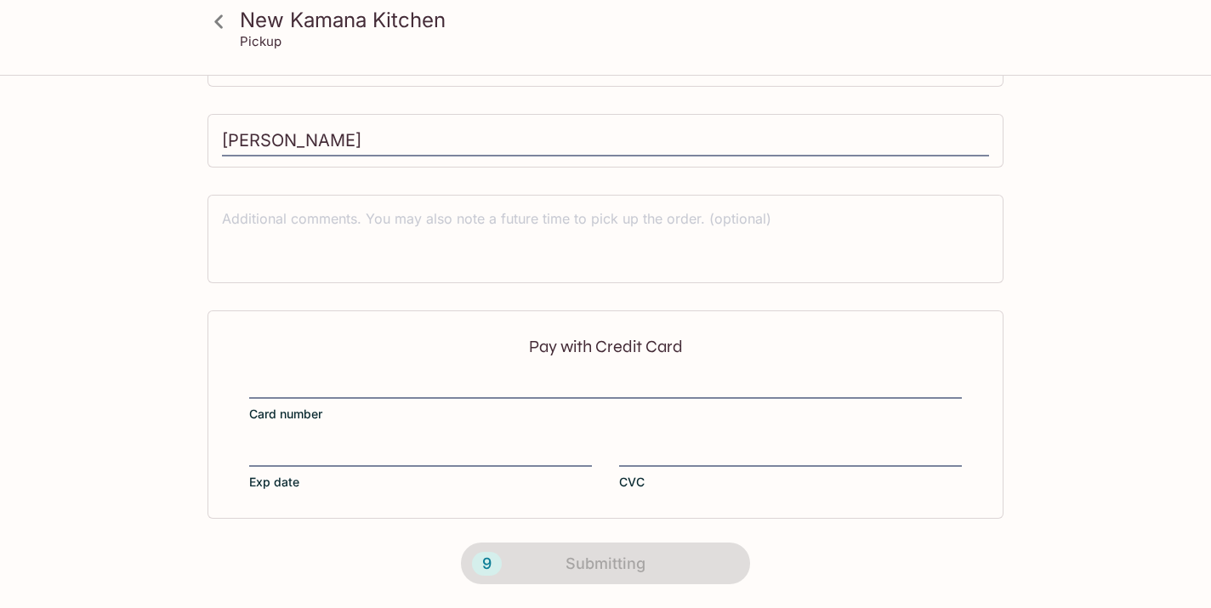
scroll to position [380, 0]
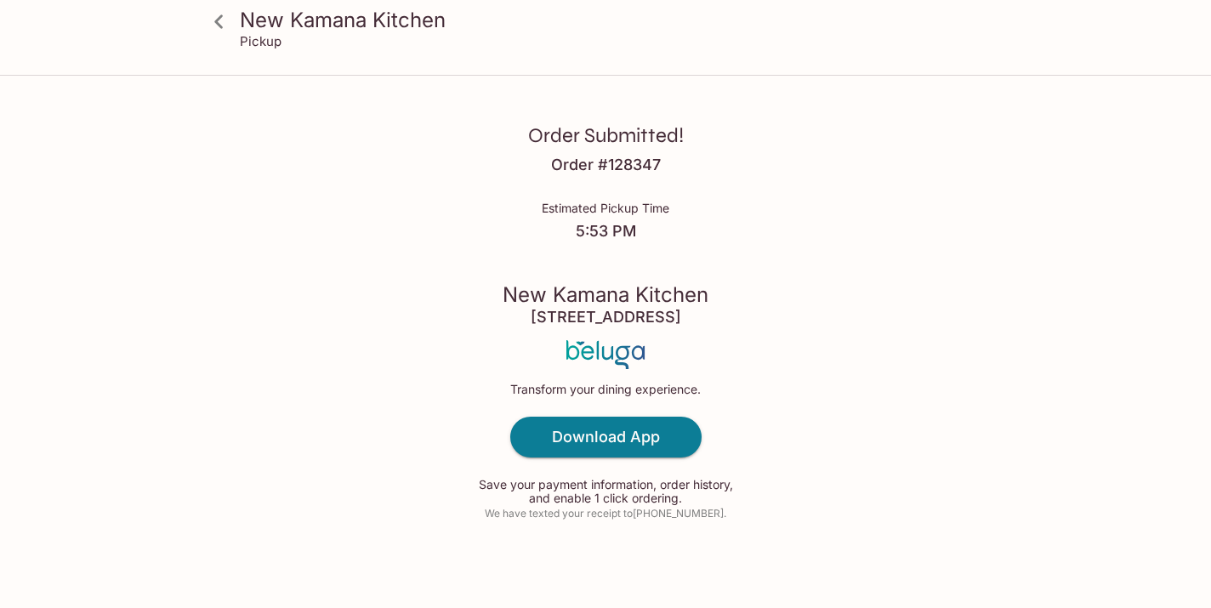
click at [219, 28] on icon at bounding box center [219, 22] width 30 height 30
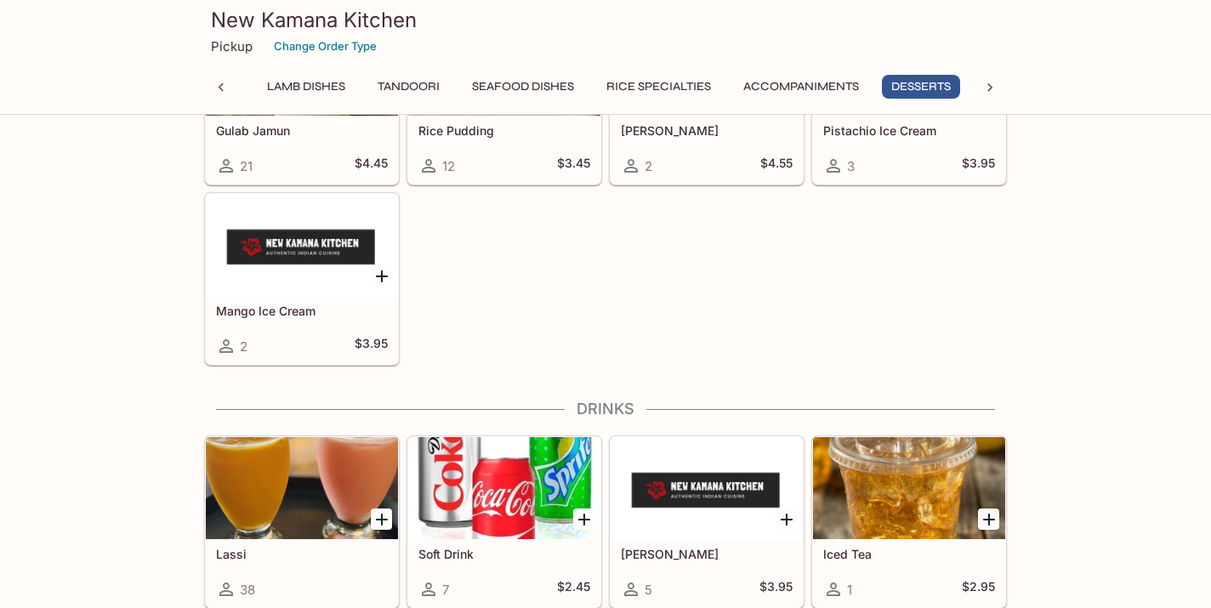
scroll to position [5548, 0]
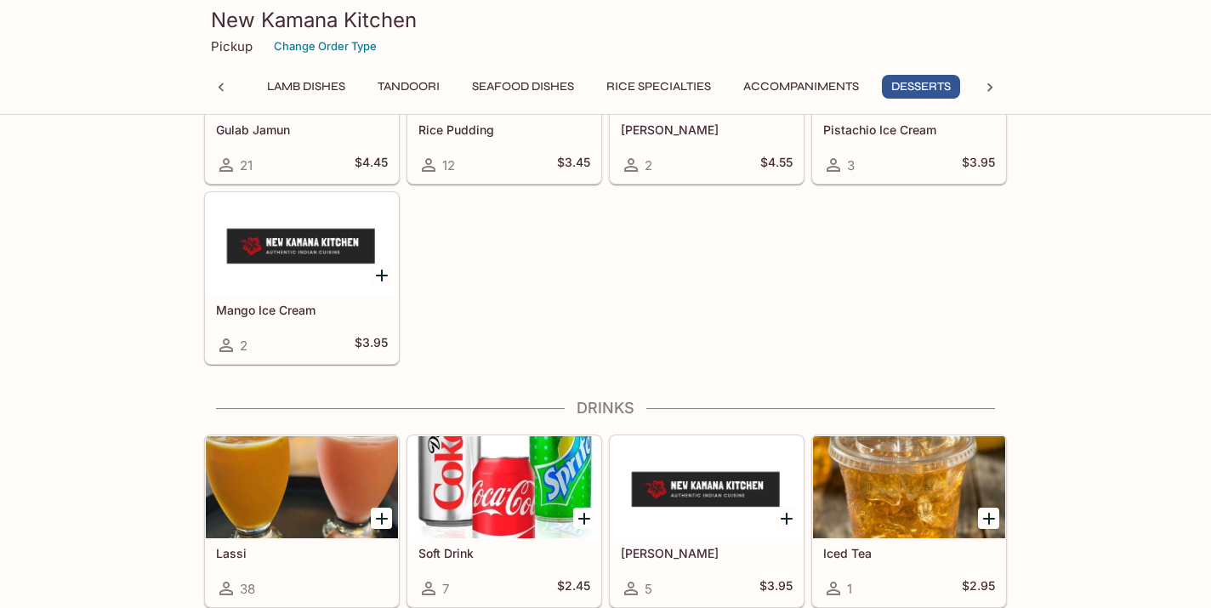
click at [296, 462] on div at bounding box center [302, 487] width 192 height 102
